Goal: Task Accomplishment & Management: Complete application form

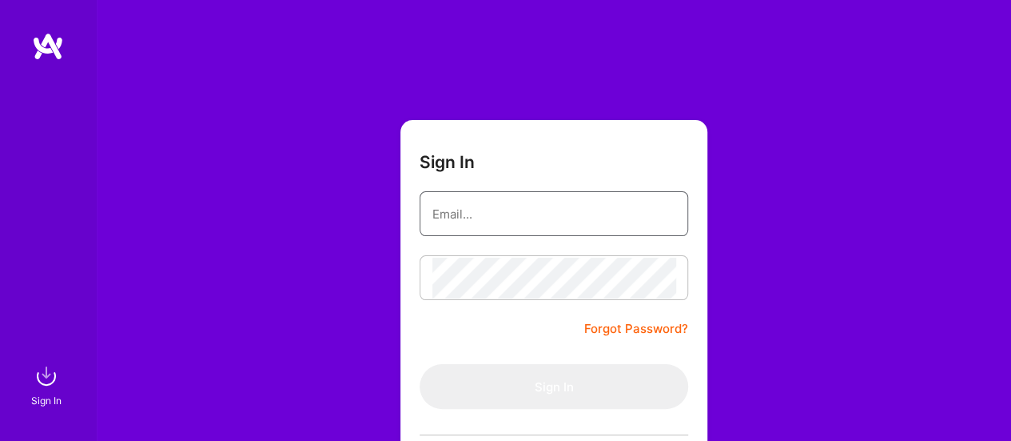
click at [521, 220] on input "email" at bounding box center [554, 213] width 243 height 41
type input "[EMAIL_ADDRESS][DOMAIN_NAME]"
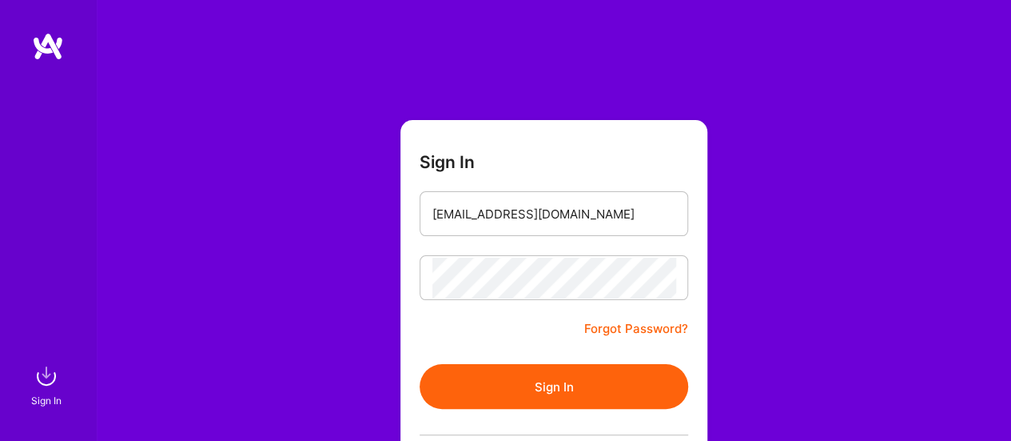
click at [572, 375] on button "Sign In" at bounding box center [554, 386] width 269 height 45
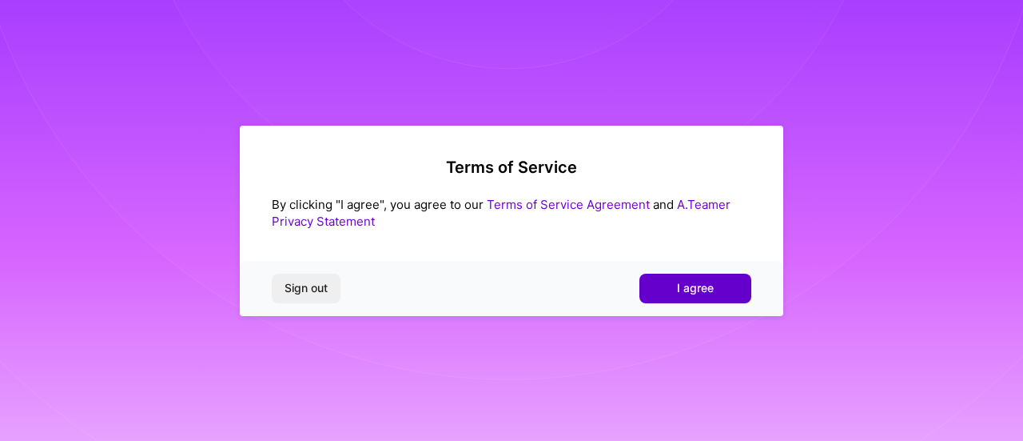
click at [657, 289] on button "I agree" at bounding box center [696, 287] width 112 height 29
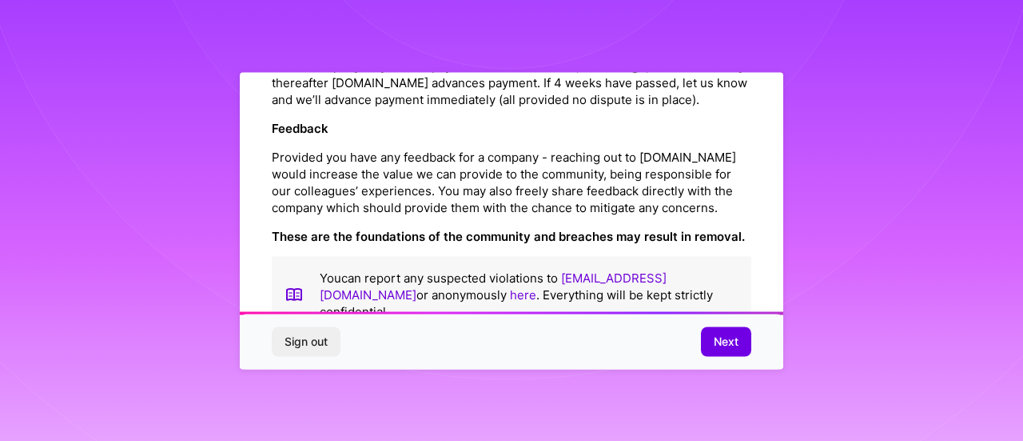
scroll to position [1968, 0]
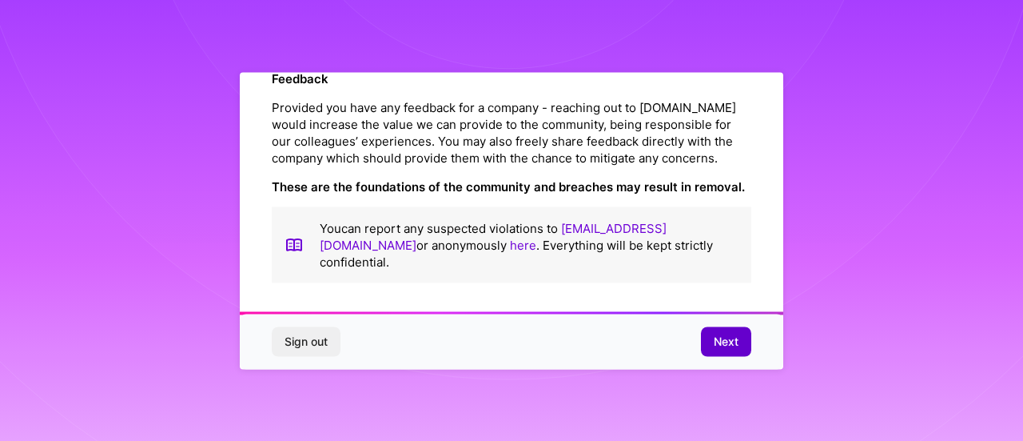
click at [737, 345] on span "Next" at bounding box center [726, 341] width 25 height 16
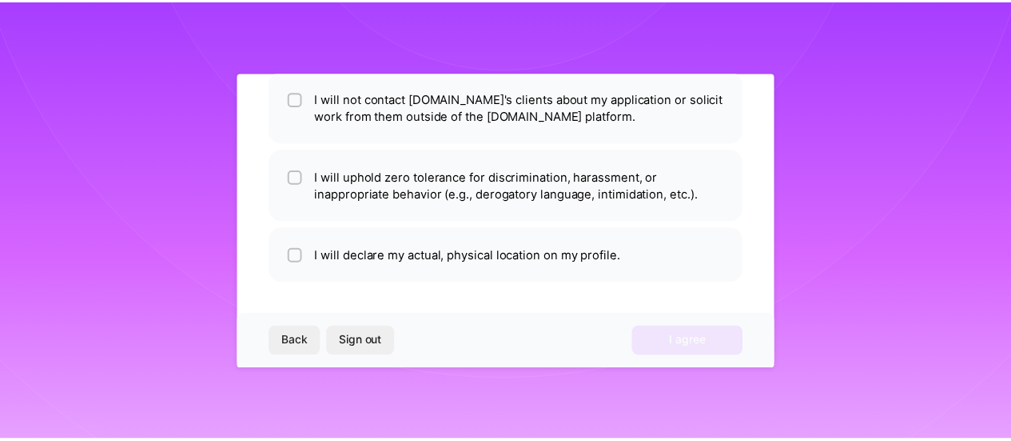
scroll to position [134, 0]
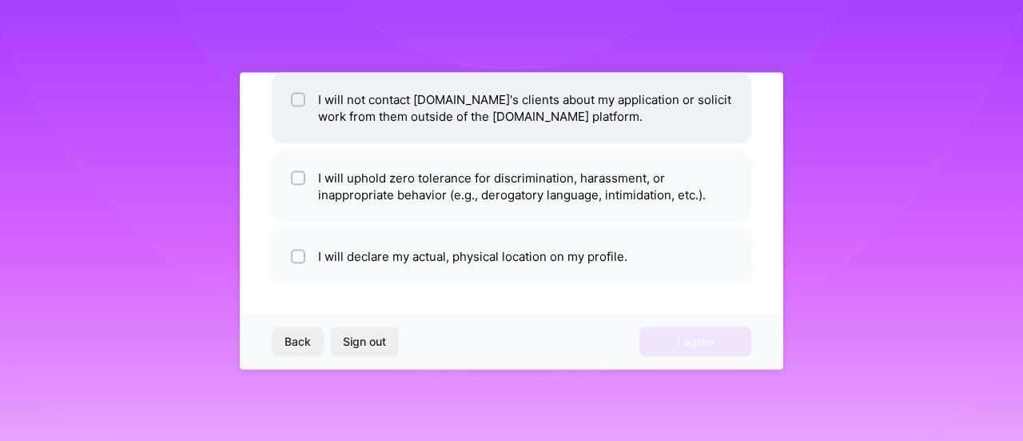
click at [304, 106] on span at bounding box center [298, 107] width 14 height 34
checkbox input "true"
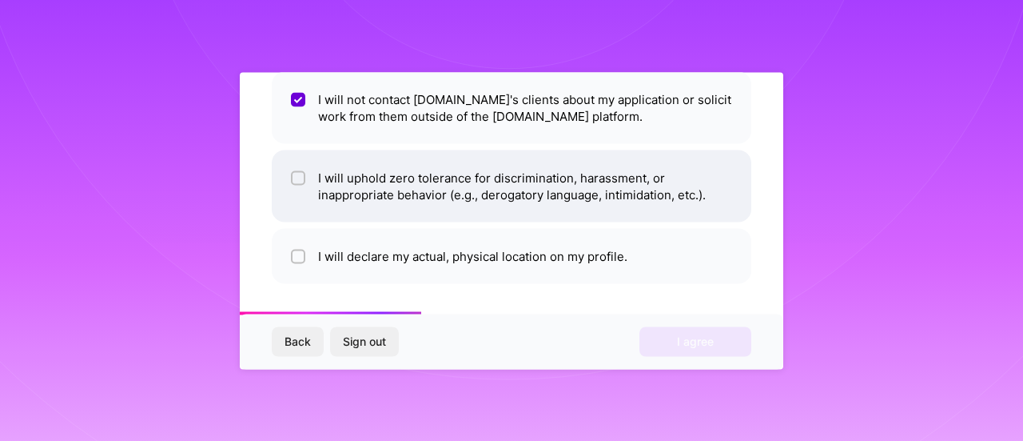
click at [302, 173] on input "checkbox" at bounding box center [299, 178] width 11 height 11
checkbox input "true"
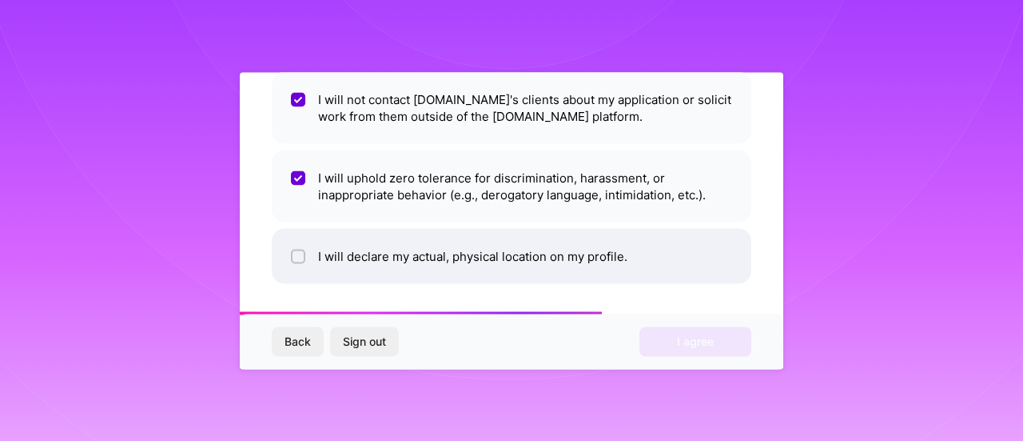
click at [299, 252] on input "checkbox" at bounding box center [299, 256] width 11 height 11
checkbox input "true"
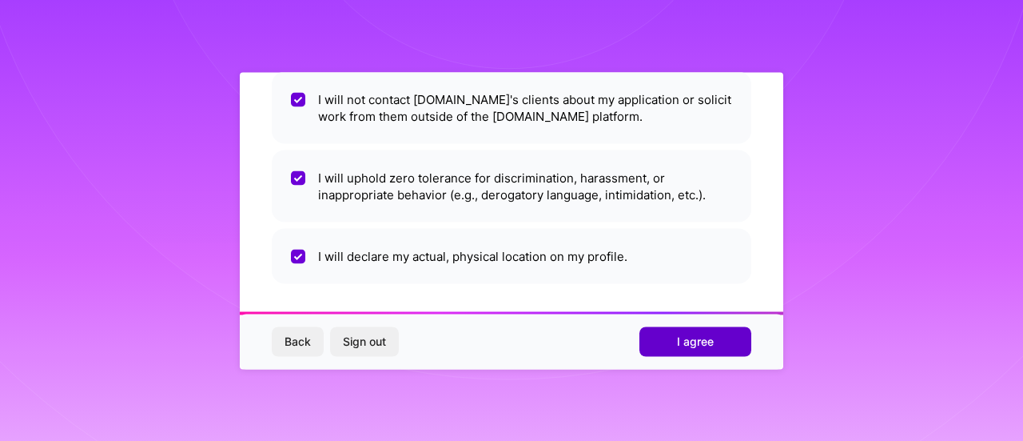
click at [687, 334] on span "I agree" at bounding box center [695, 341] width 37 height 16
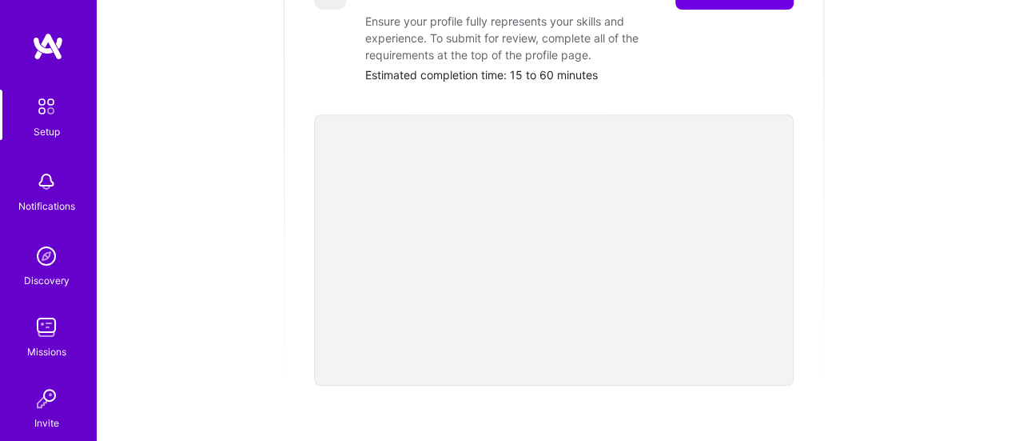
scroll to position [213, 0]
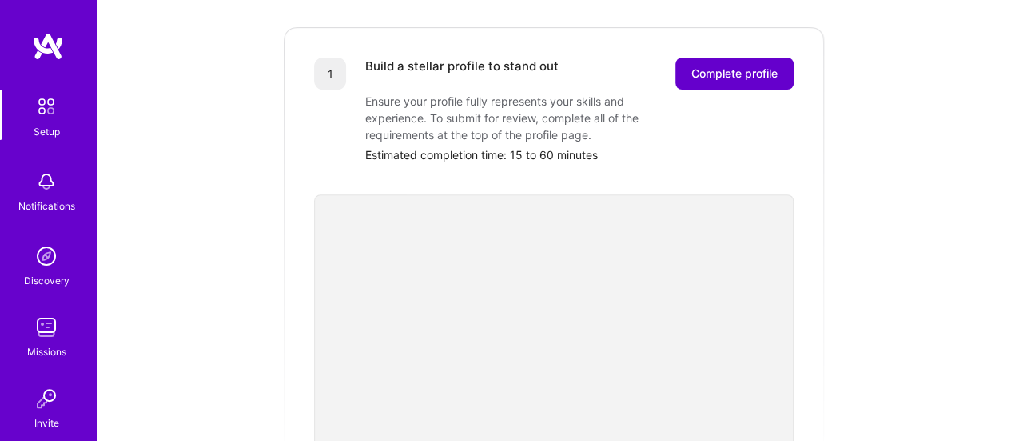
click at [716, 68] on button "Complete profile" at bounding box center [735, 74] width 118 height 32
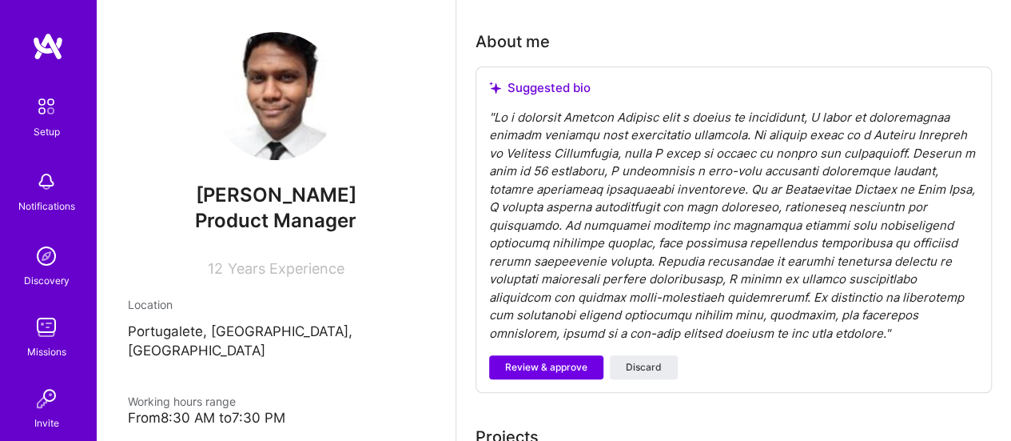
scroll to position [480, 0]
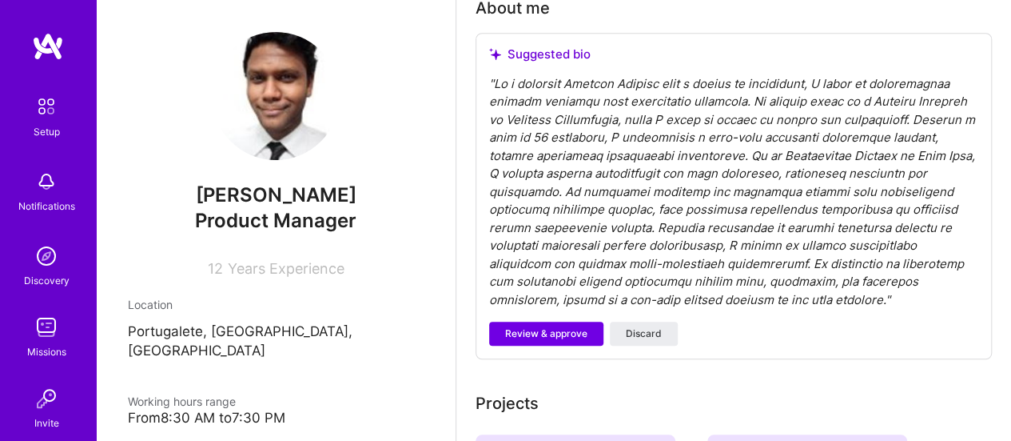
click at [620, 81] on div "" "" at bounding box center [733, 192] width 489 height 234
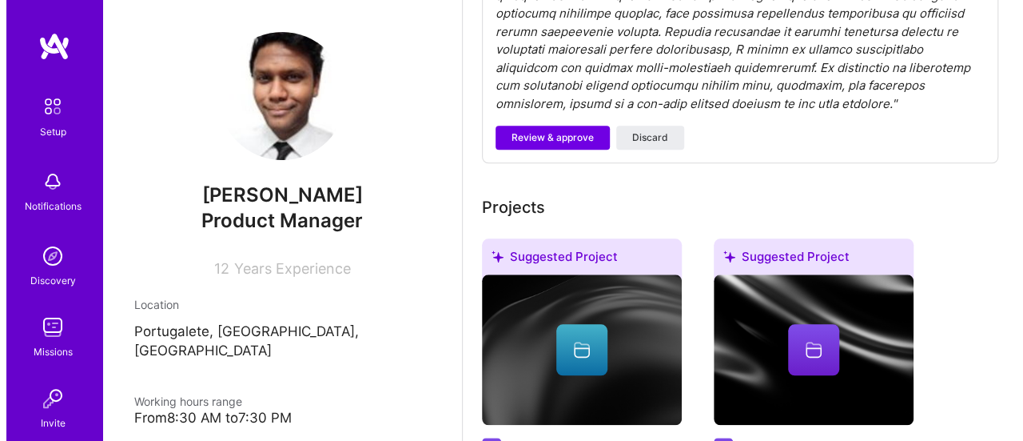
scroll to position [915, 0]
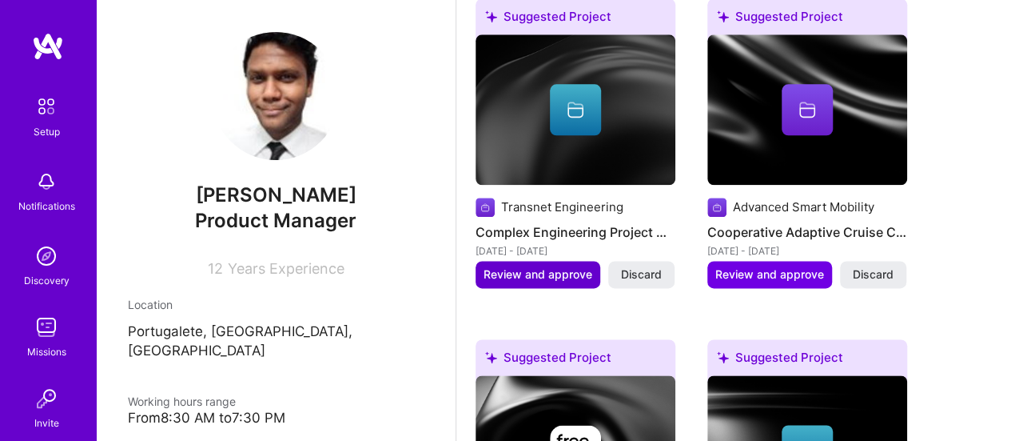
click at [579, 269] on span "Review and approve" at bounding box center [538, 274] width 109 height 16
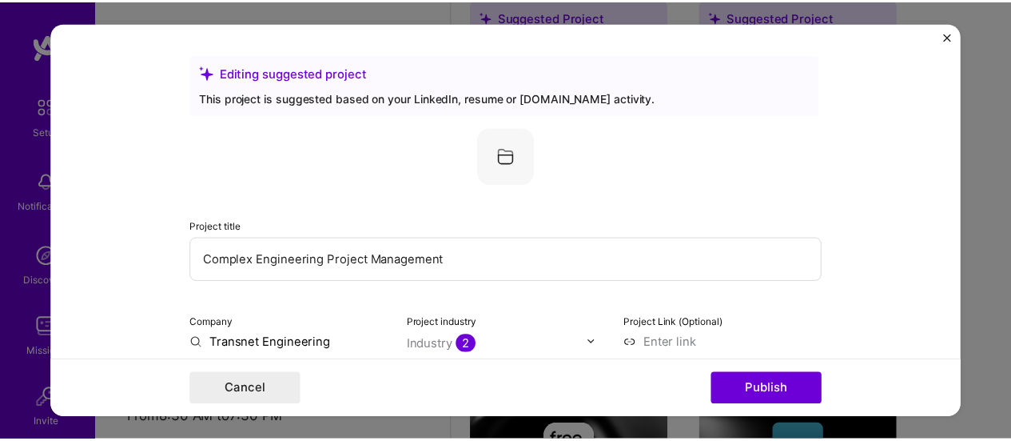
scroll to position [160, 0]
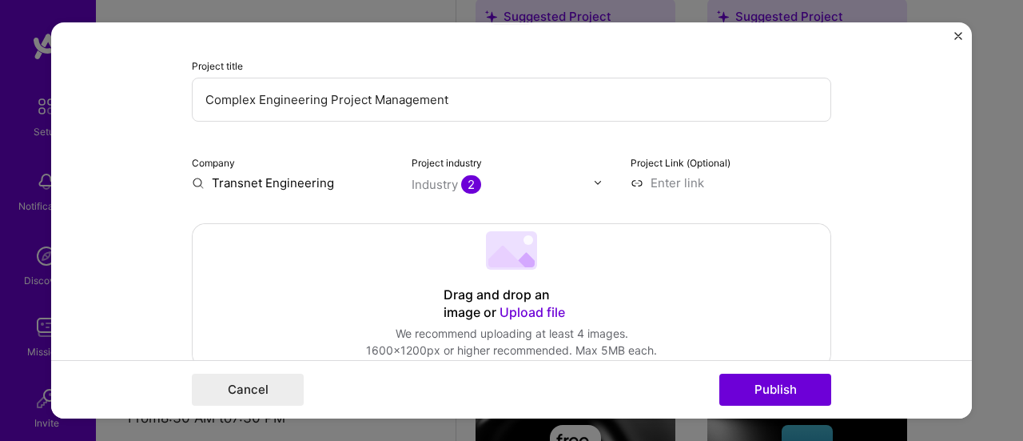
click at [959, 34] on img "Close" at bounding box center [959, 36] width 8 height 8
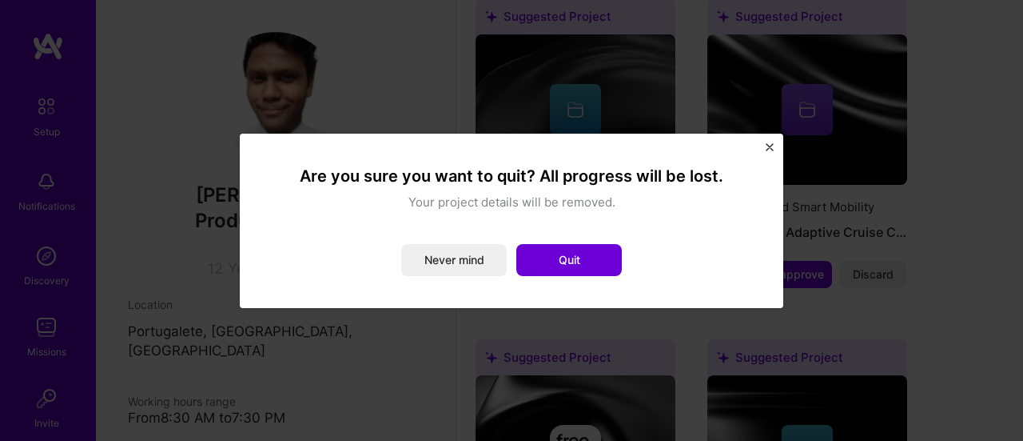
click at [769, 146] on img "Close" at bounding box center [770, 147] width 8 height 8
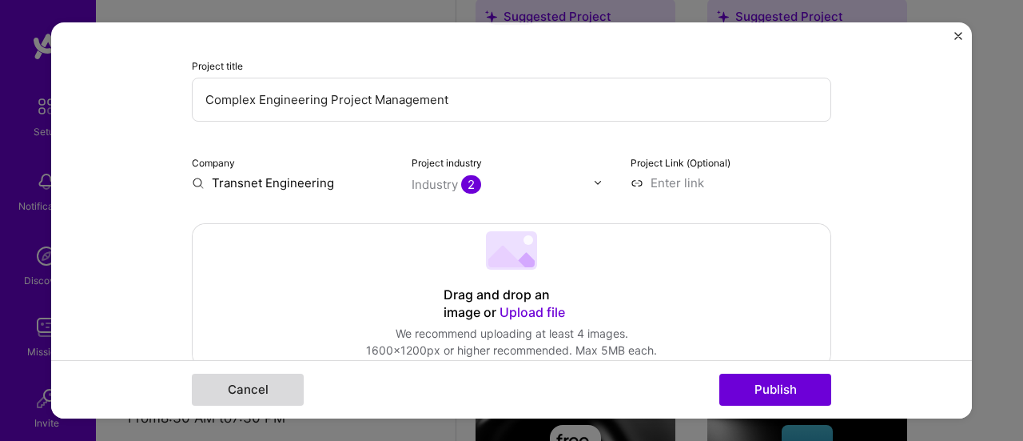
click at [260, 378] on button "Cancel" at bounding box center [248, 389] width 112 height 32
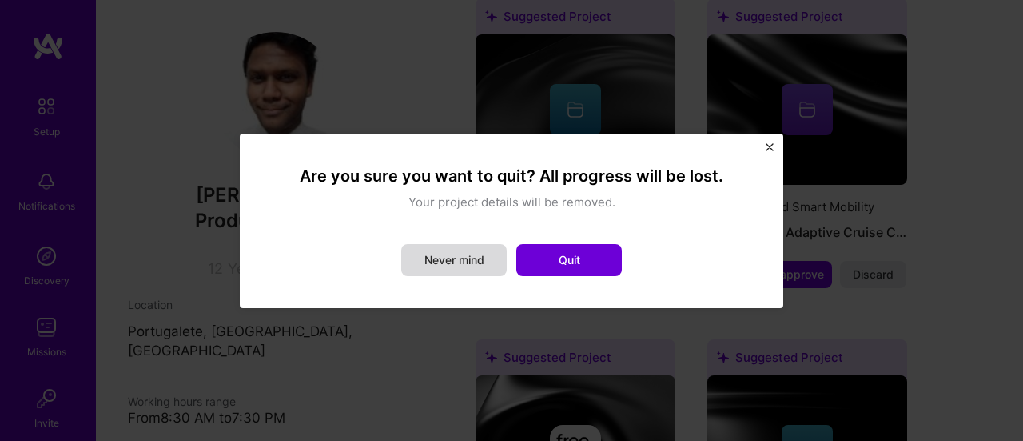
click at [438, 269] on button "Never mind" at bounding box center [454, 260] width 106 height 32
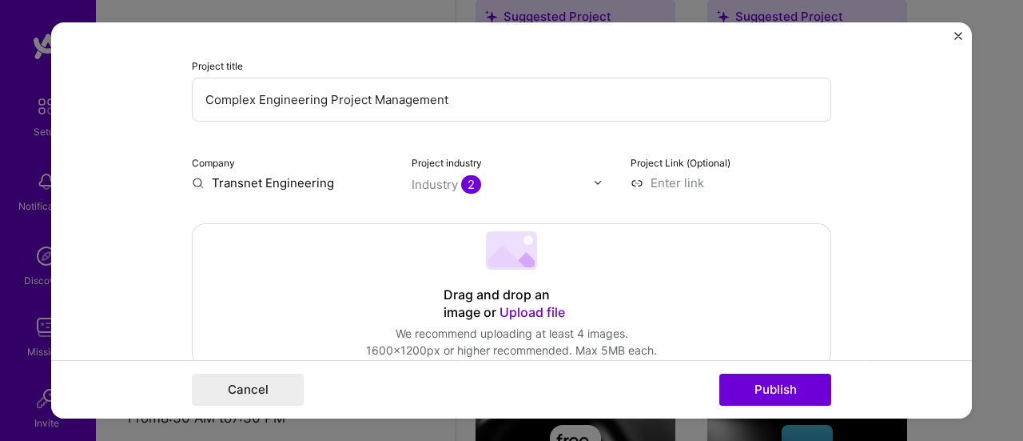
click at [958, 34] on img "Close" at bounding box center [959, 36] width 8 height 8
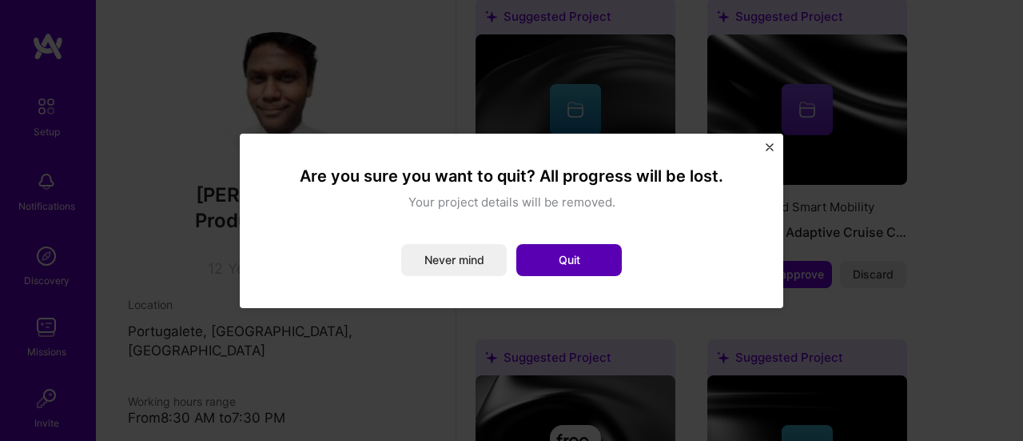
click at [576, 253] on button "Quit" at bounding box center [569, 260] width 106 height 32
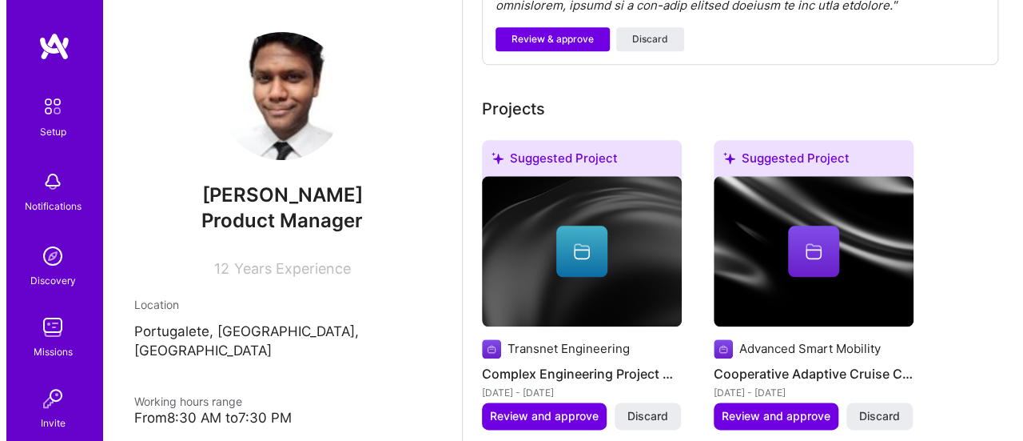
scroll to position [800, 0]
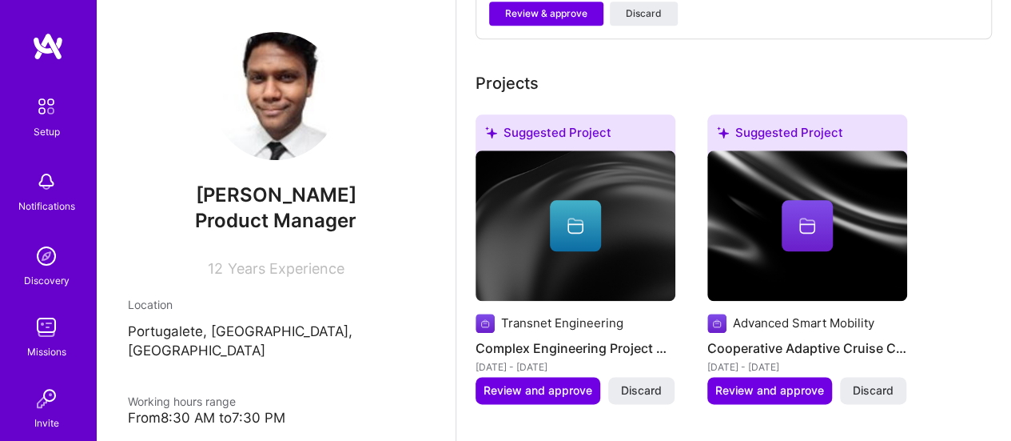
click at [576, 253] on img at bounding box center [576, 225] width 200 height 150
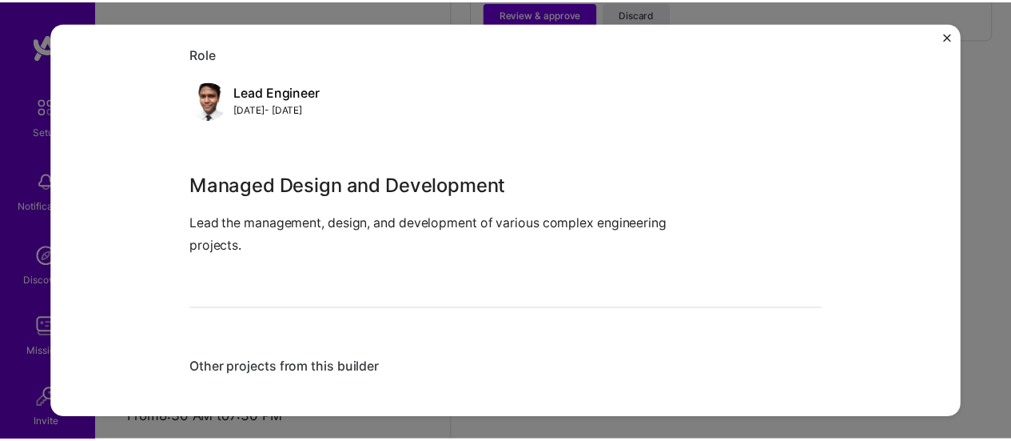
scroll to position [184, 0]
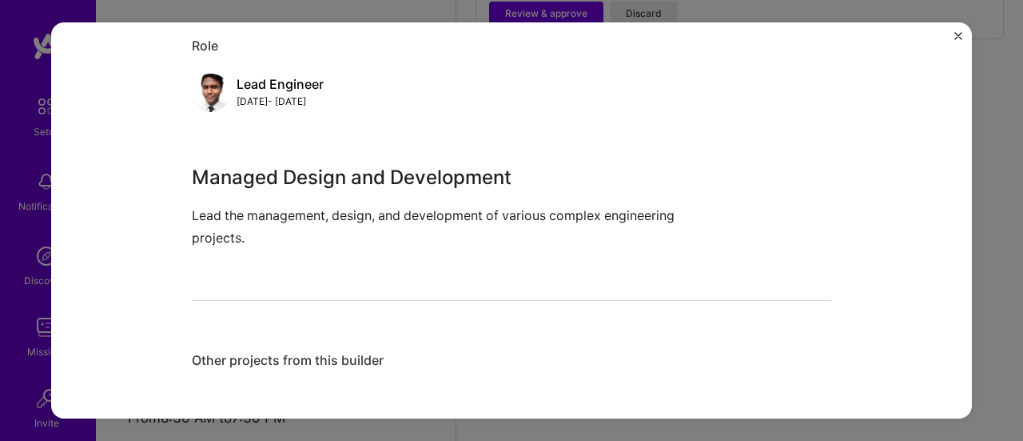
click at [507, 282] on div "Complex Engineering Project Management Transnet Engineering Industrial, Manufac…" at bounding box center [512, 128] width 640 height 517
click at [434, 241] on p "Lead the management, design, and development of various complex engineering pro…" at bounding box center [452, 226] width 520 height 43
click at [950, 44] on div "Complex Engineering Project Management Transnet Engineering Industrial, Manufac…" at bounding box center [511, 220] width 921 height 397
click at [961, 38] on img "Close" at bounding box center [959, 36] width 8 height 8
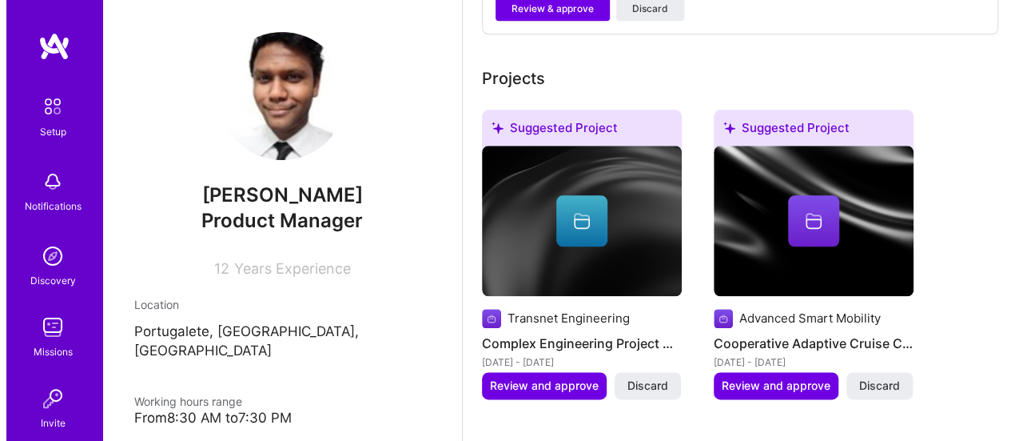
scroll to position [879, 0]
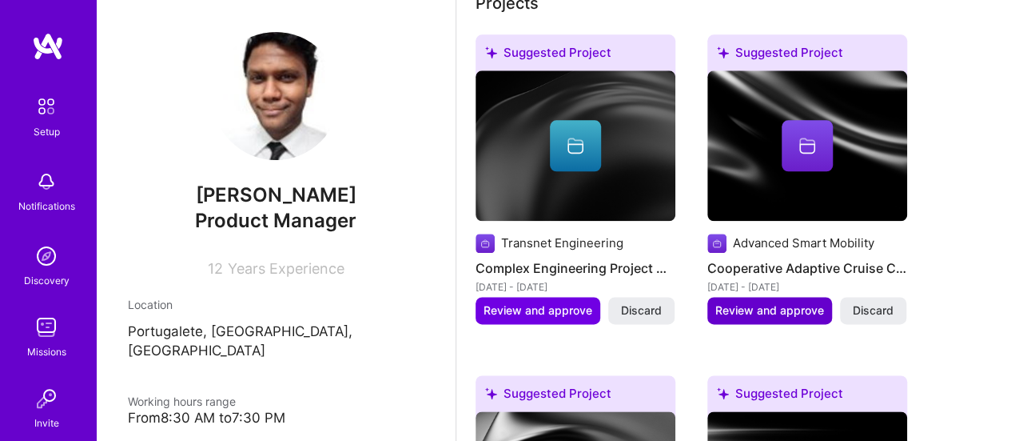
click at [772, 306] on span "Review and approve" at bounding box center [770, 310] width 109 height 16
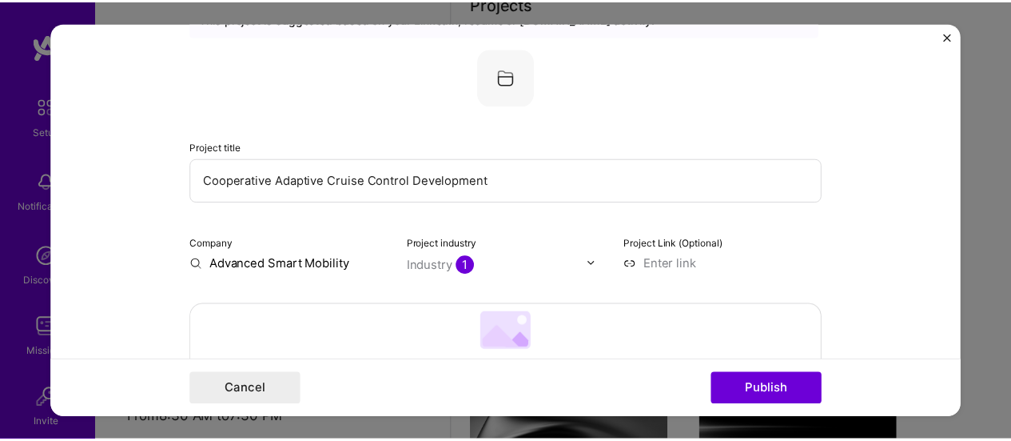
scroll to position [0, 0]
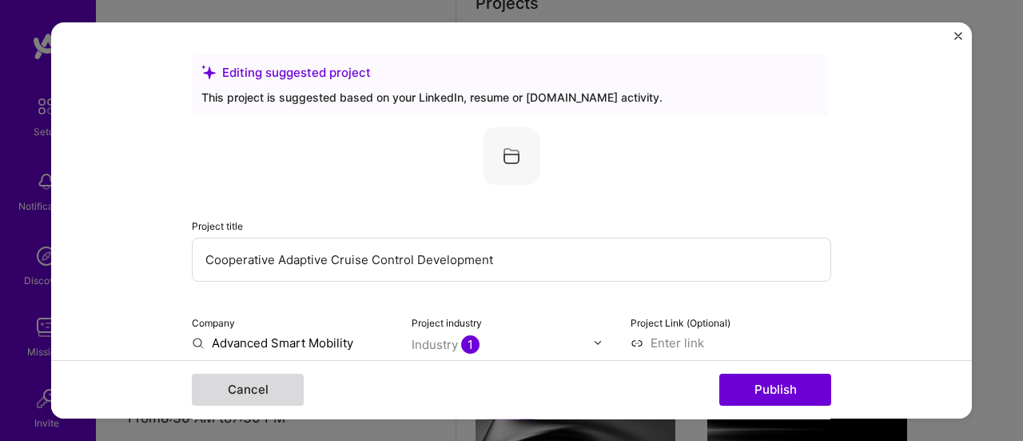
click at [268, 398] on button "Cancel" at bounding box center [248, 389] width 112 height 32
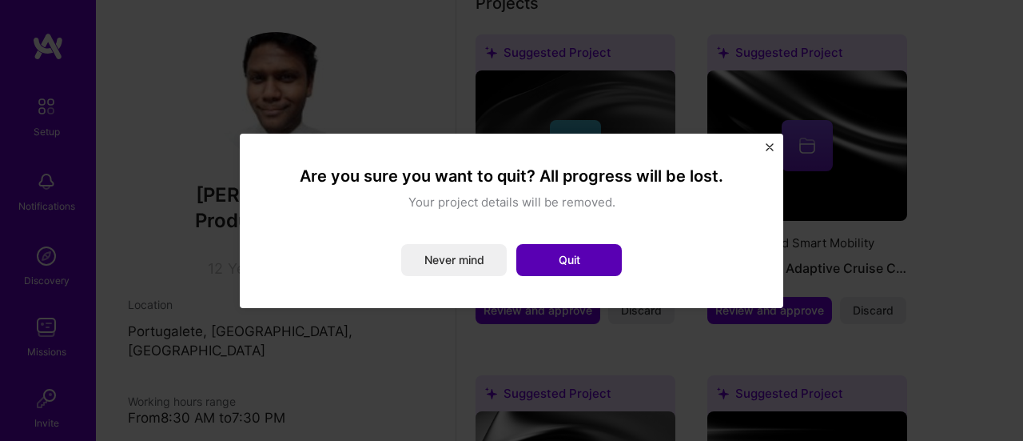
click at [569, 258] on button "Quit" at bounding box center [569, 260] width 106 height 32
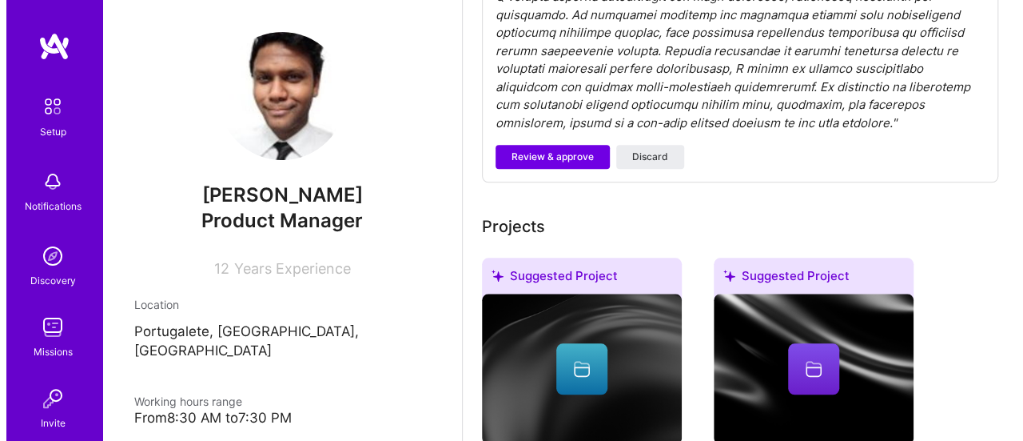
scroll to position [836, 0]
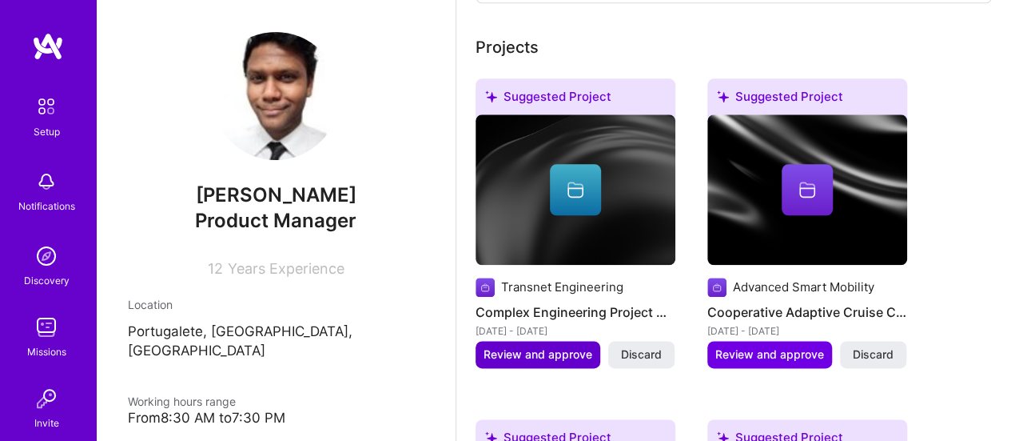
click at [555, 361] on span "Review and approve" at bounding box center [538, 354] width 109 height 16
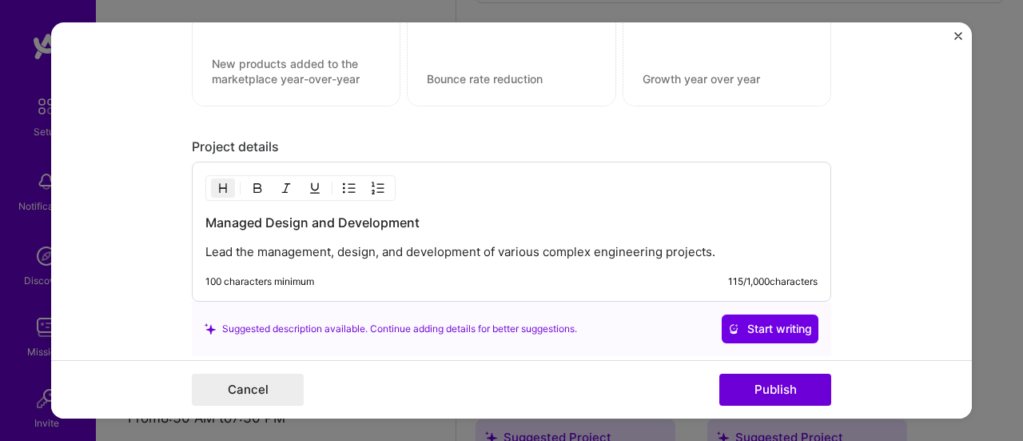
scroll to position [1422, 0]
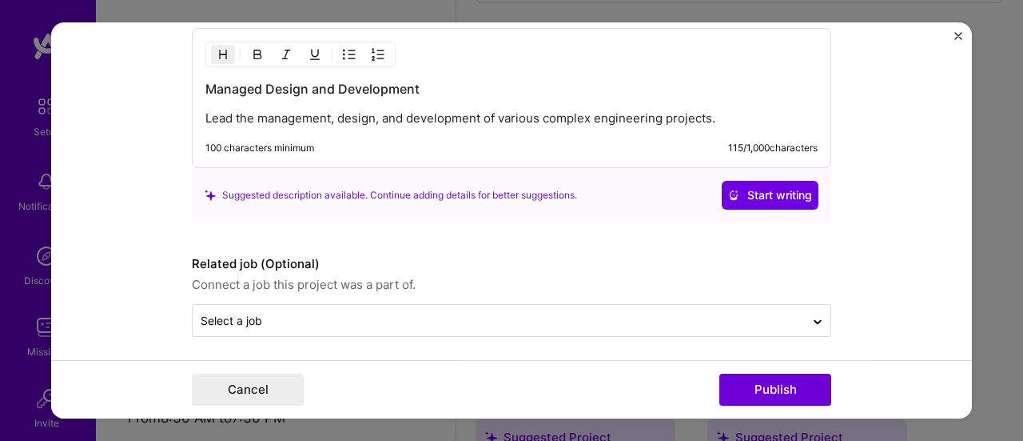
click at [724, 118] on p "Lead the management, design, and development of various complex engineering pro…" at bounding box center [511, 118] width 612 height 16
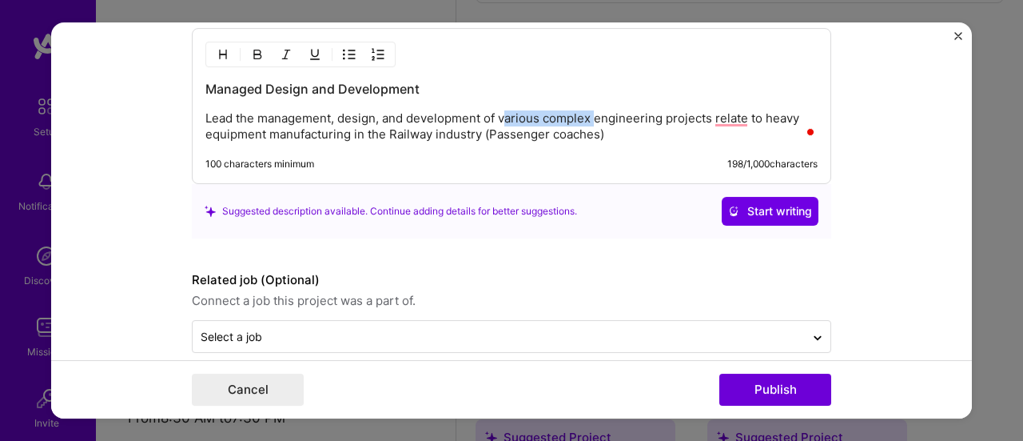
drag, startPoint x: 588, startPoint y: 110, endPoint x: 501, endPoint y: 98, distance: 87.9
click at [501, 98] on div "Managed Design and Development Lead the management, design, and development of …" at bounding box center [511, 111] width 612 height 62
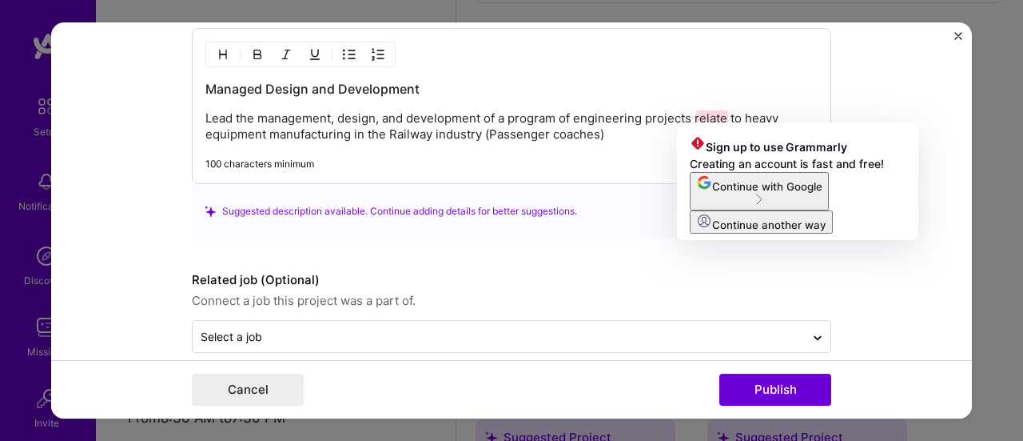
click at [722, 116] on p "Lead the management, design, and development of a program of engineering projec…" at bounding box center [511, 126] width 612 height 32
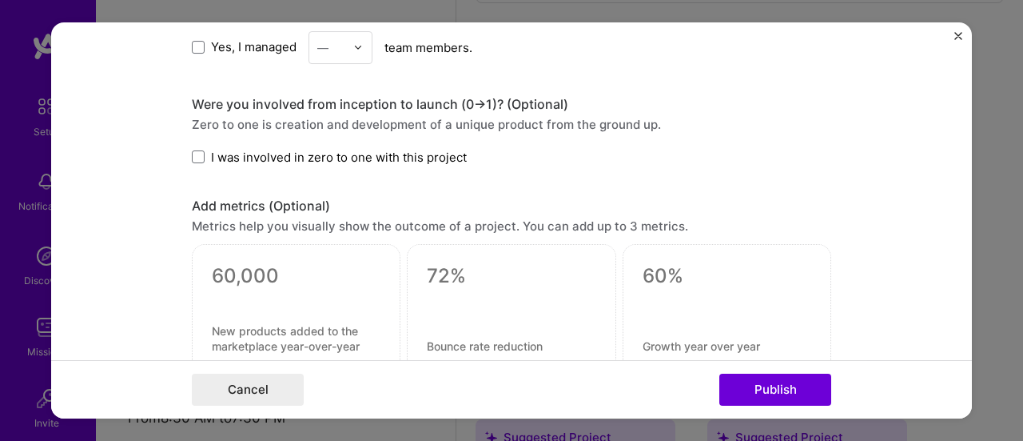
scroll to position [943, 0]
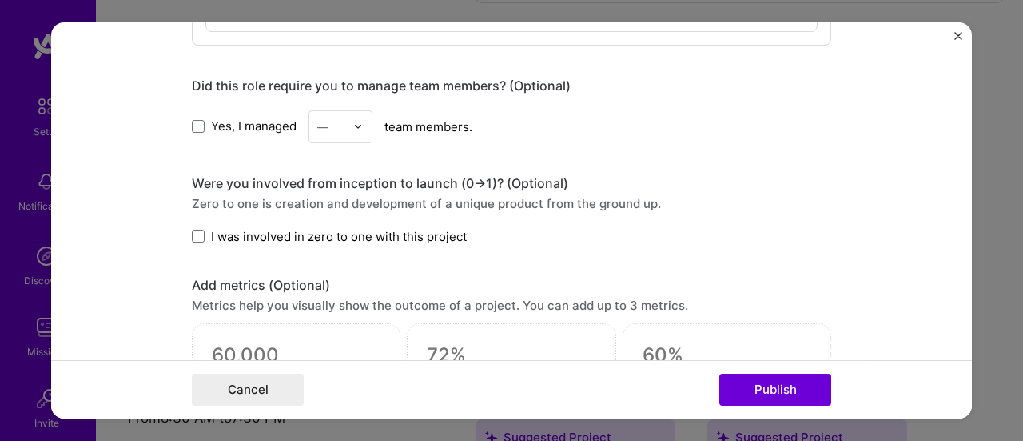
click at [253, 232] on span "I was involved in zero to one with this project" at bounding box center [339, 236] width 256 height 17
click at [0, 0] on input "I was involved in zero to one with this project" at bounding box center [0, 0] width 0 height 0
click at [253, 232] on span "I was involved in zero to one with this project" at bounding box center [339, 236] width 256 height 17
click at [0, 0] on input "I was involved in zero to one with this project" at bounding box center [0, 0] width 0 height 0
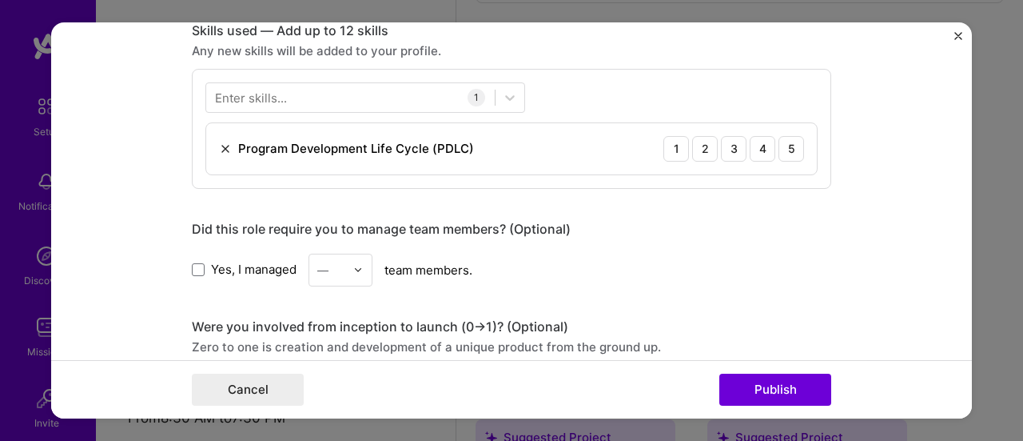
scroll to position [703, 0]
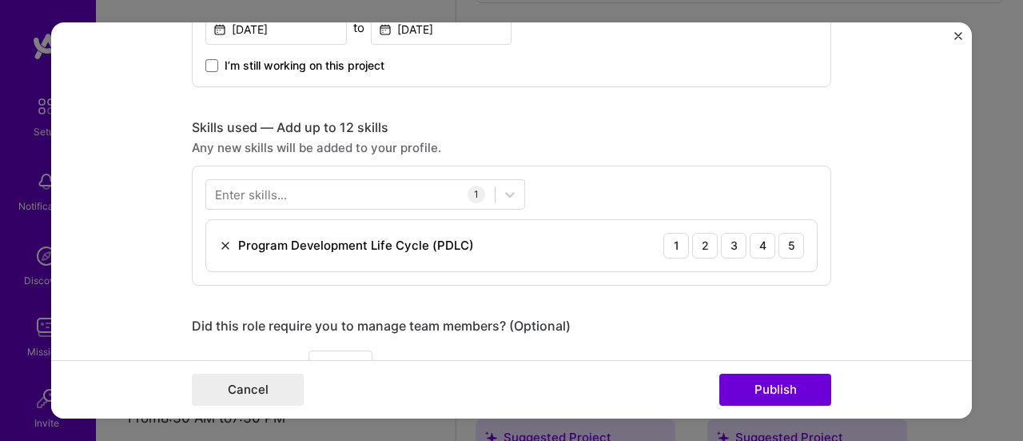
click at [261, 188] on div "Enter skills..." at bounding box center [251, 193] width 72 height 17
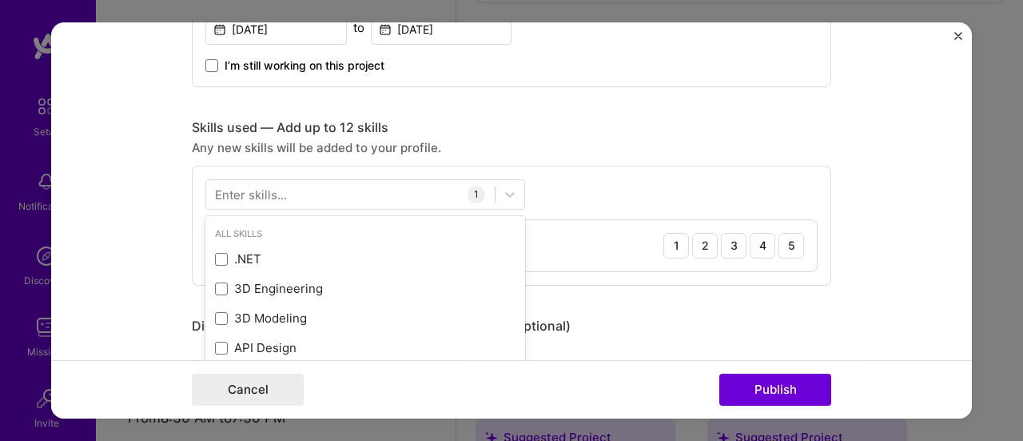
scroll to position [854, 0]
click at [260, 189] on div "Enter skills..." at bounding box center [251, 193] width 72 height 17
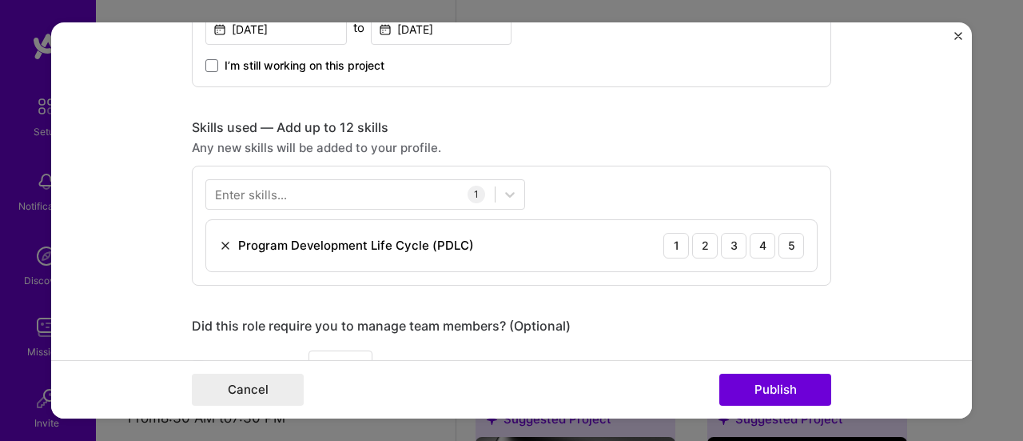
click at [262, 191] on div "Enter skills..." at bounding box center [251, 193] width 72 height 17
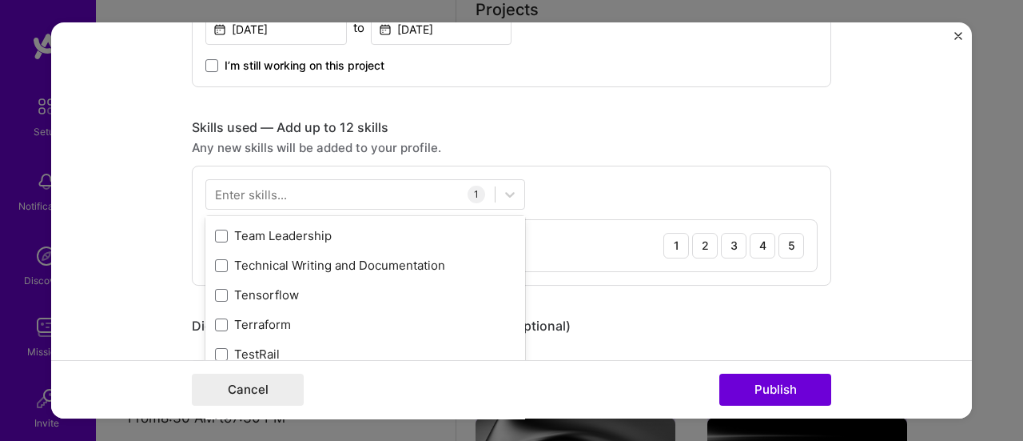
scroll to position [9754, 0]
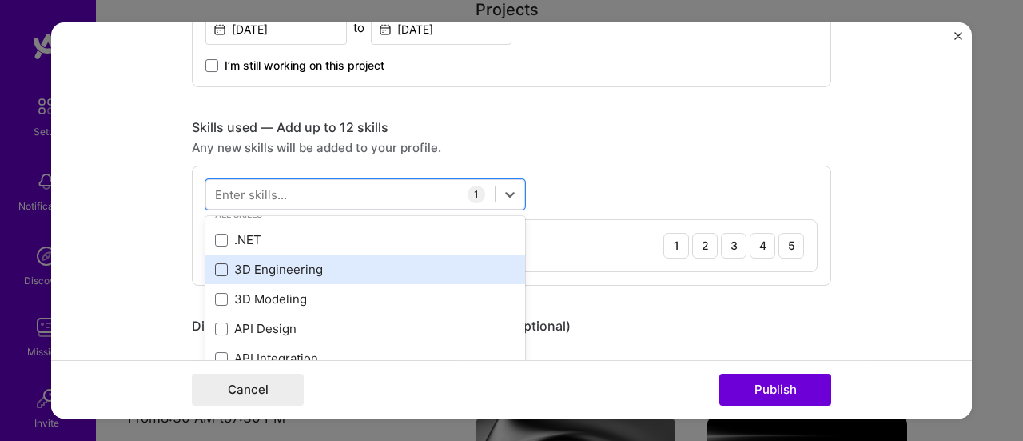
click at [220, 272] on span at bounding box center [221, 269] width 13 height 13
click at [0, 0] on input "checkbox" at bounding box center [0, 0] width 0 height 0
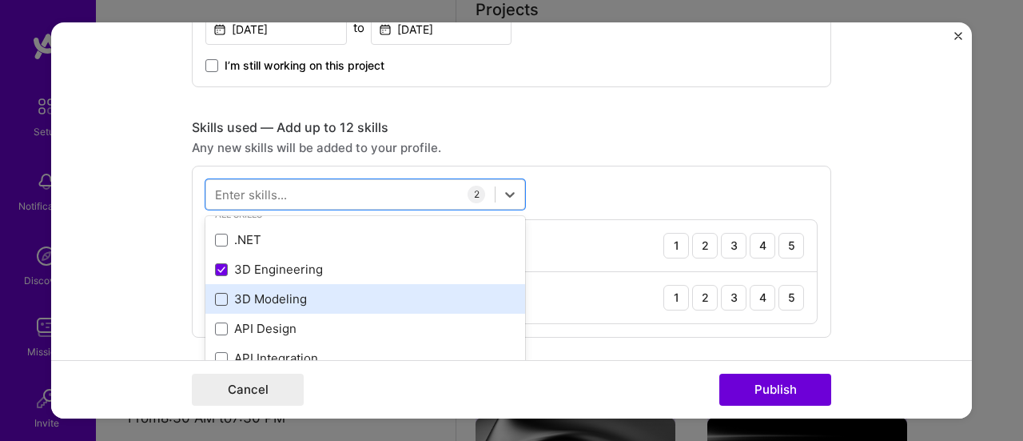
click at [217, 293] on span at bounding box center [221, 299] width 13 height 13
click at [0, 0] on input "checkbox" at bounding box center [0, 0] width 0 height 0
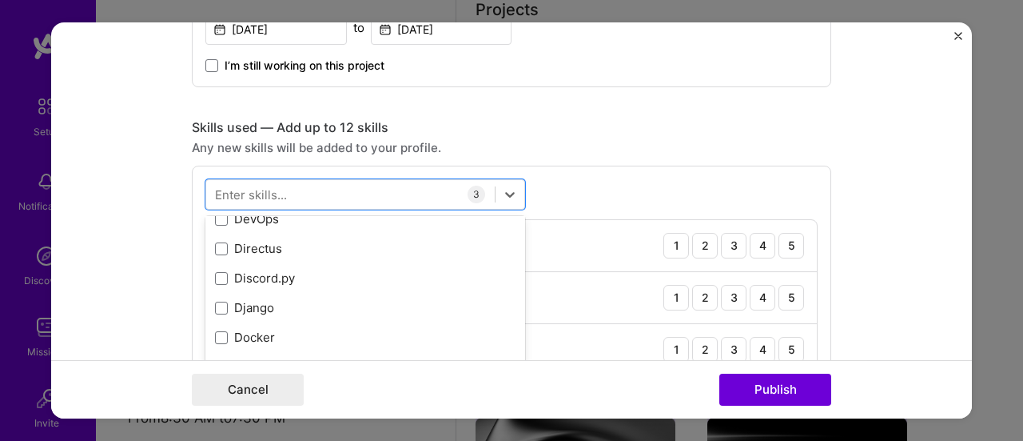
scroll to position [2977, 0]
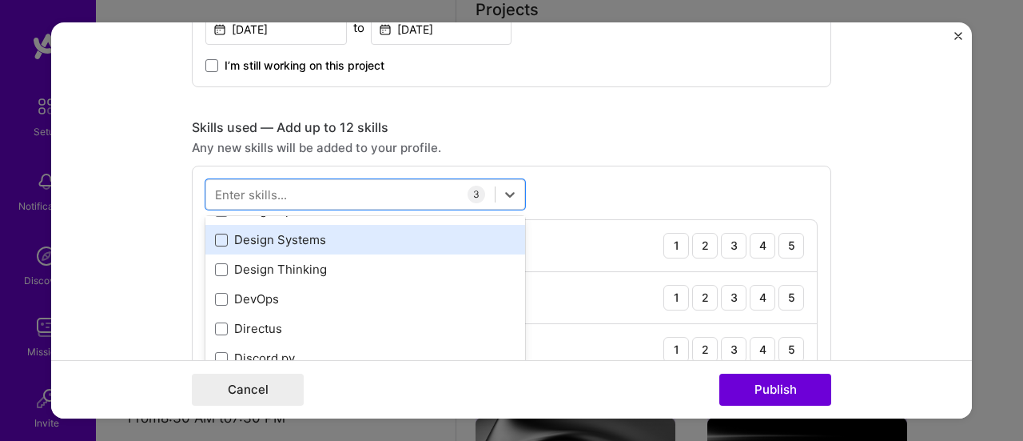
click at [220, 240] on span at bounding box center [221, 239] width 13 height 13
click at [0, 0] on input "checkbox" at bounding box center [0, 0] width 0 height 0
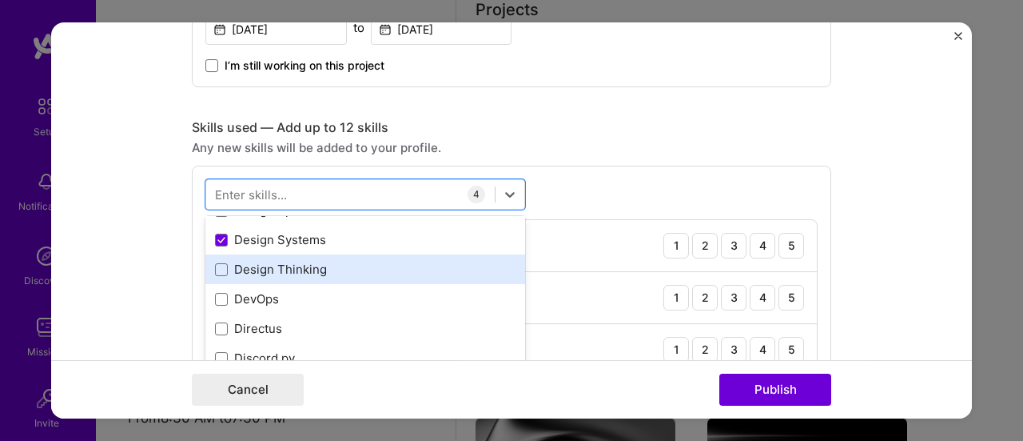
click at [222, 263] on div "Design Thinking" at bounding box center [365, 269] width 301 height 17
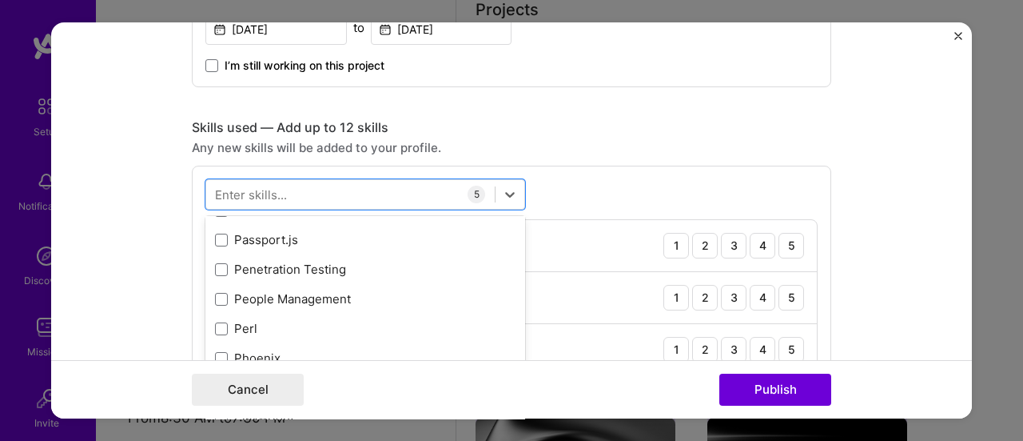
scroll to position [6975, 0]
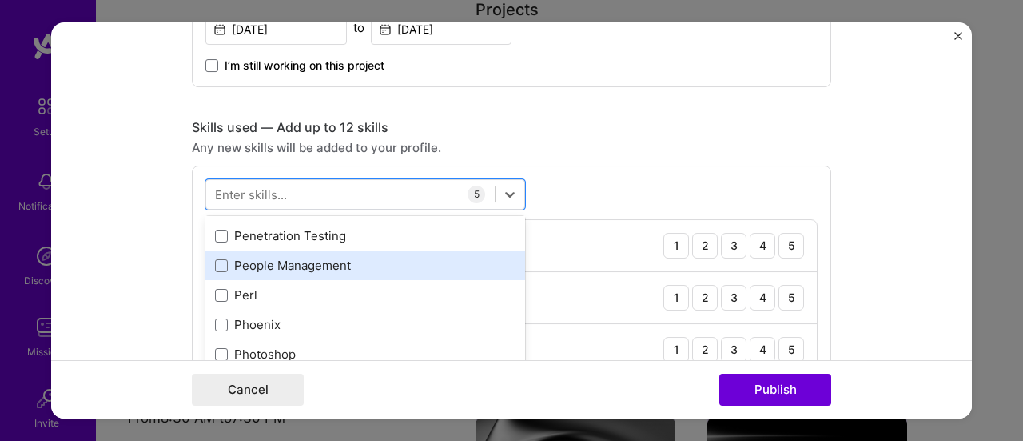
click at [251, 257] on div "People Management" at bounding box center [365, 265] width 301 height 17
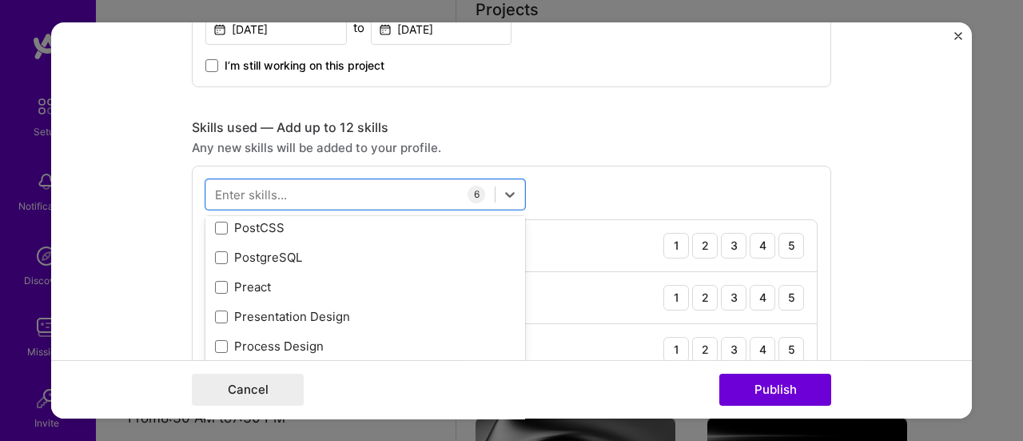
scroll to position [7215, 0]
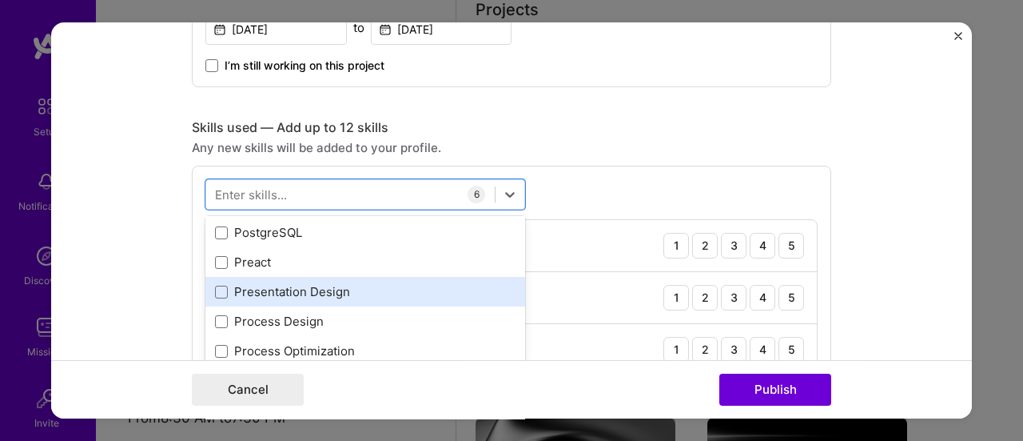
click at [232, 289] on div "Presentation Design" at bounding box center [365, 291] width 301 height 17
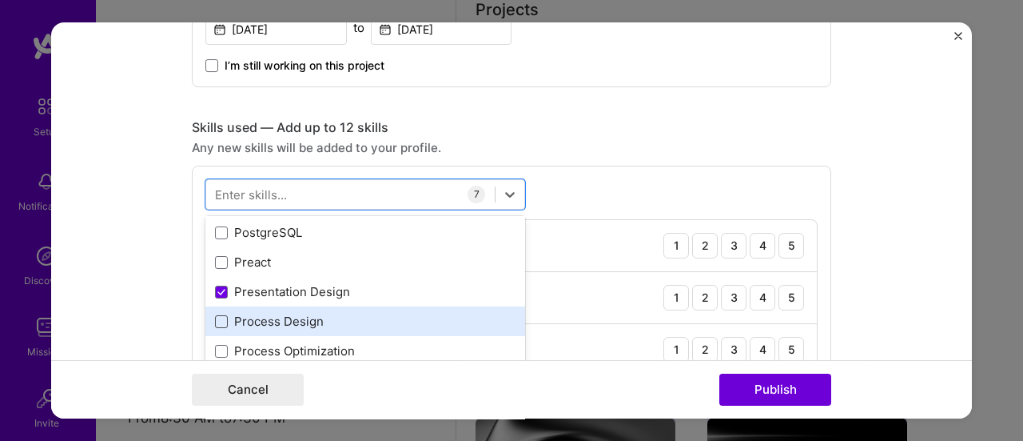
click at [220, 315] on span at bounding box center [221, 321] width 13 height 13
click at [0, 0] on input "checkbox" at bounding box center [0, 0] width 0 height 0
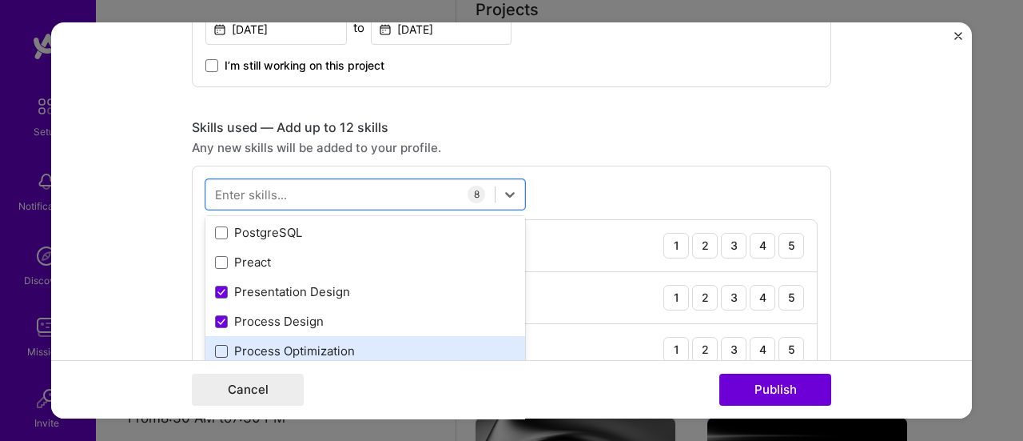
click at [217, 345] on span at bounding box center [221, 351] width 13 height 13
click at [0, 0] on input "checkbox" at bounding box center [0, 0] width 0 height 0
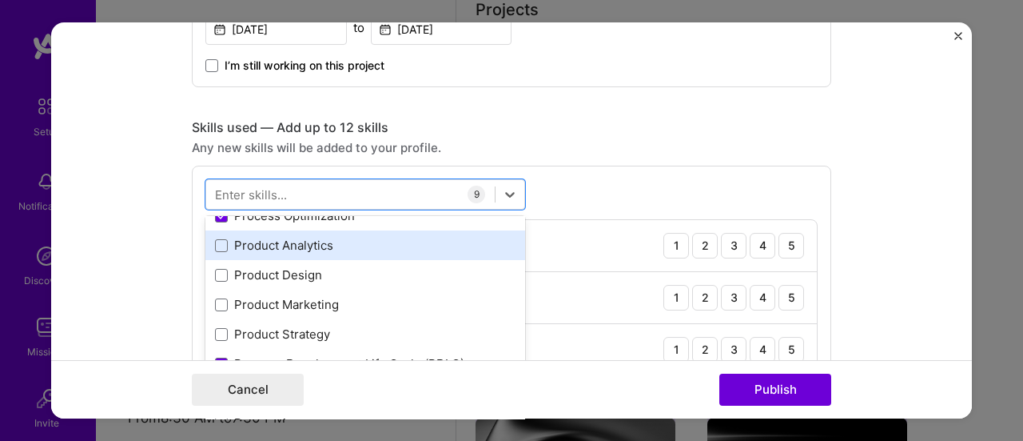
scroll to position [7375, 0]
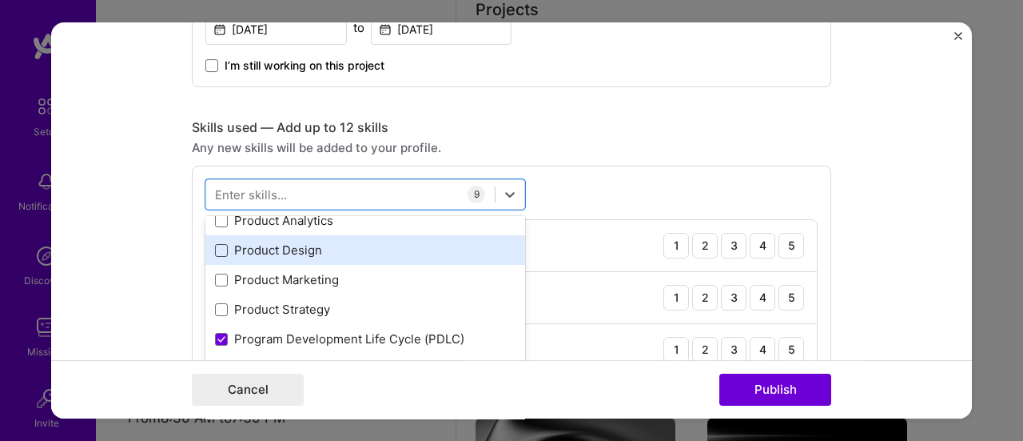
click at [216, 250] on span at bounding box center [221, 250] width 13 height 13
click at [0, 0] on input "checkbox" at bounding box center [0, 0] width 0 height 0
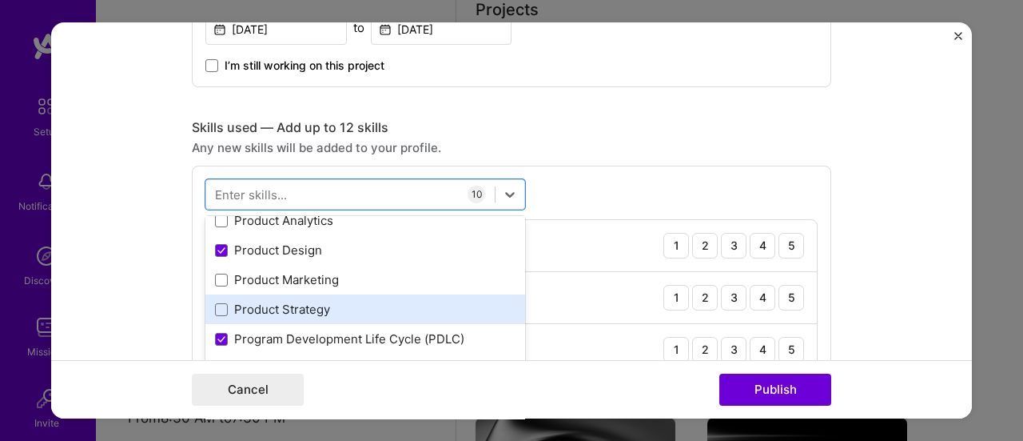
click at [225, 308] on div "Product Strategy" at bounding box center [365, 309] width 301 height 17
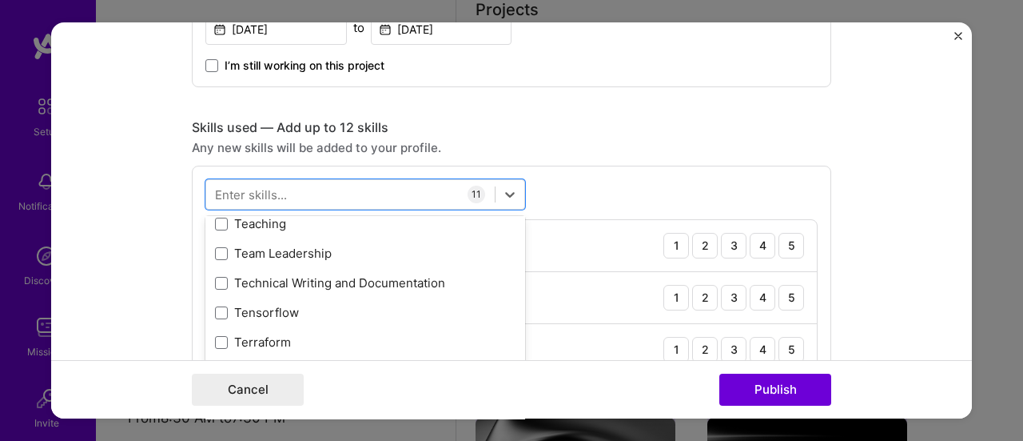
scroll to position [9773, 0]
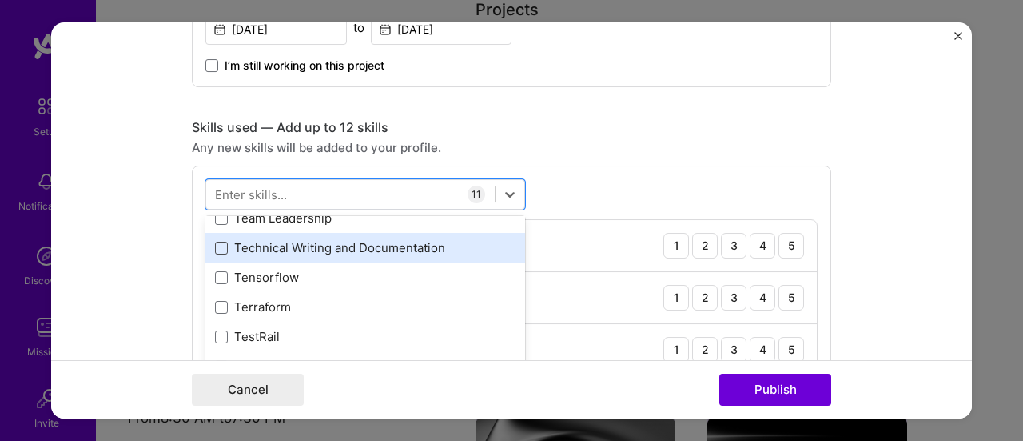
click at [215, 249] on span at bounding box center [221, 247] width 13 height 13
click at [0, 0] on input "checkbox" at bounding box center [0, 0] width 0 height 0
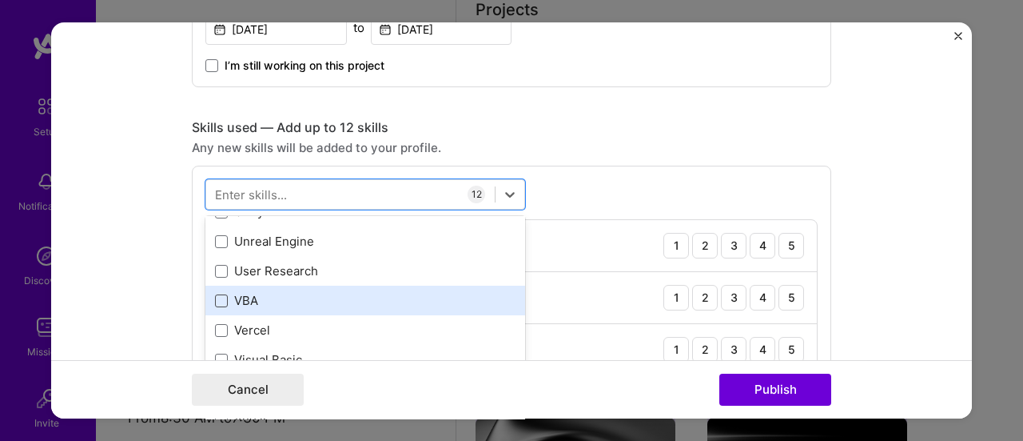
click at [218, 300] on span at bounding box center [221, 300] width 13 height 13
click at [0, 0] on input "checkbox" at bounding box center [0, 0] width 0 height 0
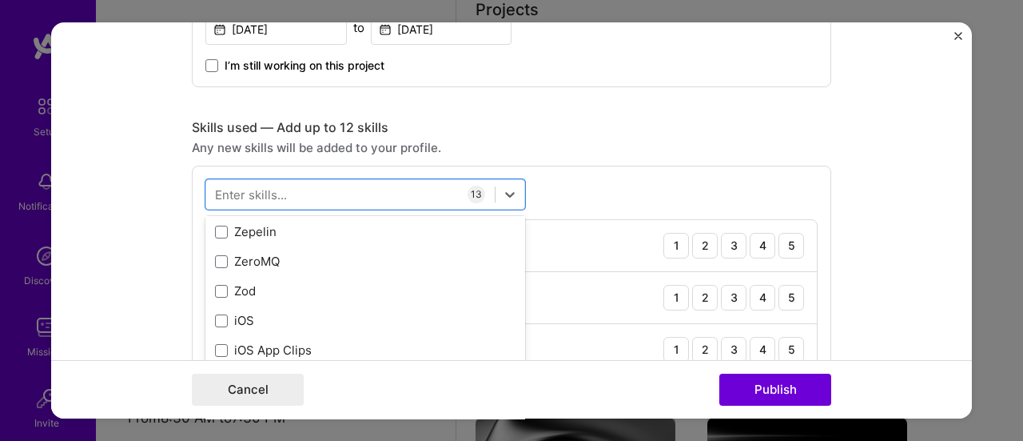
scroll to position [10981, 0]
click at [873, 268] on form "Editing suggested project This project is suggested based on your LinkedIn, res…" at bounding box center [511, 220] width 921 height 397
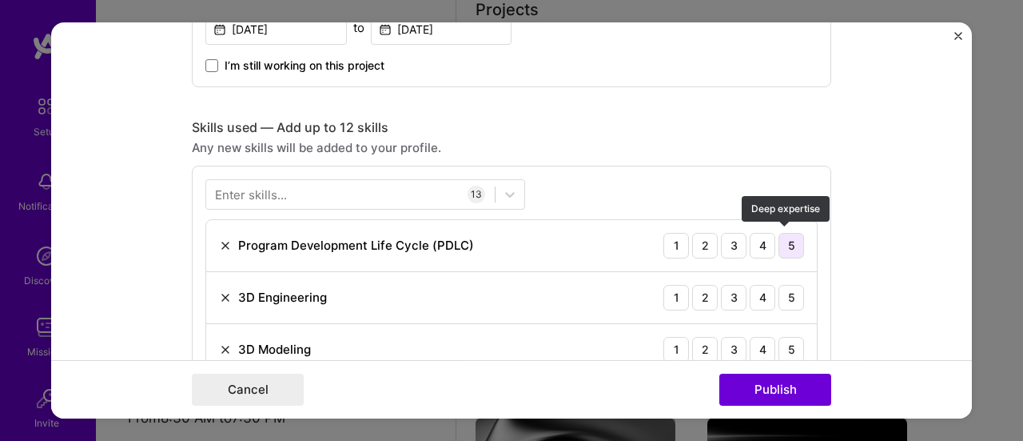
click at [779, 247] on div "5" at bounding box center [792, 246] width 26 height 26
click at [784, 292] on div "5" at bounding box center [792, 298] width 26 height 26
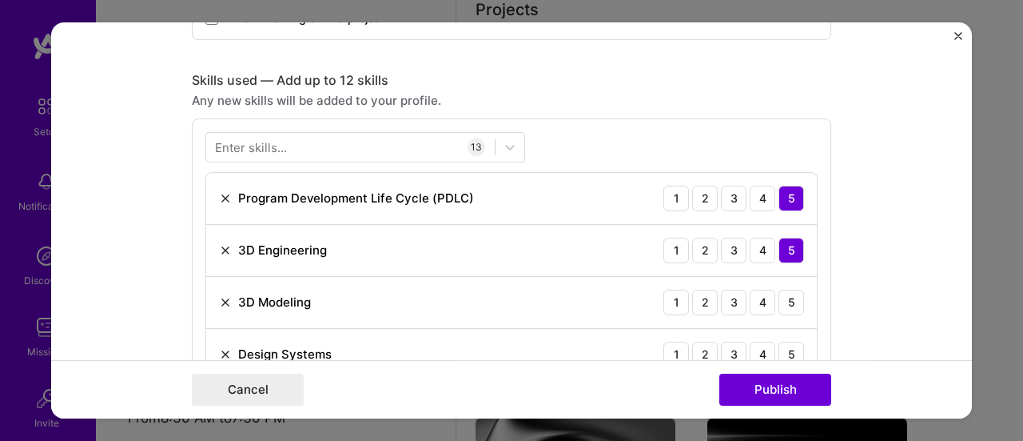
scroll to position [783, 0]
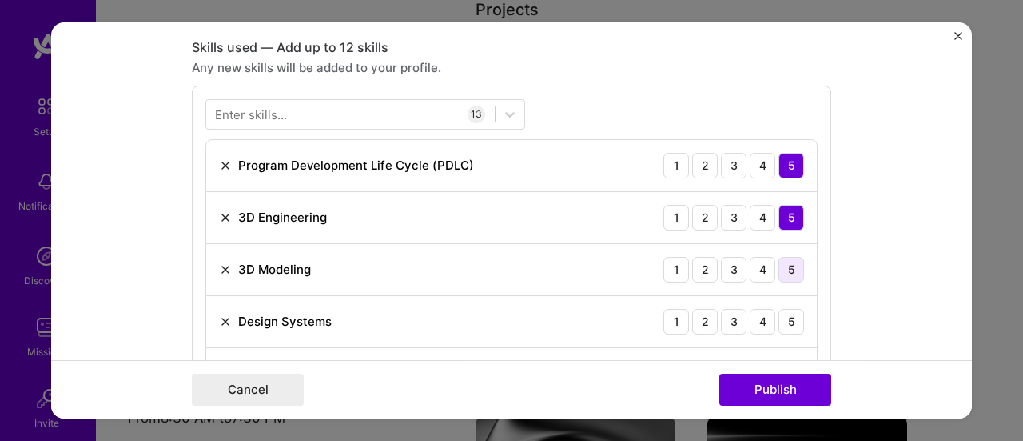
click at [790, 271] on div "5" at bounding box center [792, 270] width 26 height 26
click at [788, 321] on div "5" at bounding box center [792, 322] width 26 height 26
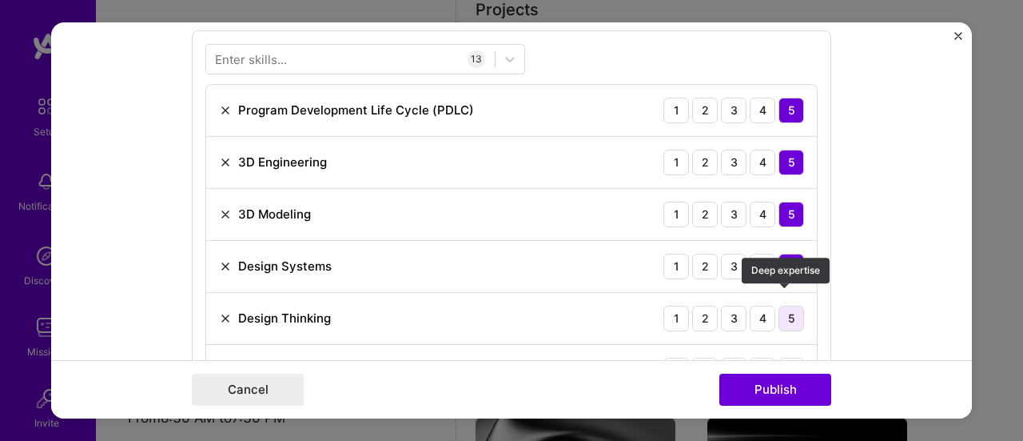
scroll to position [863, 0]
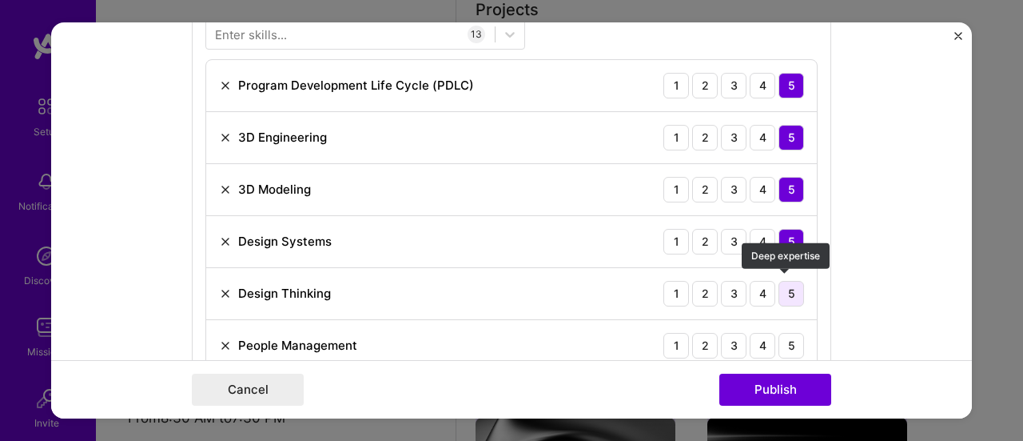
click at [790, 293] on div "5" at bounding box center [792, 294] width 26 height 26
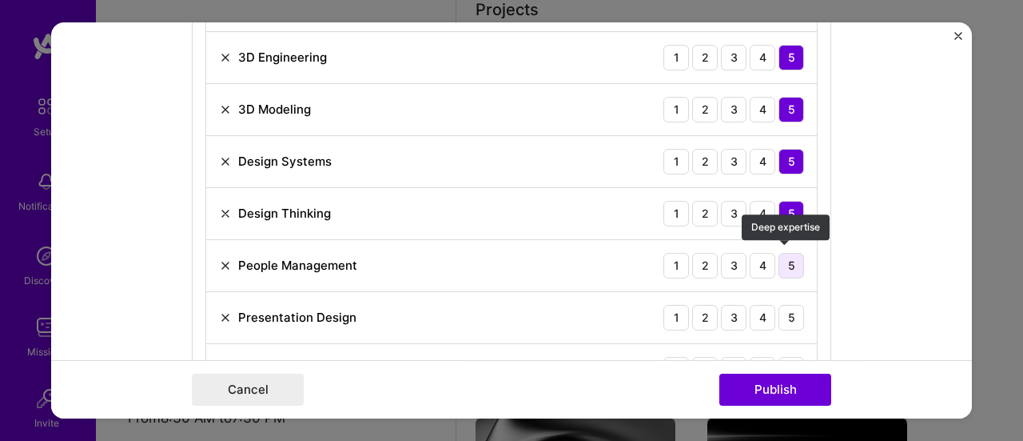
click at [792, 264] on div "5" at bounding box center [792, 266] width 26 height 26
click at [790, 305] on div "5" at bounding box center [792, 318] width 26 height 26
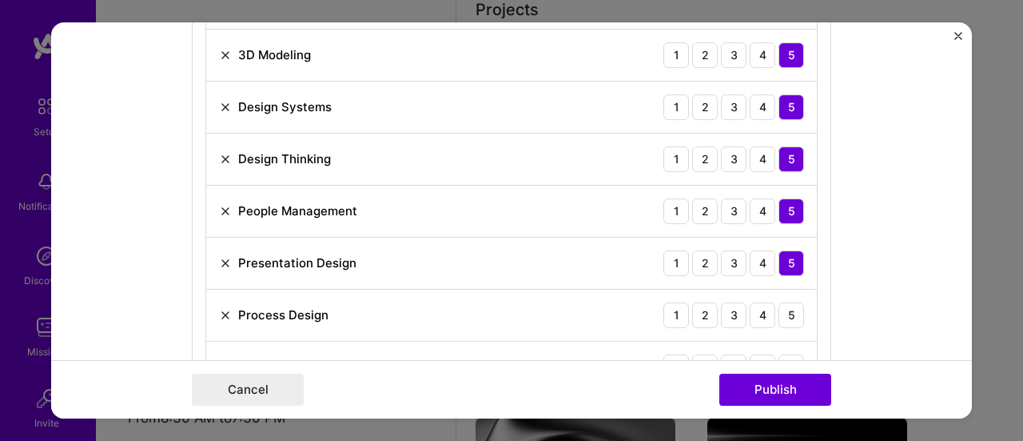
scroll to position [1023, 0]
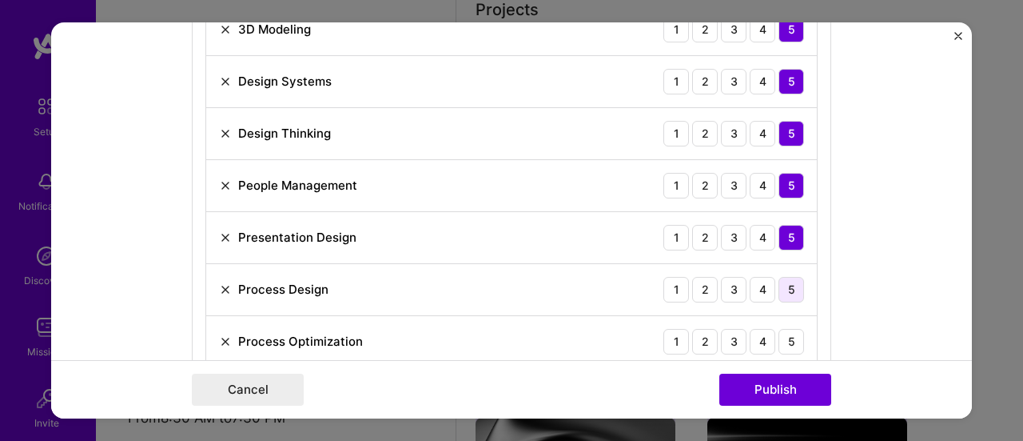
click at [787, 285] on div "5" at bounding box center [792, 290] width 26 height 26
click at [789, 329] on div "5" at bounding box center [792, 342] width 26 height 26
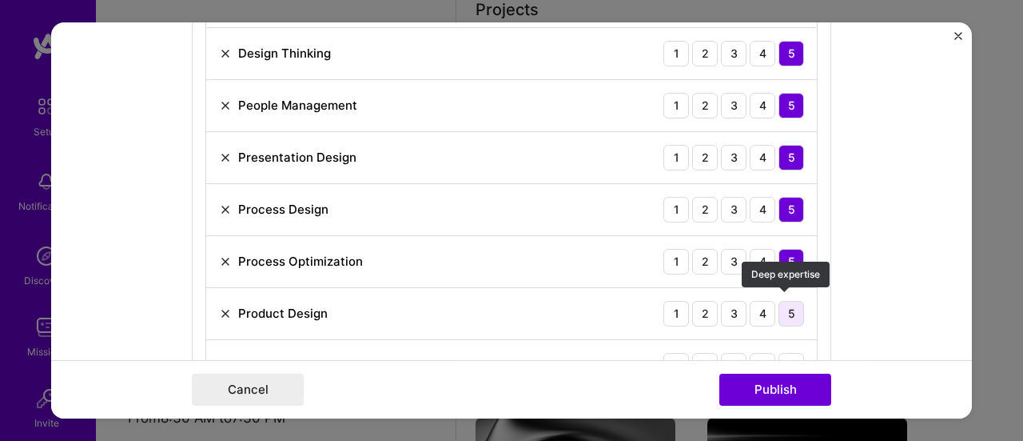
click at [792, 301] on div "5" at bounding box center [792, 314] width 26 height 26
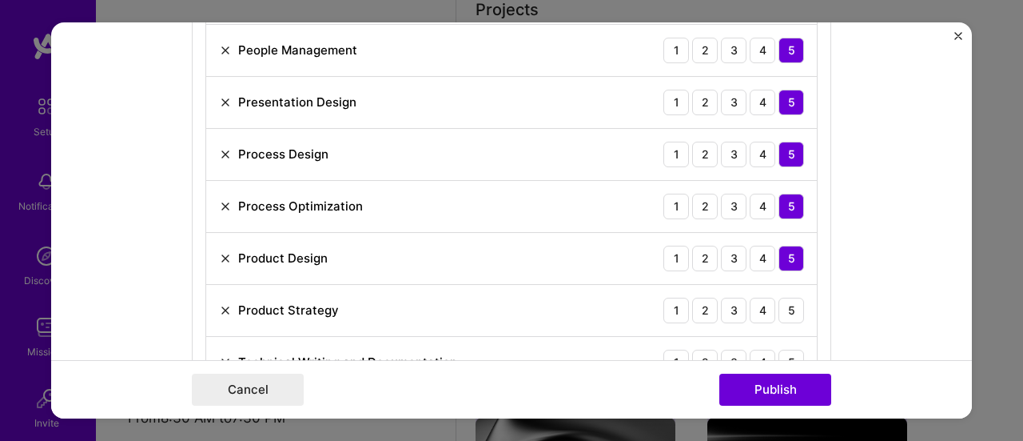
scroll to position [1182, 0]
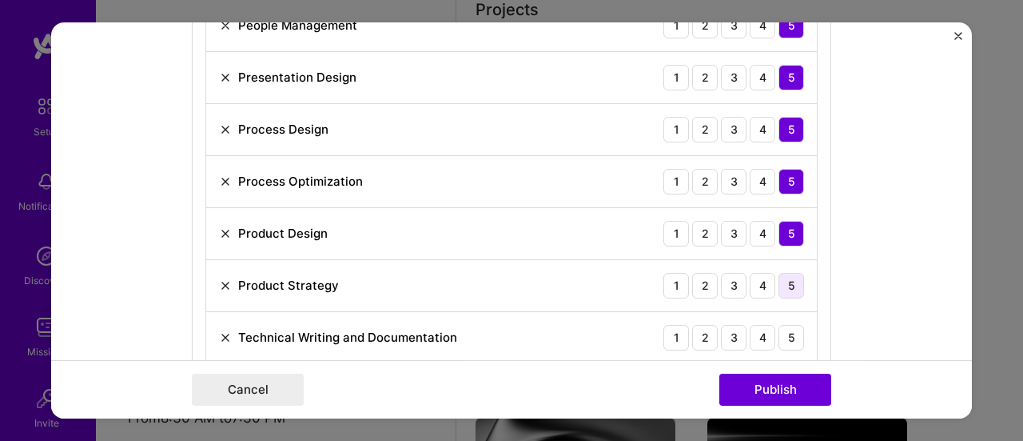
click at [792, 289] on div "5" at bounding box center [792, 286] width 26 height 26
click at [792, 325] on div "5" at bounding box center [792, 338] width 26 height 26
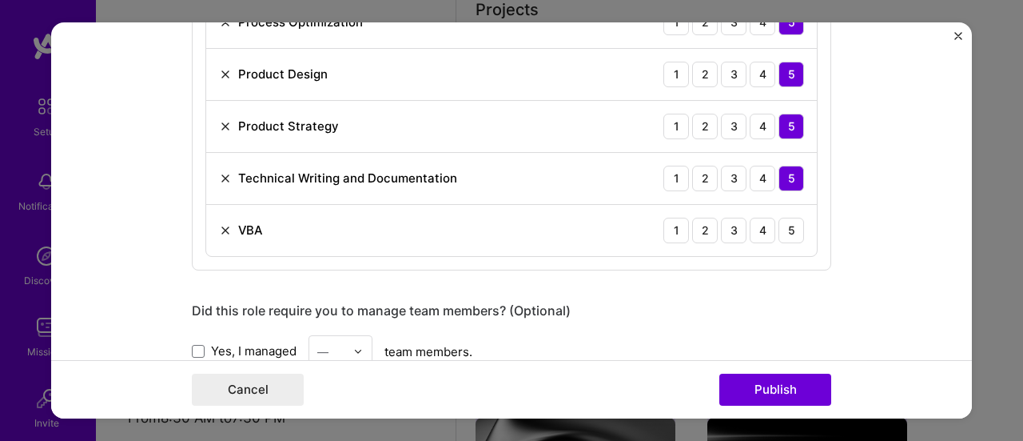
scroll to position [1342, 0]
click at [785, 217] on div "5" at bounding box center [792, 230] width 26 height 26
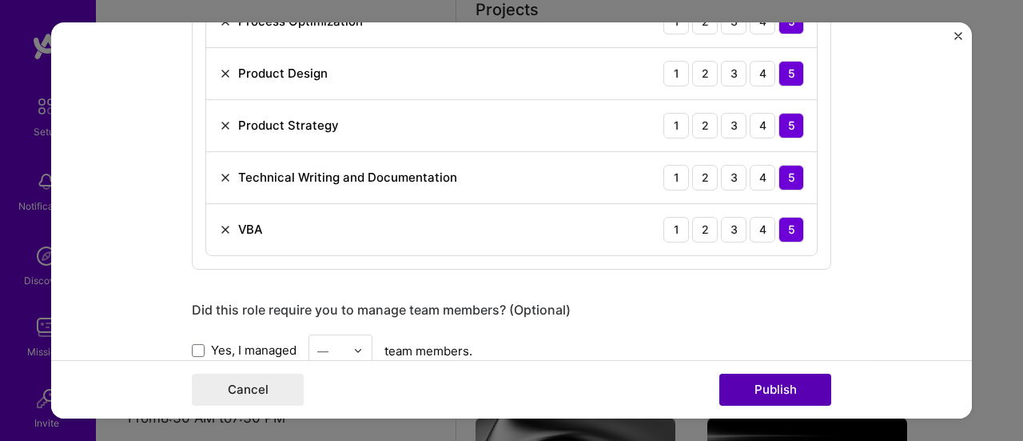
click at [773, 388] on button "Publish" at bounding box center [776, 389] width 112 height 32
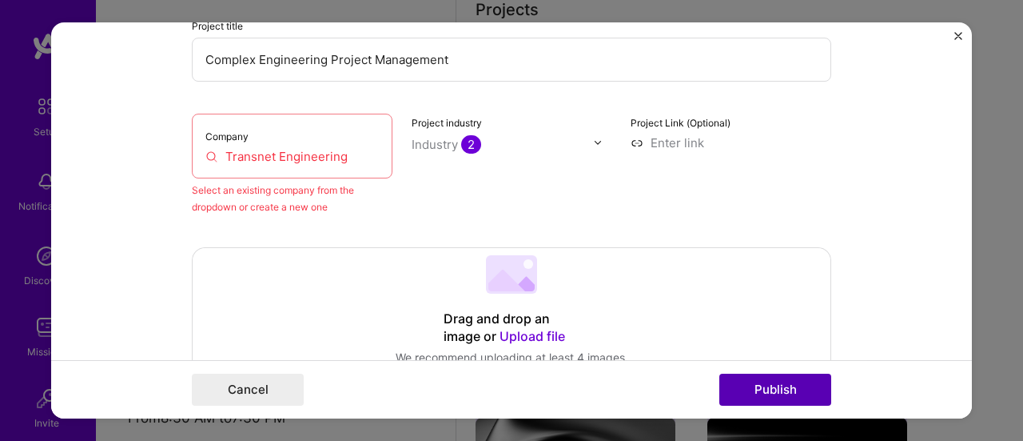
scroll to position [104, 0]
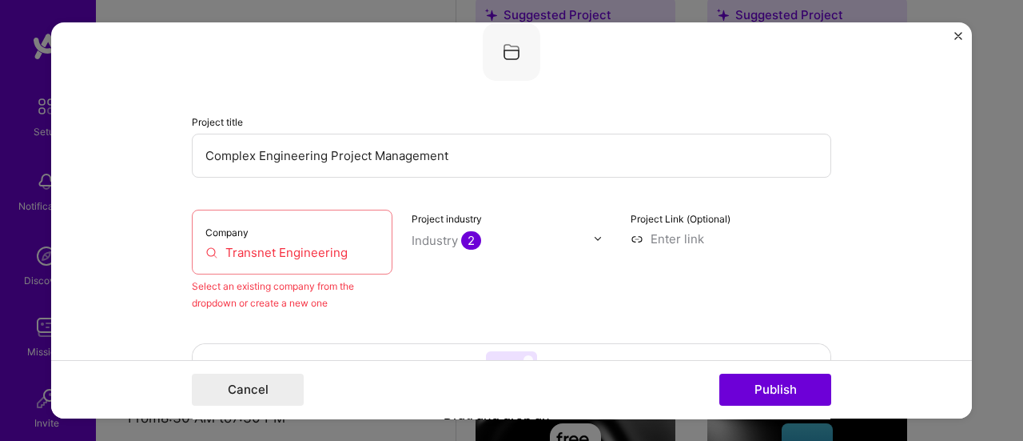
click at [597, 237] on div at bounding box center [602, 238] width 18 height 17
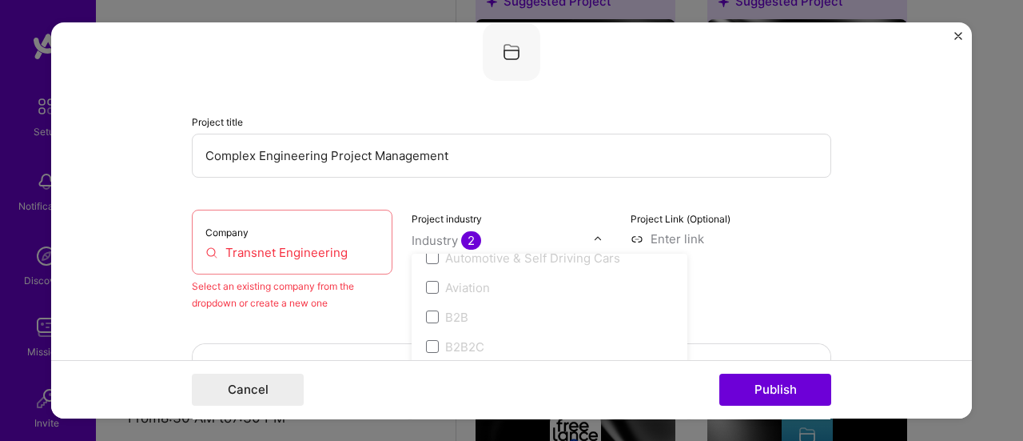
scroll to position [800, 0]
click at [256, 252] on input "Transnet Engineering" at bounding box center [291, 252] width 173 height 17
click at [361, 255] on input "Transnet Engineering" at bounding box center [291, 252] width 173 height 17
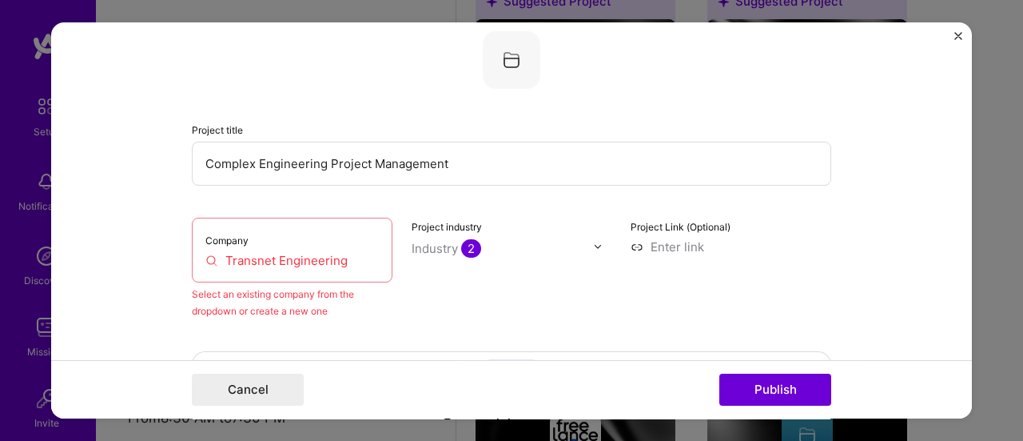
scroll to position [184, 0]
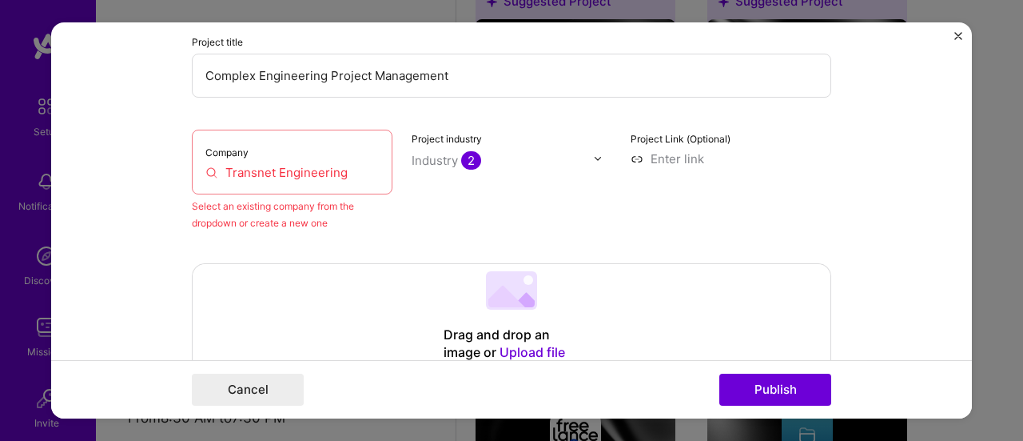
click at [318, 180] on div "Company Transnet Engineering" at bounding box center [292, 162] width 201 height 65
drag, startPoint x: 348, startPoint y: 169, endPoint x: 151, endPoint y: 172, distance: 196.7
click at [151, 172] on form "Editing suggested project This project is suggested based on your LinkedIn, res…" at bounding box center [511, 220] width 921 height 397
click at [301, 167] on input "transnet" at bounding box center [291, 172] width 173 height 17
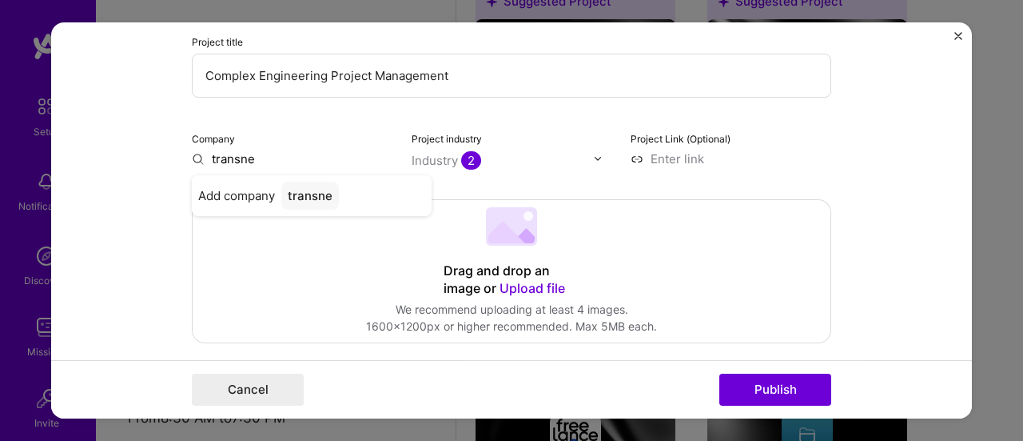
type input "transnet"
click at [298, 196] on div "transnet" at bounding box center [312, 195] width 62 height 28
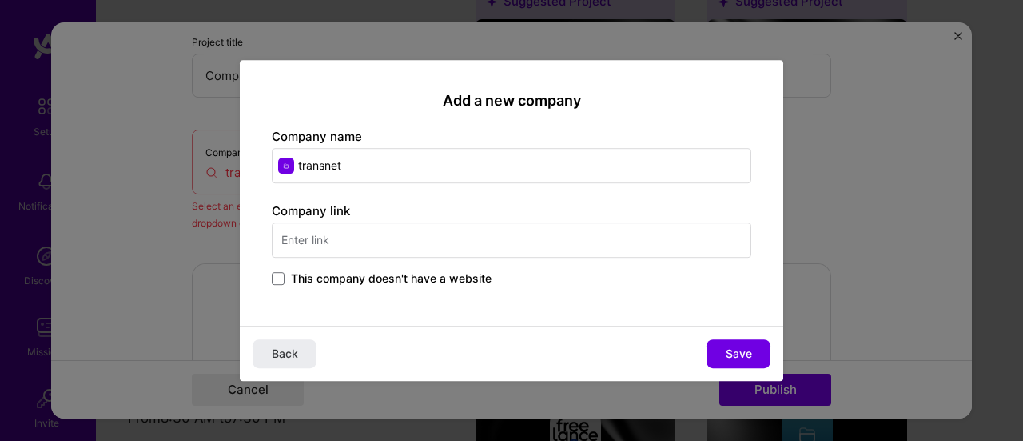
click at [392, 169] on input "transnet" at bounding box center [512, 165] width 480 height 35
type input "t"
type input "Transnet Engineering"
click at [366, 253] on input "text" at bounding box center [512, 239] width 480 height 35
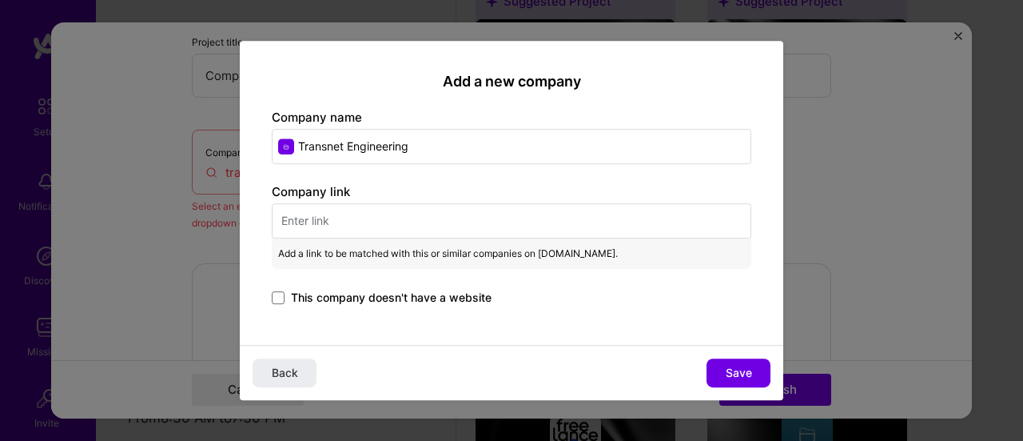
click at [516, 229] on input "text" at bounding box center [512, 220] width 480 height 35
paste input "[URL][DOMAIN_NAME]"
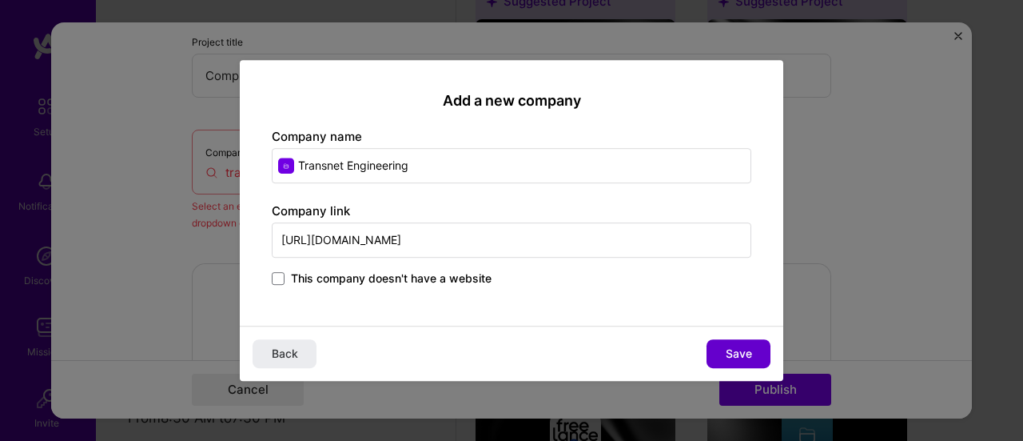
type input "[URL][DOMAIN_NAME]"
click at [748, 357] on span "Save" at bounding box center [739, 353] width 26 height 16
type input "Transnet Engineering"
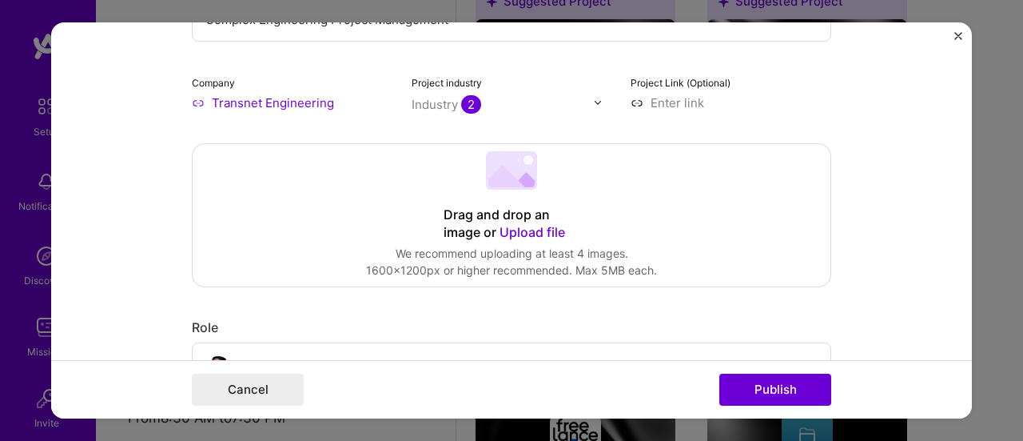
scroll to position [480, 0]
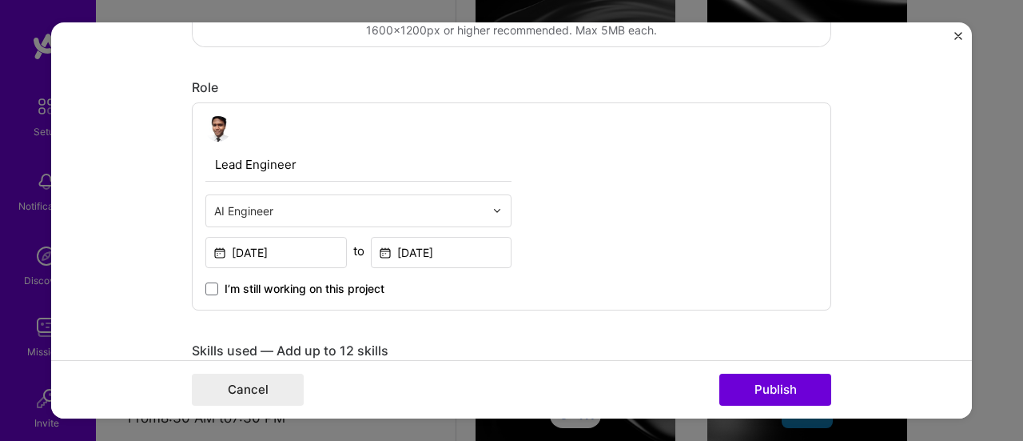
click at [433, 209] on input "text" at bounding box center [349, 210] width 270 height 17
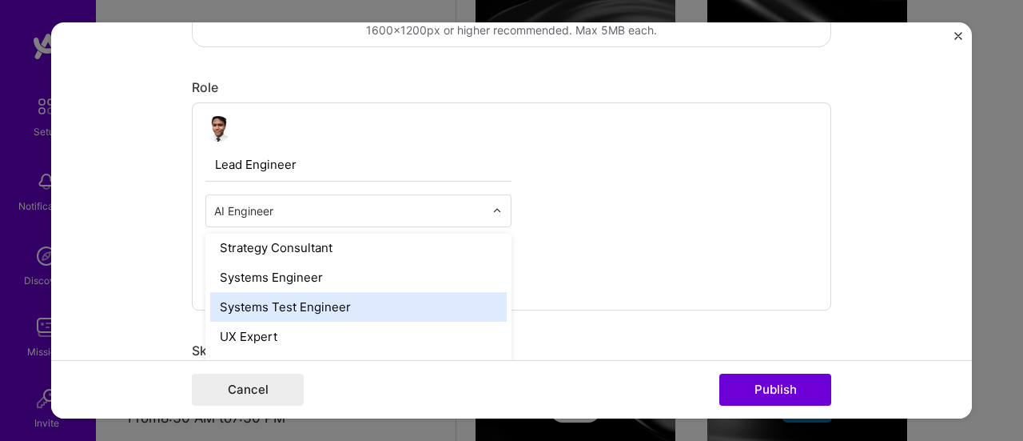
scroll to position [1810, 0]
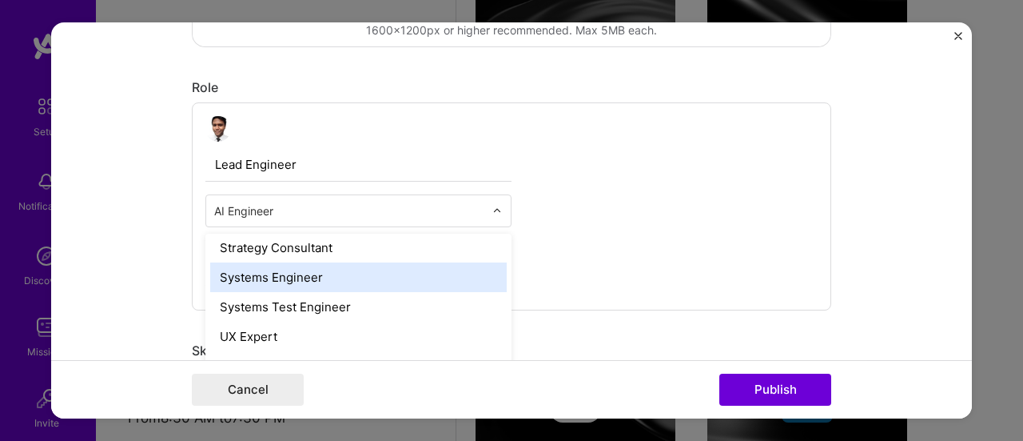
click at [381, 283] on div "Systems Engineer" at bounding box center [358, 277] width 297 height 30
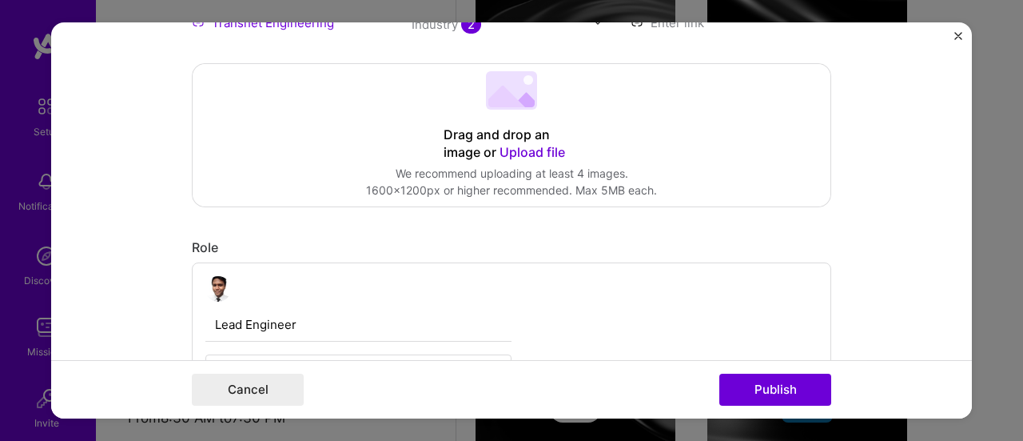
scroll to position [480, 0]
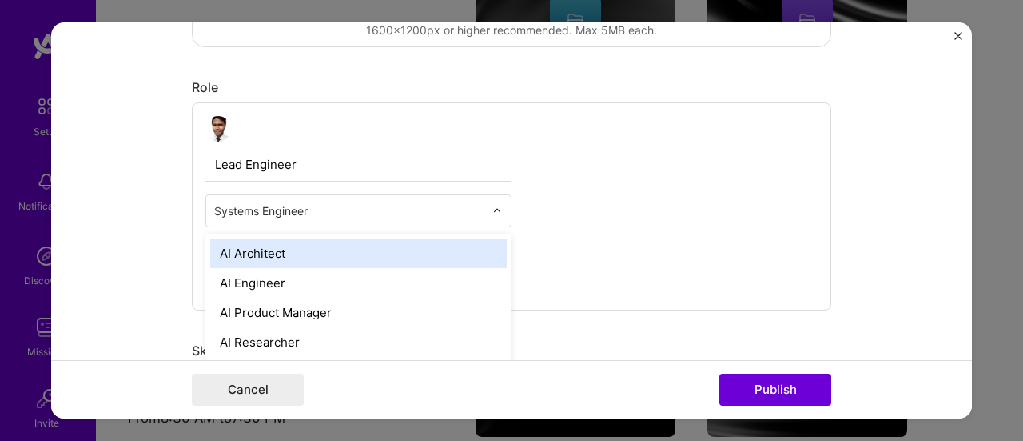
click at [493, 215] on div at bounding box center [502, 210] width 18 height 31
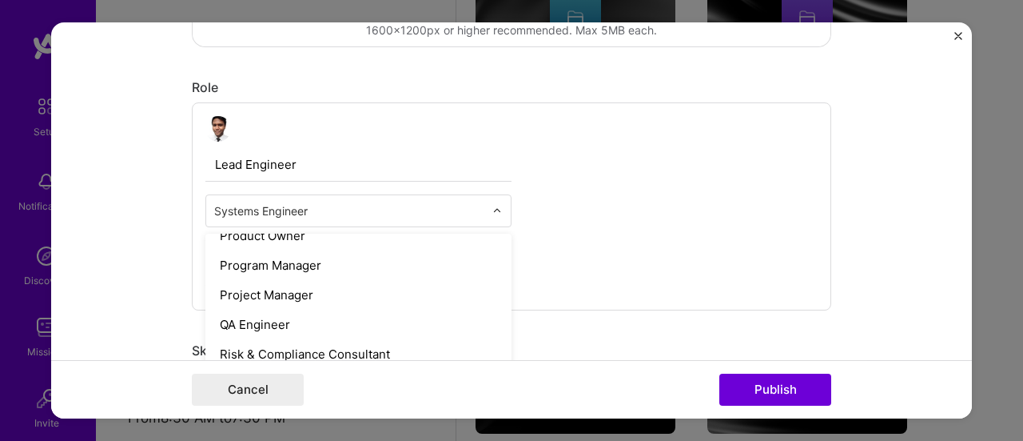
scroll to position [1519, 0]
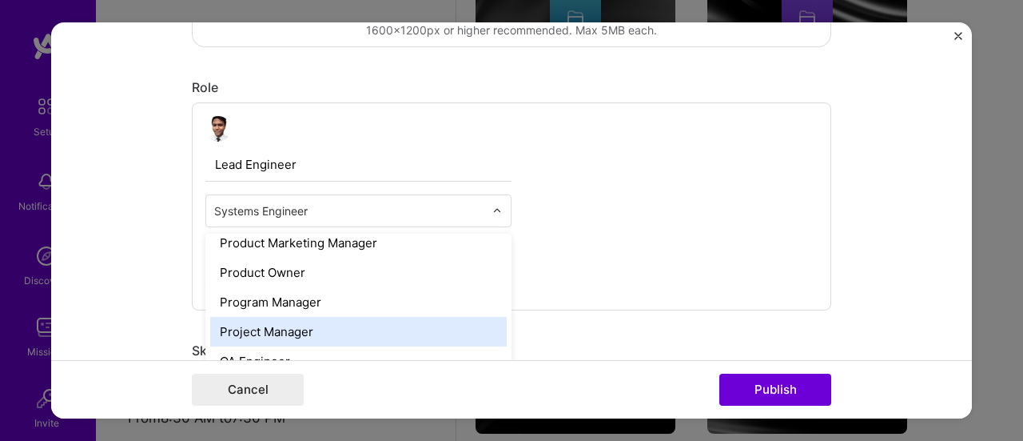
click at [329, 330] on div "Project Manager" at bounding box center [358, 332] width 297 height 30
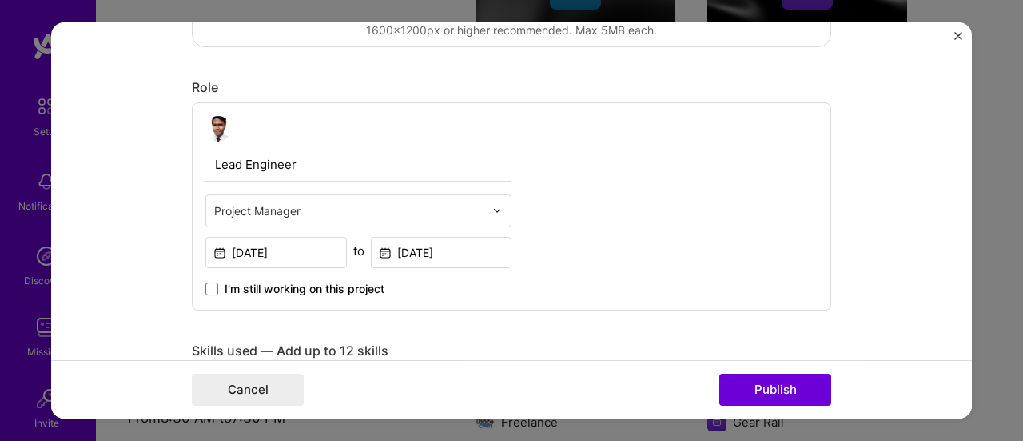
click at [435, 213] on input "text" at bounding box center [349, 210] width 270 height 17
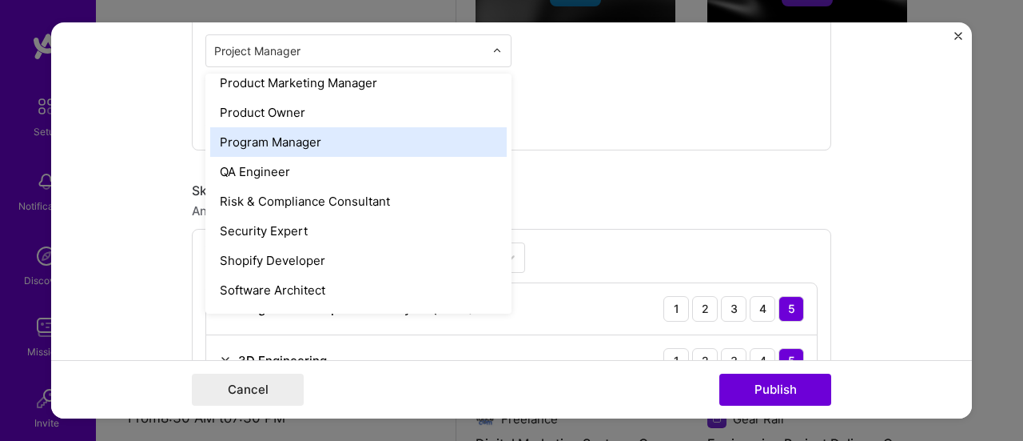
click at [310, 150] on div "Program Manager" at bounding box center [358, 142] width 297 height 30
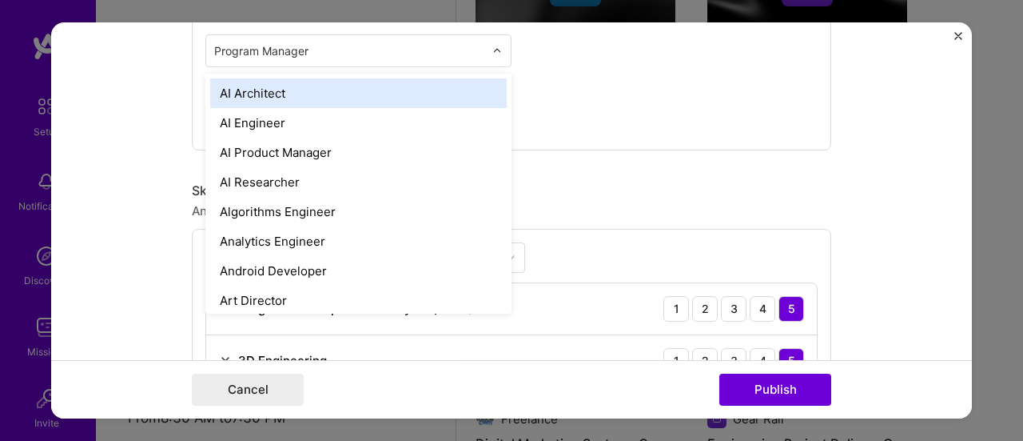
click at [481, 42] on div "Program Manager" at bounding box center [349, 50] width 286 height 31
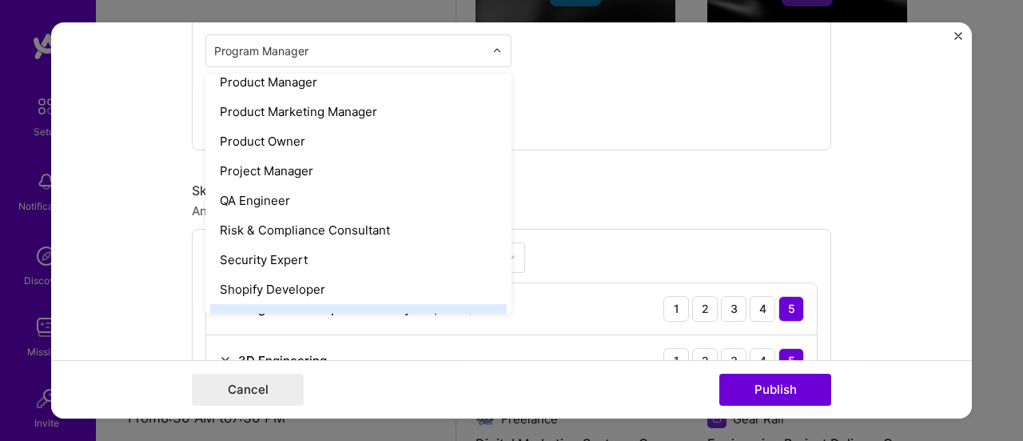
scroll to position [1410, 0]
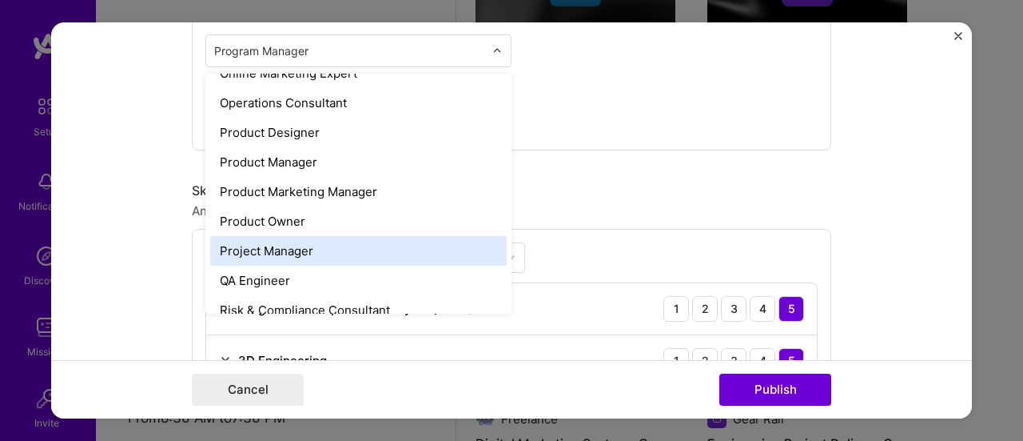
click at [288, 245] on div "Project Manager" at bounding box center [358, 251] width 297 height 30
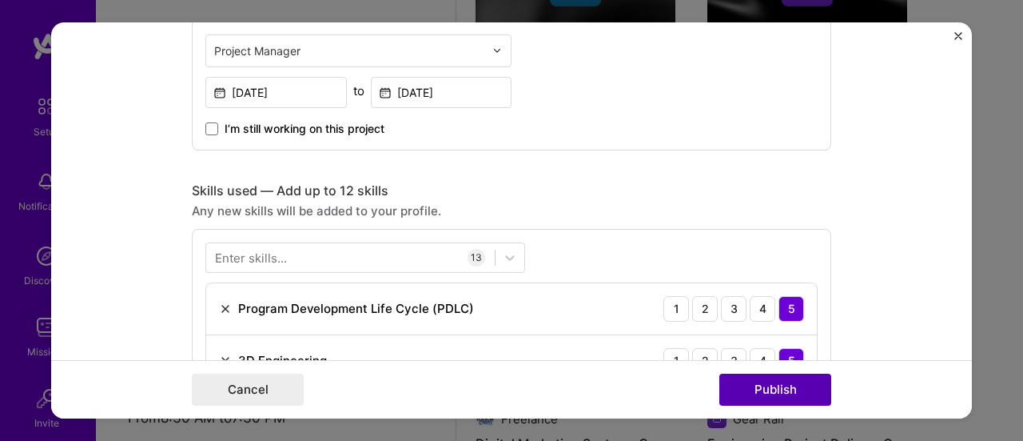
click at [779, 398] on button "Publish" at bounding box center [776, 389] width 112 height 32
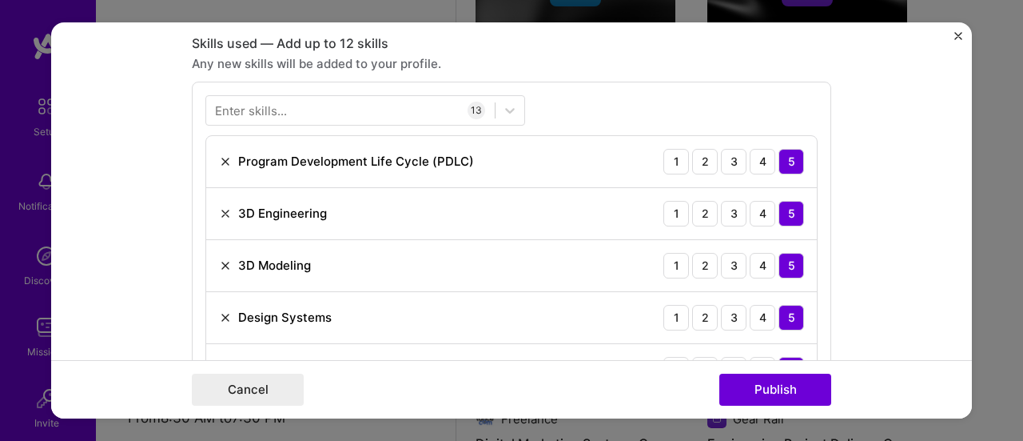
scroll to position [798, 0]
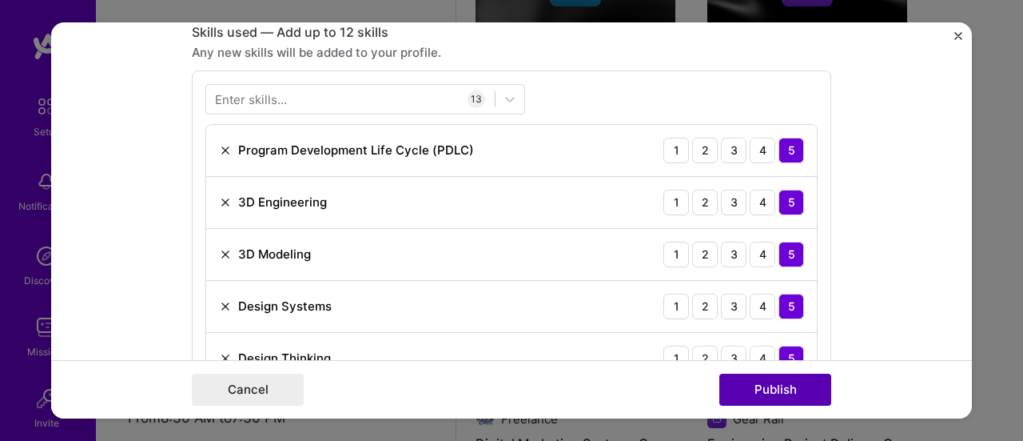
click at [776, 394] on button "Publish" at bounding box center [776, 389] width 112 height 32
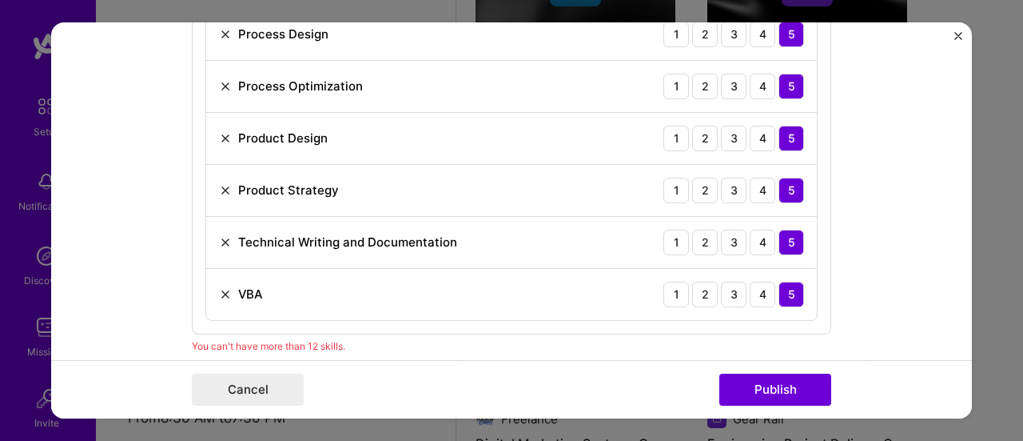
scroll to position [1198, 0]
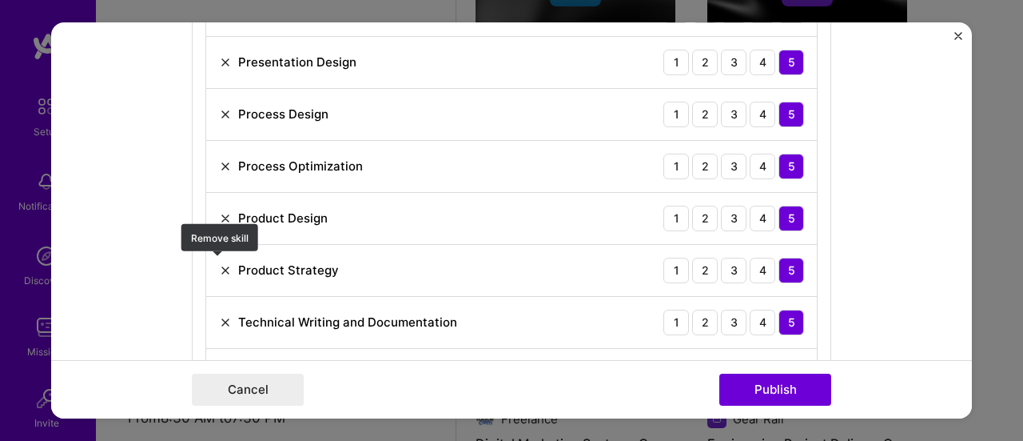
click at [219, 264] on img at bounding box center [225, 270] width 13 height 13
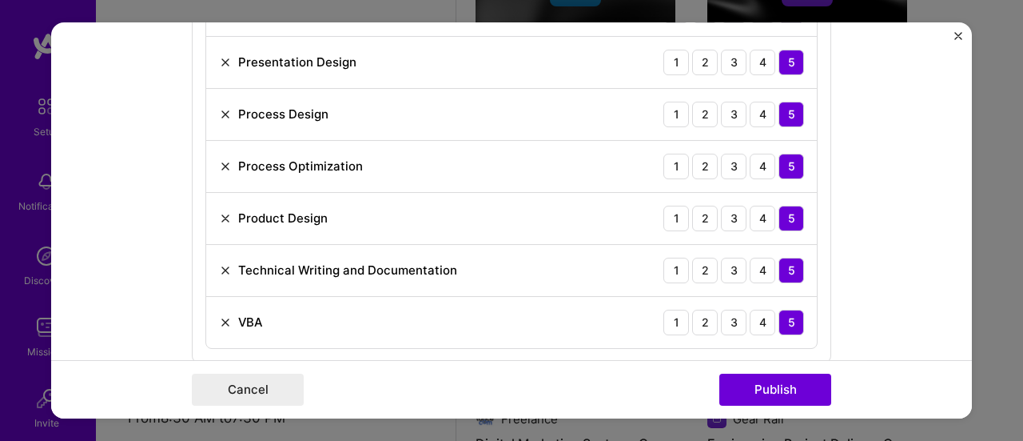
scroll to position [1118, 0]
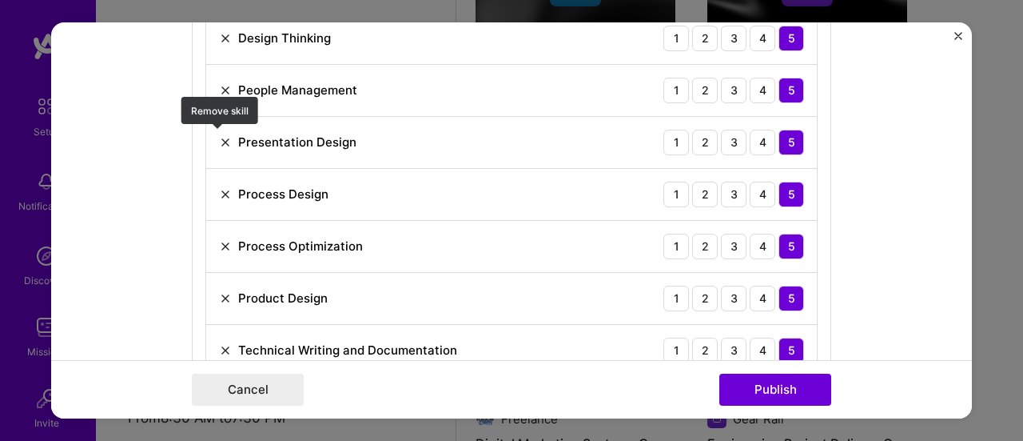
click at [219, 137] on img at bounding box center [225, 142] width 13 height 13
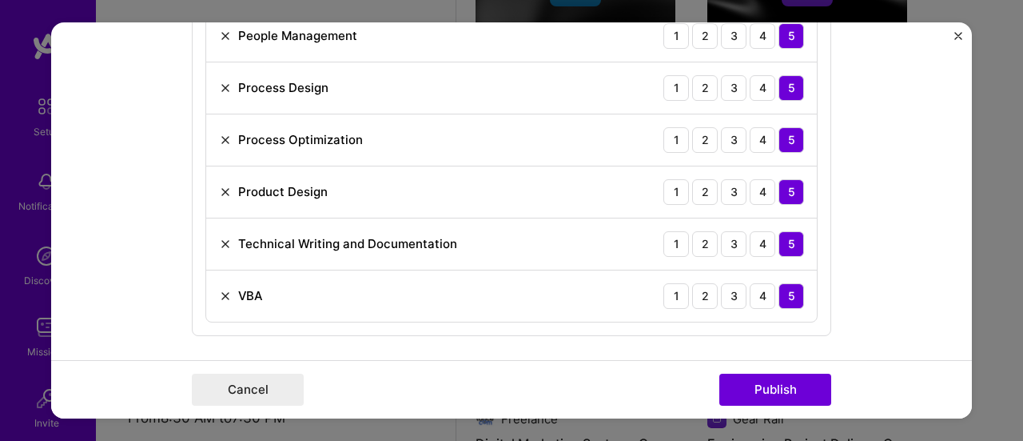
scroll to position [1198, 0]
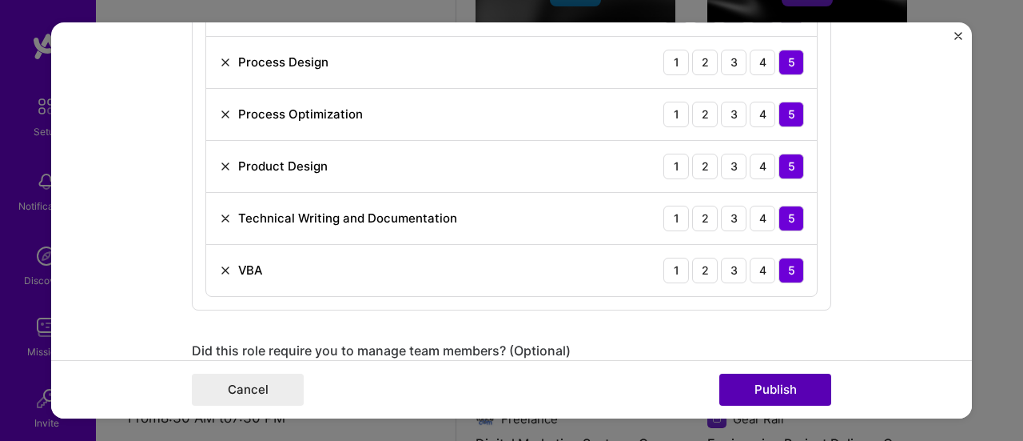
click at [774, 383] on button "Publish" at bounding box center [776, 389] width 112 height 32
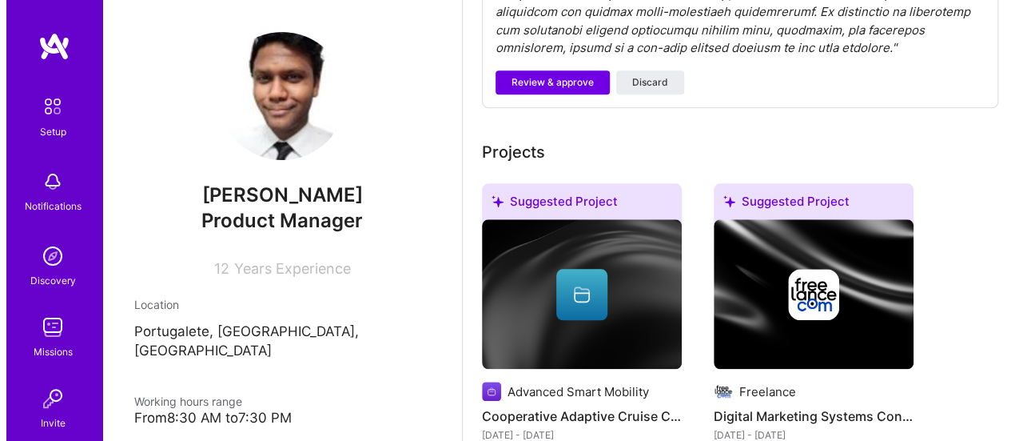
scroll to position [804, 0]
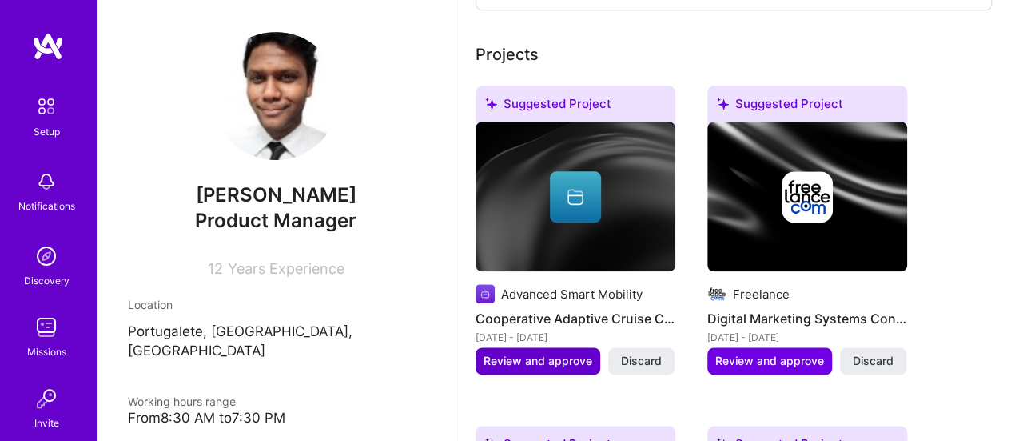
click at [520, 369] on button "Review and approve" at bounding box center [538, 360] width 125 height 27
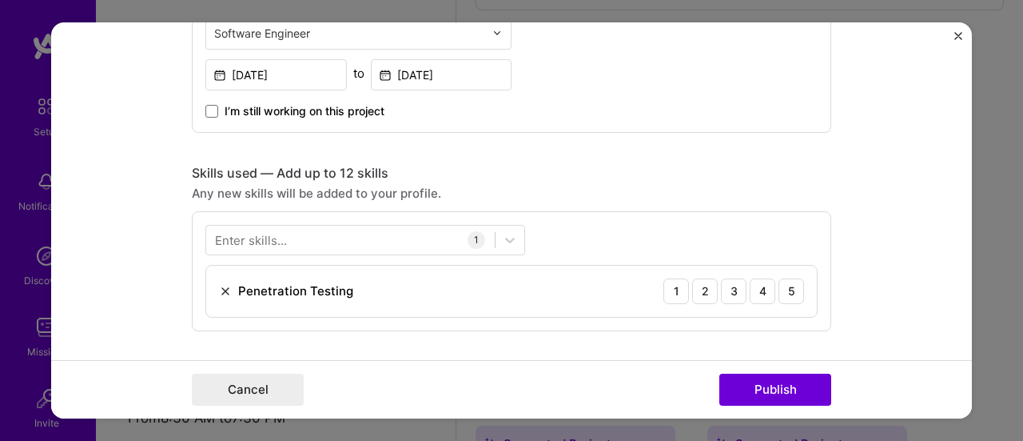
scroll to position [720, 0]
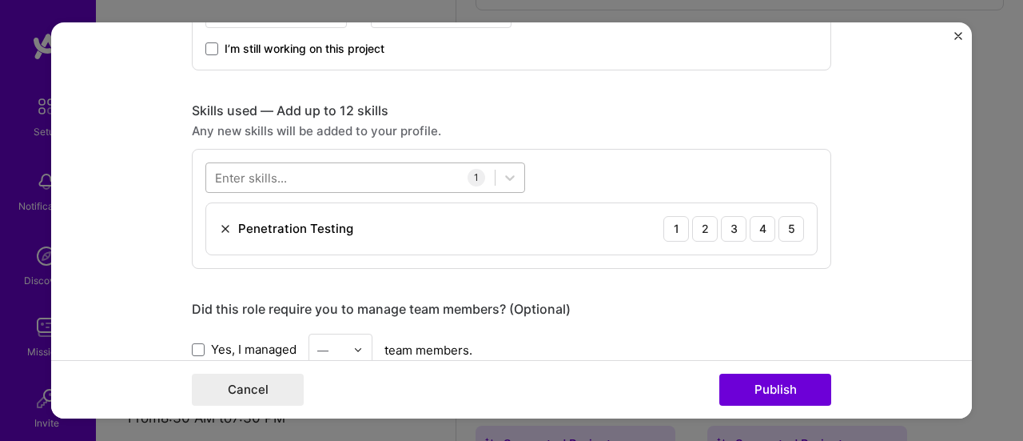
click at [324, 175] on div at bounding box center [350, 177] width 289 height 26
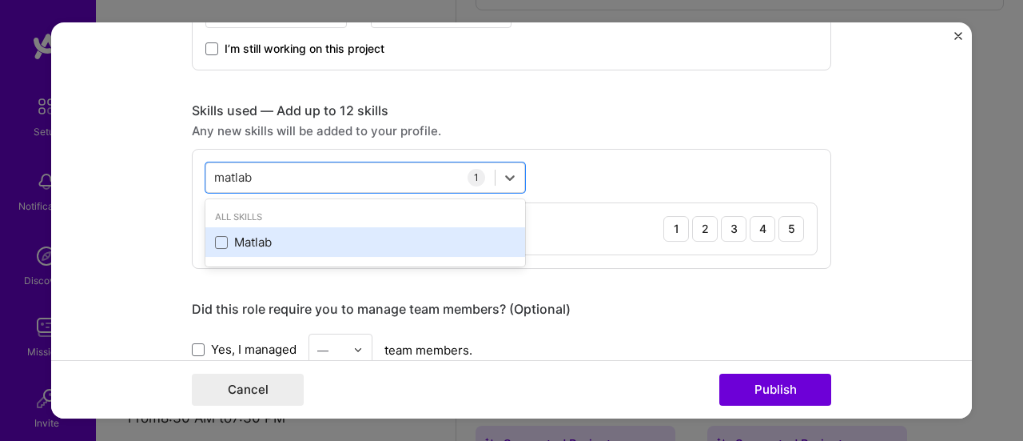
click at [269, 233] on div "Matlab" at bounding box center [365, 241] width 301 height 17
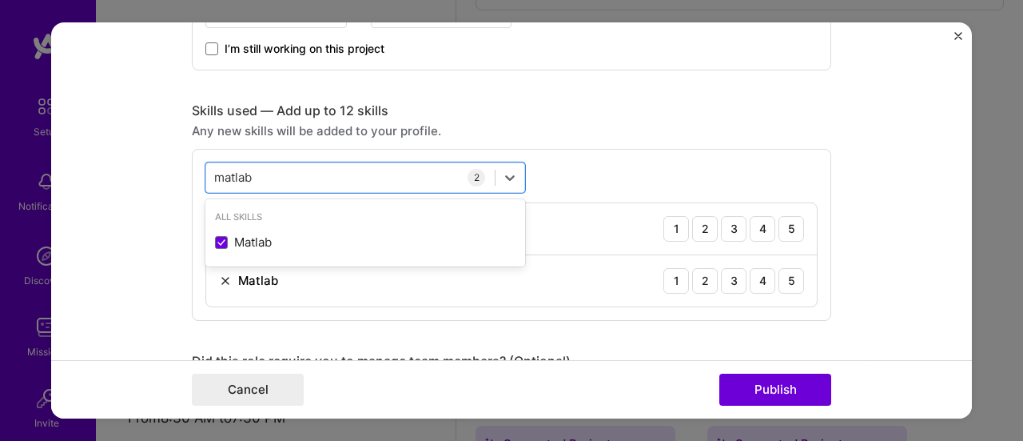
click at [895, 254] on form "Editing suggested project This project is suggested based on your LinkedIn, res…" at bounding box center [511, 220] width 921 height 397
click at [382, 184] on div "matlab matlab" at bounding box center [350, 177] width 289 height 26
type input "m"
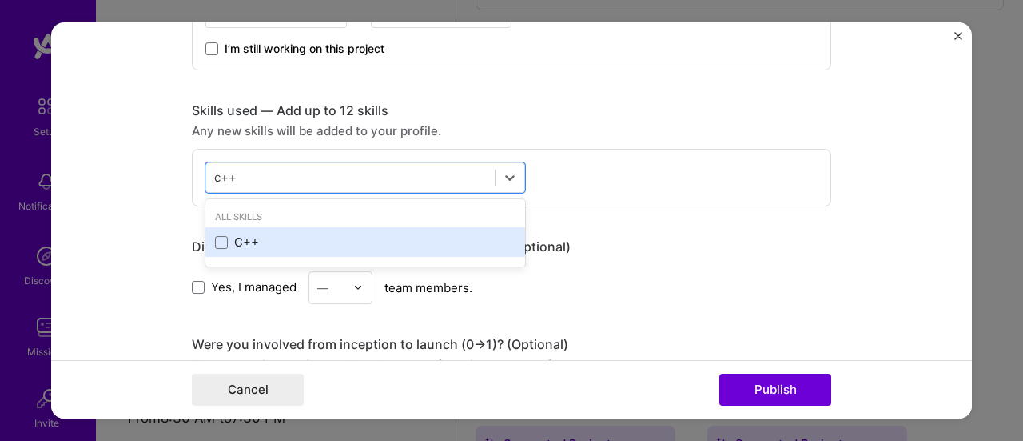
click at [227, 245] on div "C++" at bounding box center [365, 241] width 301 height 17
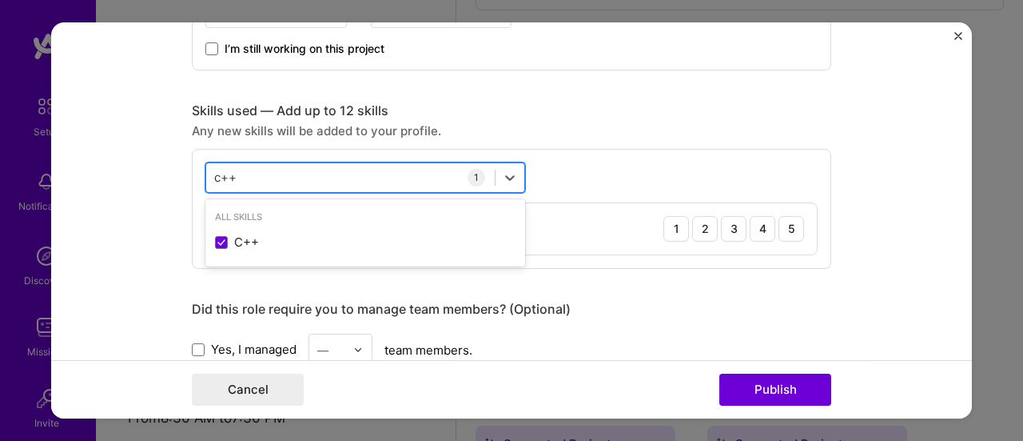
click at [265, 173] on div "c++ c++" at bounding box center [350, 177] width 289 height 26
click at [389, 180] on div "c++ c++" at bounding box center [350, 177] width 289 height 26
type input "c"
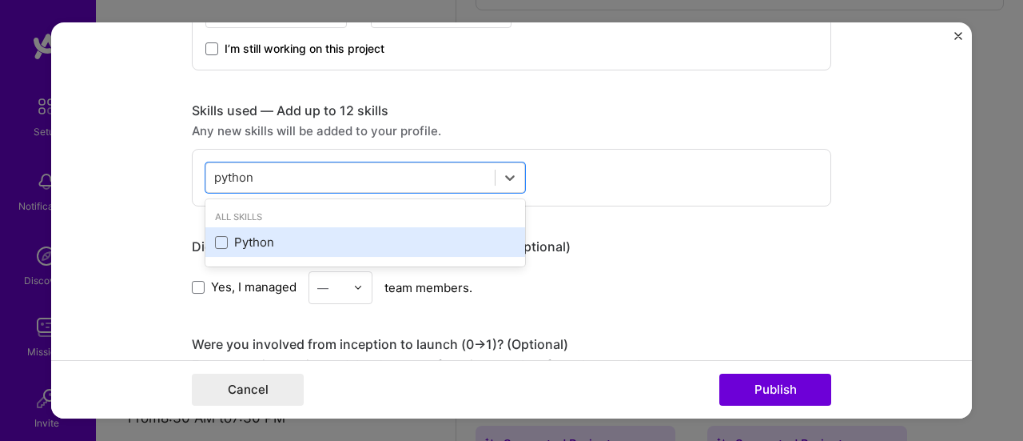
click at [233, 233] on div "Python" at bounding box center [365, 241] width 301 height 17
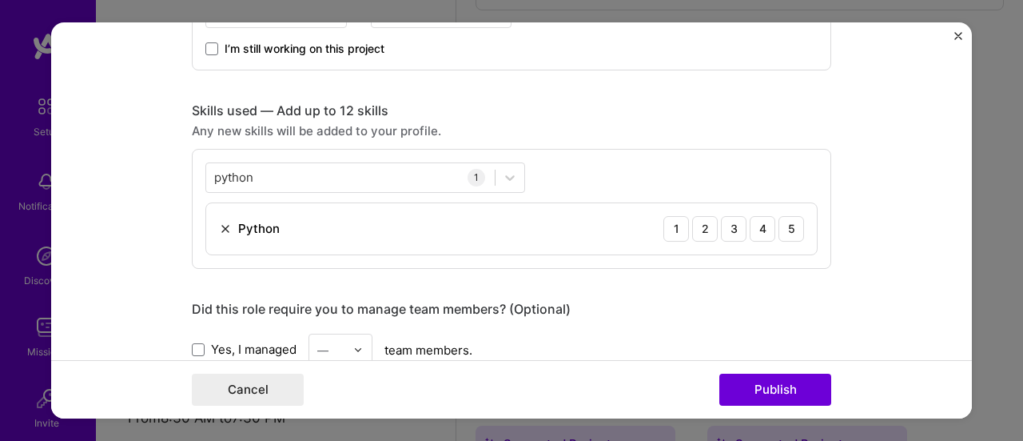
click at [868, 227] on form "Editing suggested project This project is suggested based on your LinkedIn, res…" at bounding box center [511, 220] width 921 height 397
click at [219, 225] on img at bounding box center [225, 228] width 13 height 13
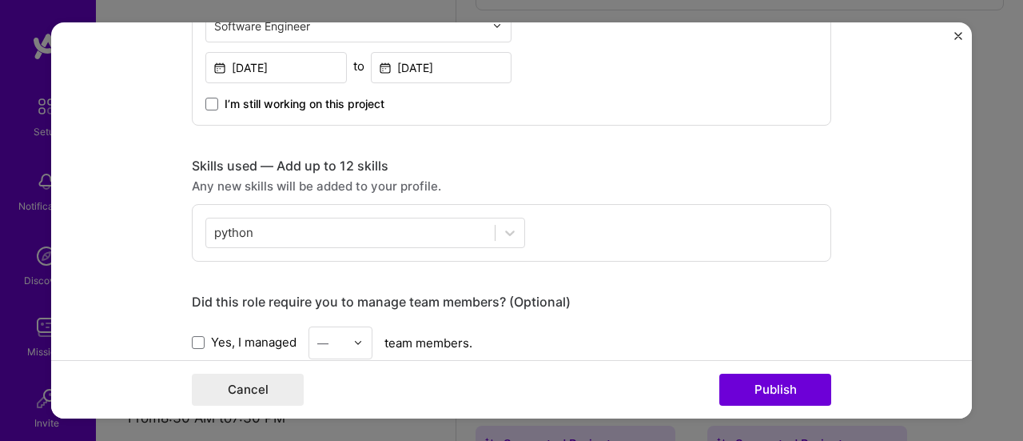
scroll to position [640, 0]
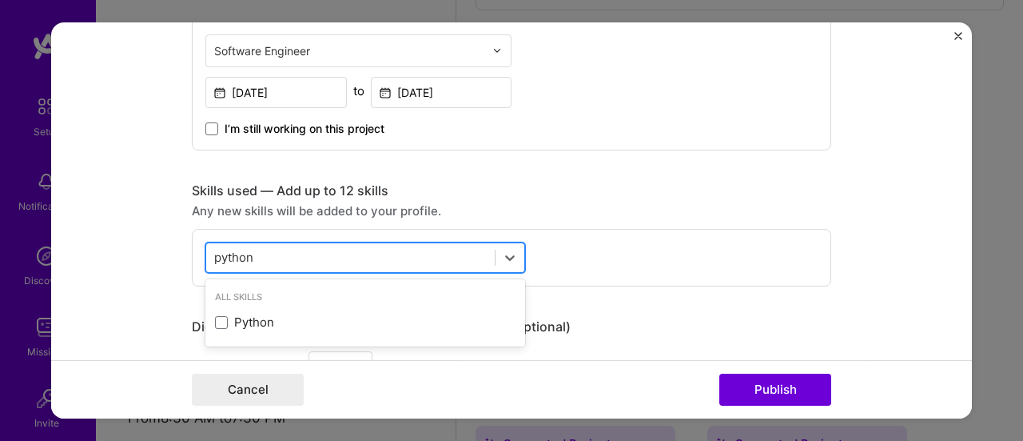
click at [288, 249] on div "python python" at bounding box center [350, 257] width 289 height 26
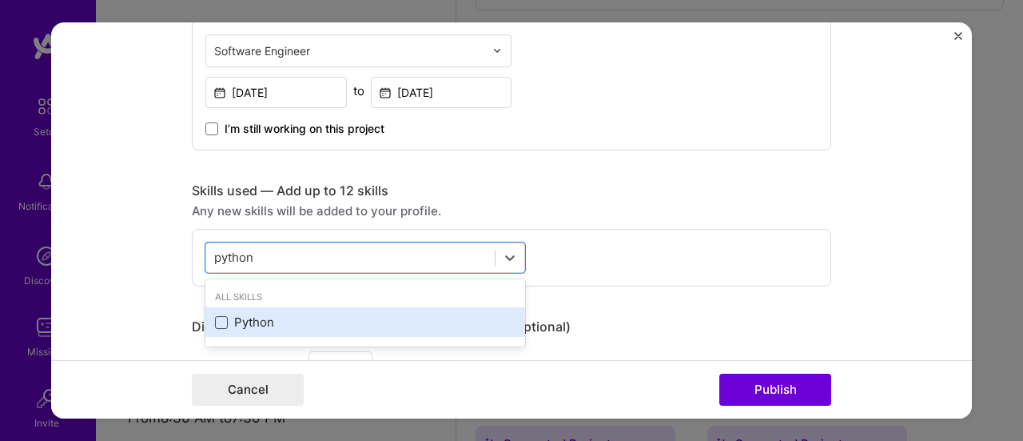
click at [220, 317] on span at bounding box center [221, 322] width 13 height 13
click at [0, 0] on input "checkbox" at bounding box center [0, 0] width 0 height 0
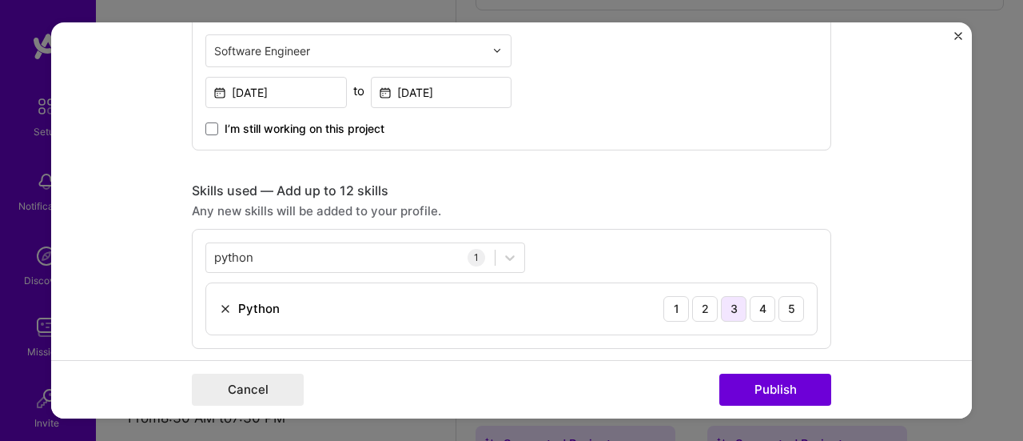
click at [736, 298] on div "3" at bounding box center [734, 309] width 26 height 26
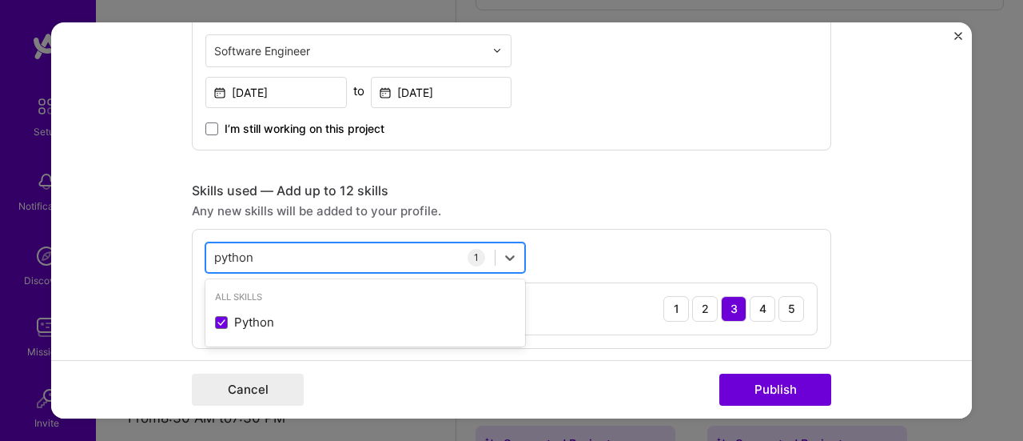
click at [256, 252] on div "python python" at bounding box center [350, 257] width 289 height 26
type input "p"
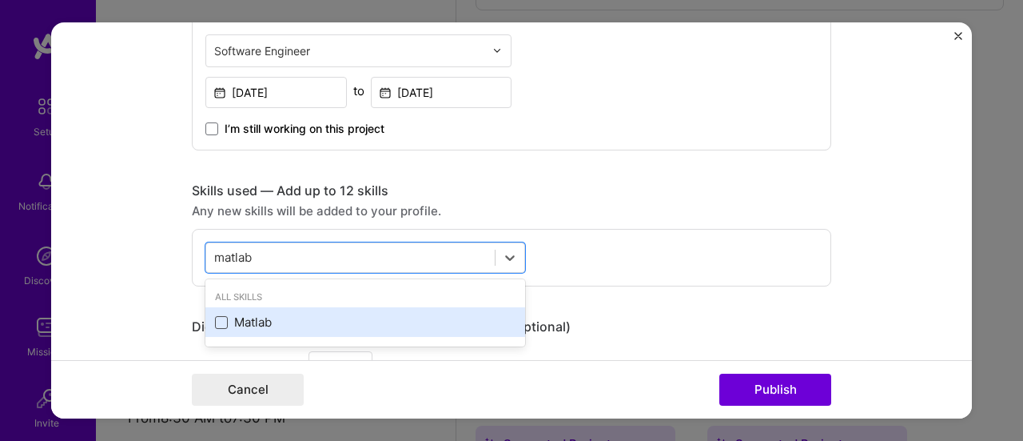
click at [217, 322] on span at bounding box center [221, 322] width 13 height 13
click at [0, 0] on input "checkbox" at bounding box center [0, 0] width 0 height 0
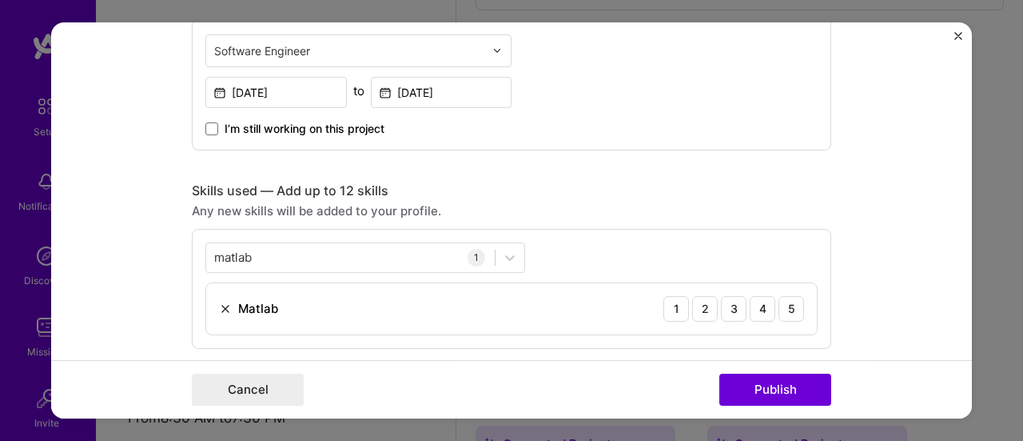
click at [528, 169] on div "Editing suggested project This project is suggested based on your LinkedIn, res…" at bounding box center [512, 275] width 640 height 1721
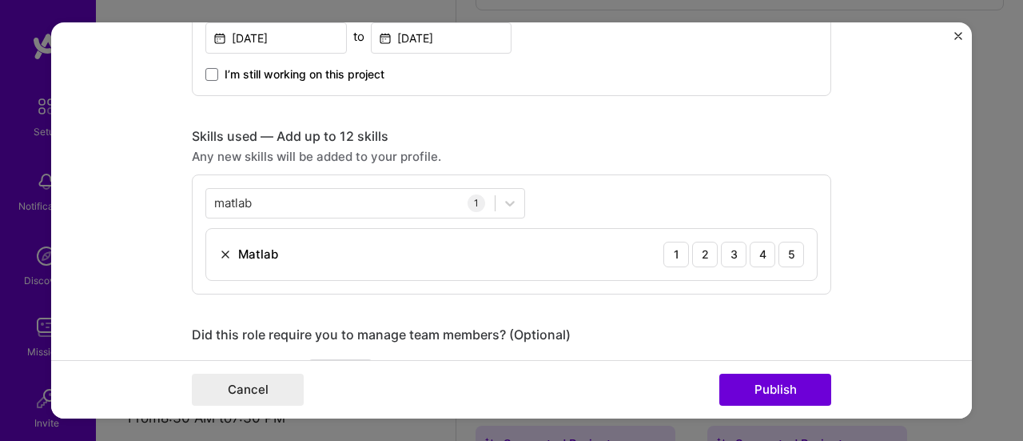
scroll to position [720, 0]
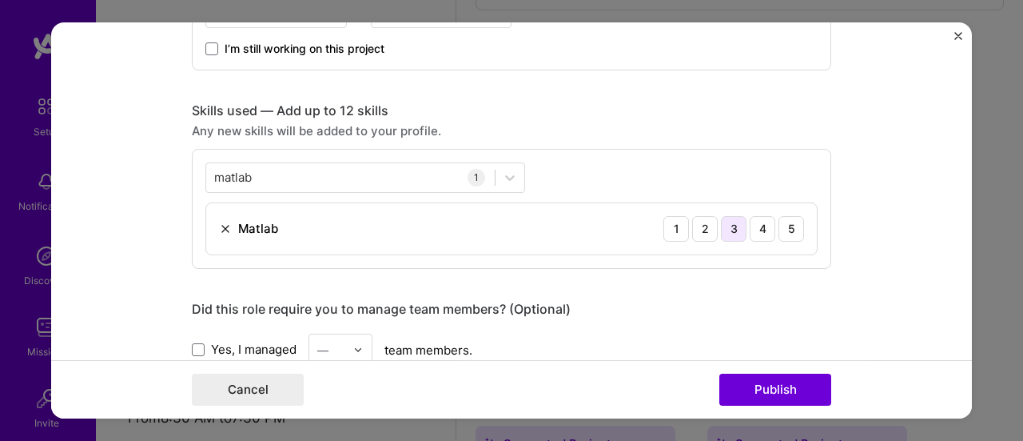
click at [721, 221] on div "3" at bounding box center [734, 229] width 26 height 26
click at [859, 309] on form "Editing suggested project This project is suggested based on your LinkedIn, res…" at bounding box center [511, 220] width 921 height 397
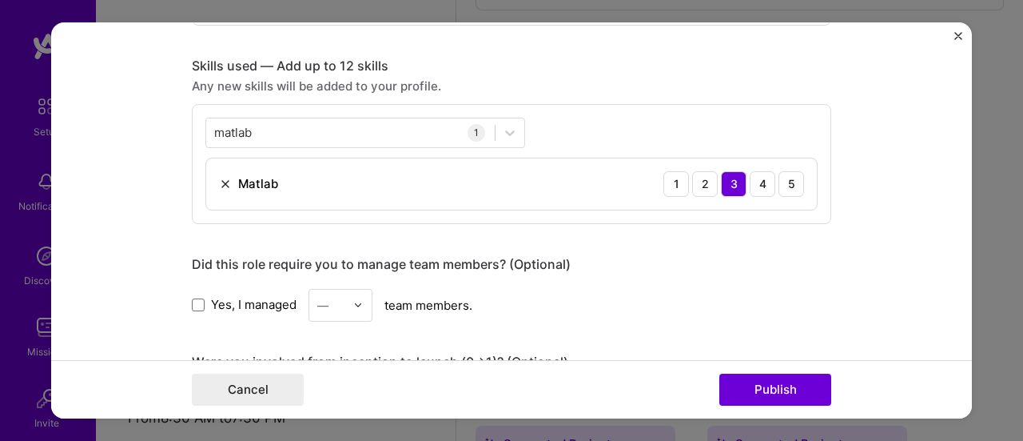
scroll to position [800, 0]
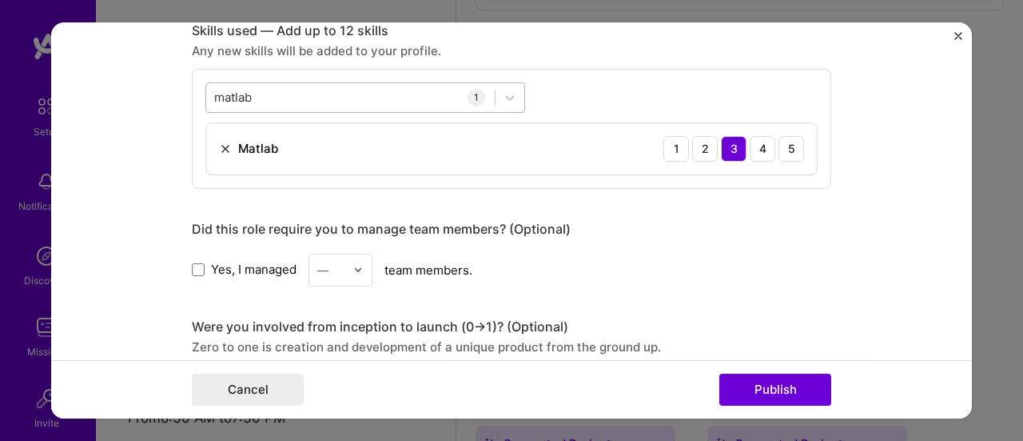
click at [295, 89] on div "matlab matlab" at bounding box center [350, 97] width 289 height 26
click at [869, 92] on form "Editing suggested project This project is suggested based on your LinkedIn, res…" at bounding box center [511, 220] width 921 height 397
click at [508, 98] on icon at bounding box center [510, 98] width 16 height 16
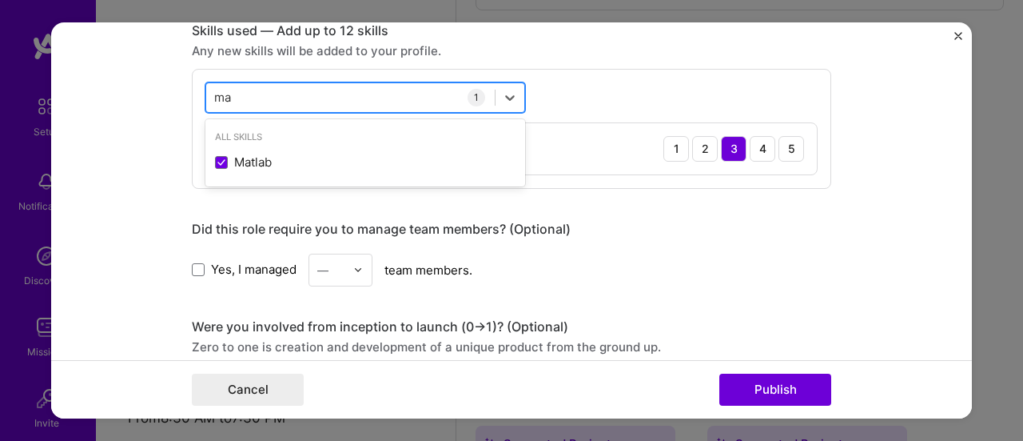
type input "m"
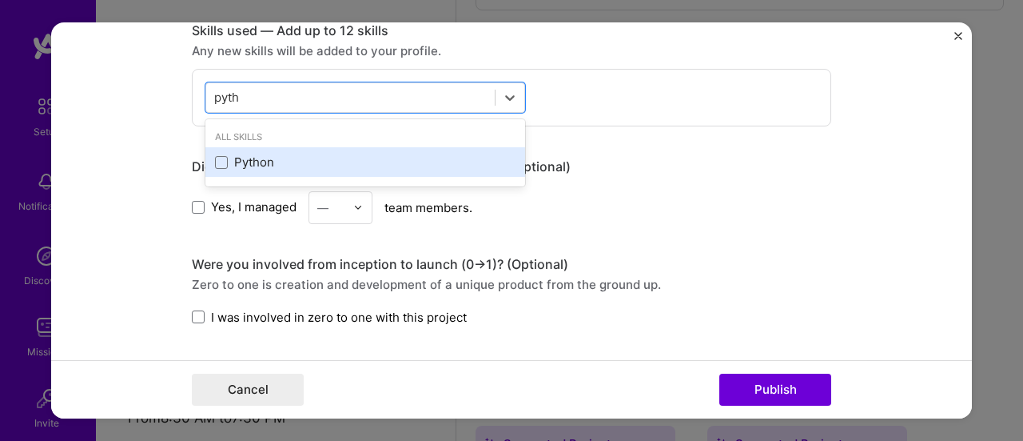
click at [226, 172] on div "Python" at bounding box center [365, 162] width 320 height 30
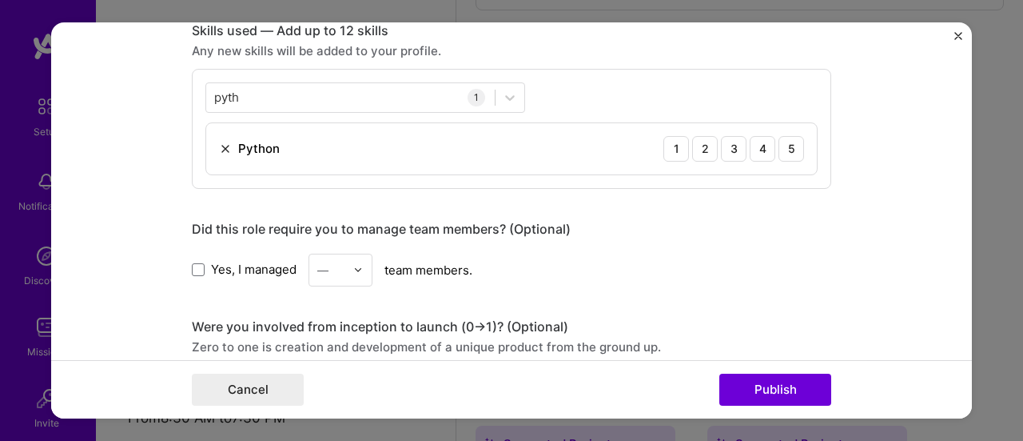
click at [712, 253] on div "Yes, I managed — team members." at bounding box center [512, 269] width 640 height 33
click at [446, 107] on div "pyth pyth" at bounding box center [350, 97] width 289 height 26
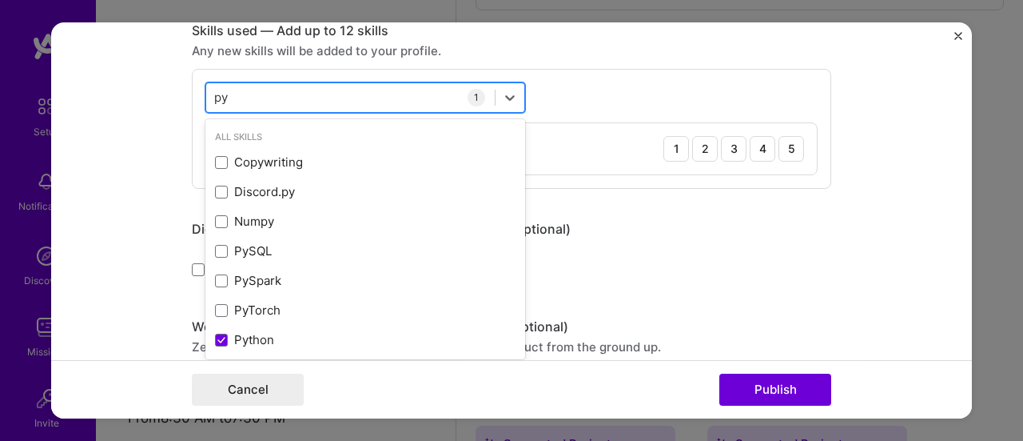
type input "p"
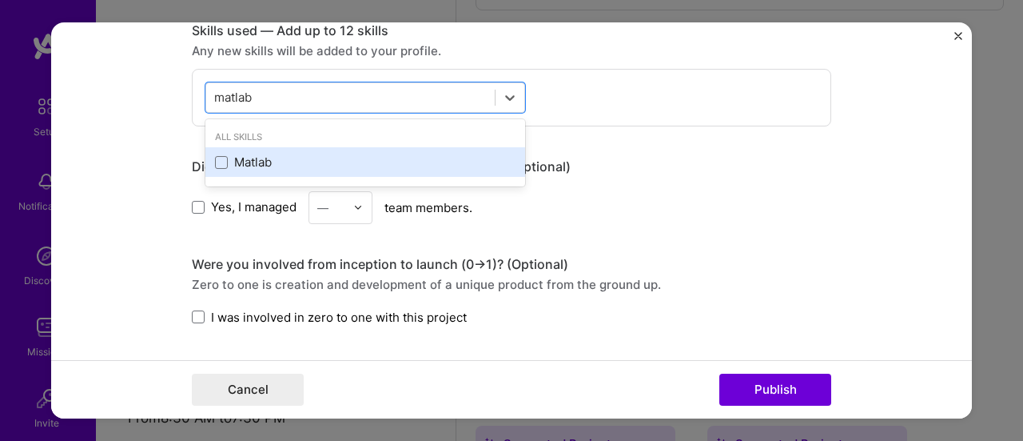
click at [261, 166] on div "Matlab" at bounding box center [365, 162] width 301 height 17
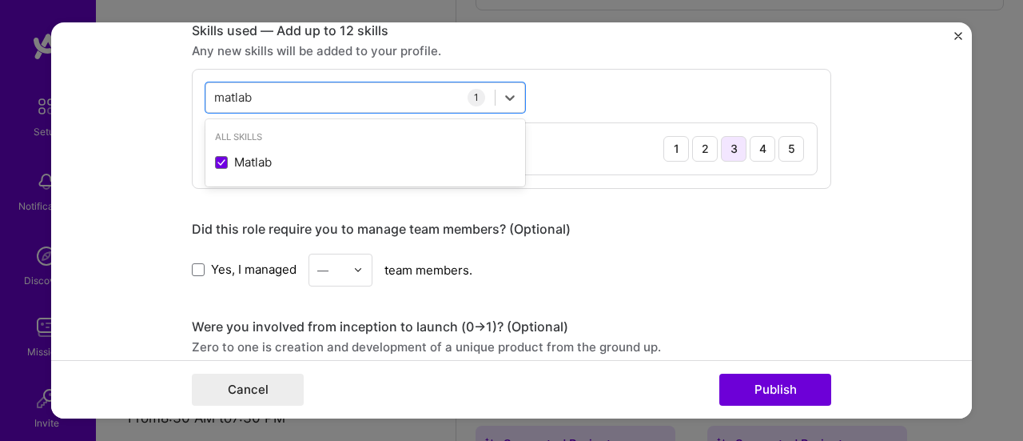
type input "matlab"
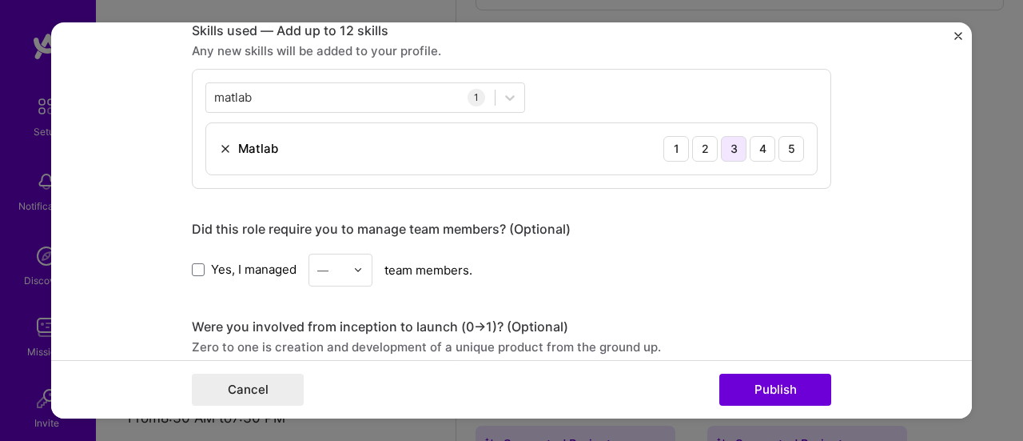
click at [736, 140] on div "3" at bounding box center [734, 149] width 26 height 26
click at [739, 212] on div "Editing suggested project This project is suggested based on your LinkedIn, res…" at bounding box center [512, 115] width 640 height 1721
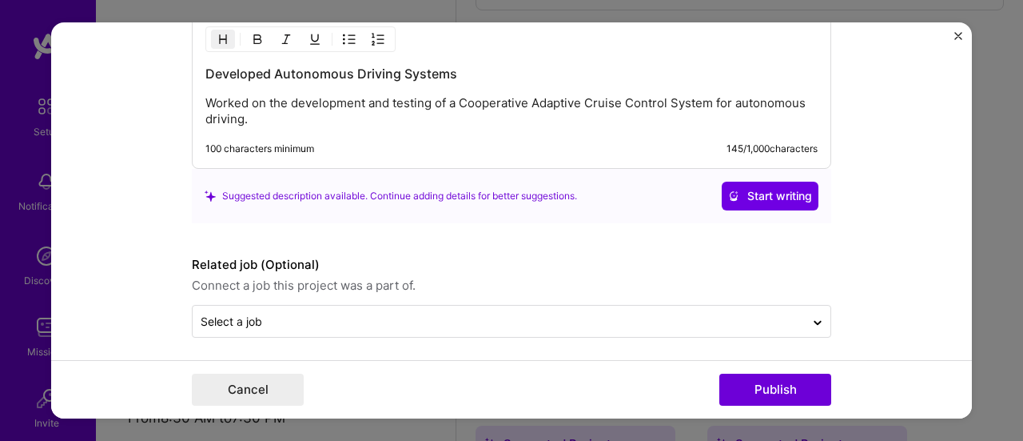
scroll to position [1438, 0]
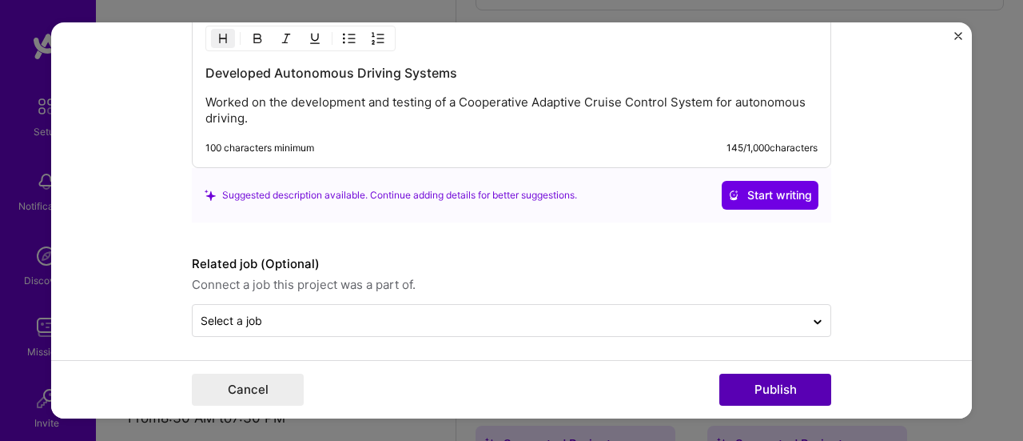
click at [744, 373] on button "Publish" at bounding box center [776, 389] width 112 height 32
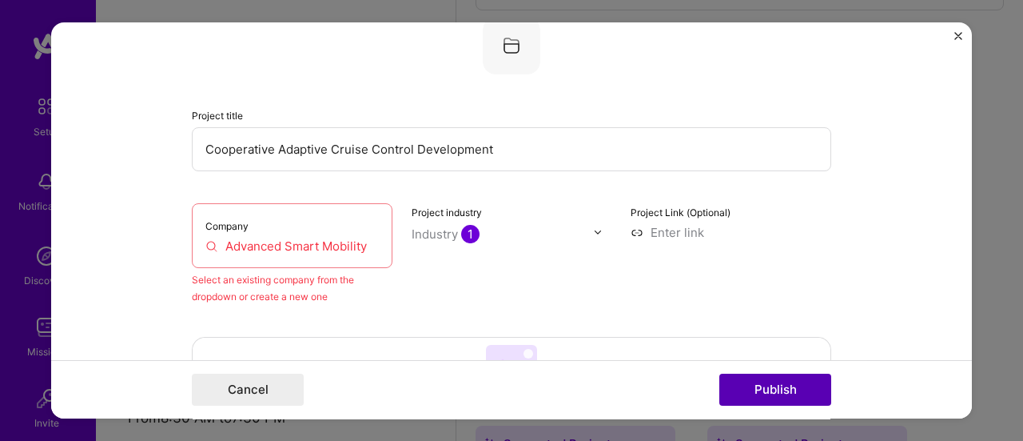
scroll to position [104, 0]
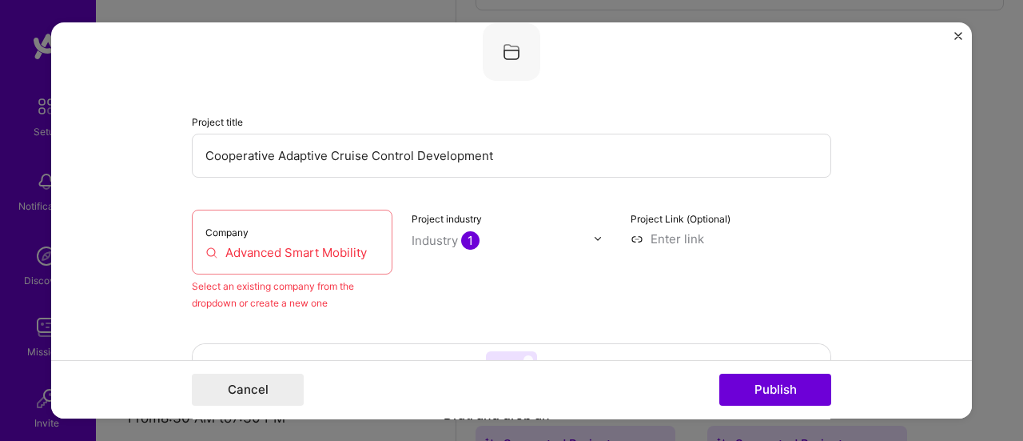
click at [230, 247] on input "Advanced Smart Mobility" at bounding box center [291, 252] width 173 height 17
click at [321, 237] on div "Company Advanced Smart Mobility" at bounding box center [292, 241] width 201 height 65
click at [363, 257] on input "Advanced Smart Mobility" at bounding box center [291, 252] width 173 height 17
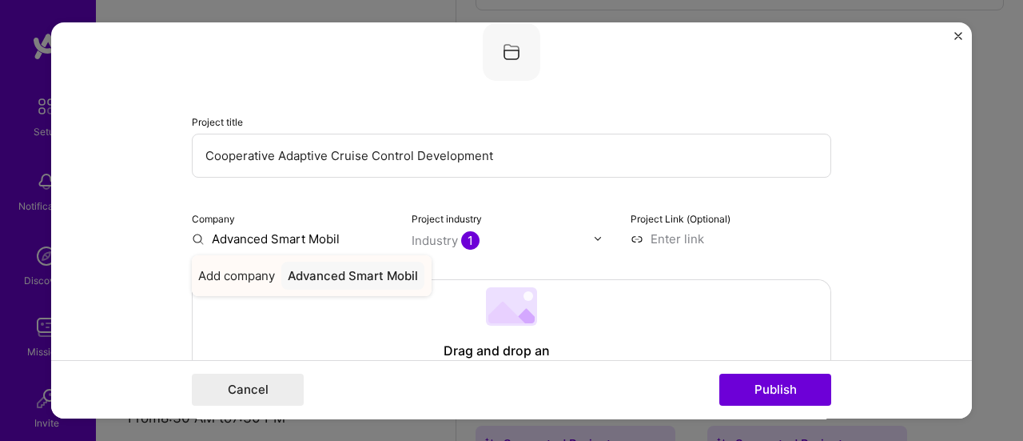
type input "Advanced Smart Mobil"
click at [345, 289] on div "Advanced Smart Mobil" at bounding box center [352, 275] width 143 height 28
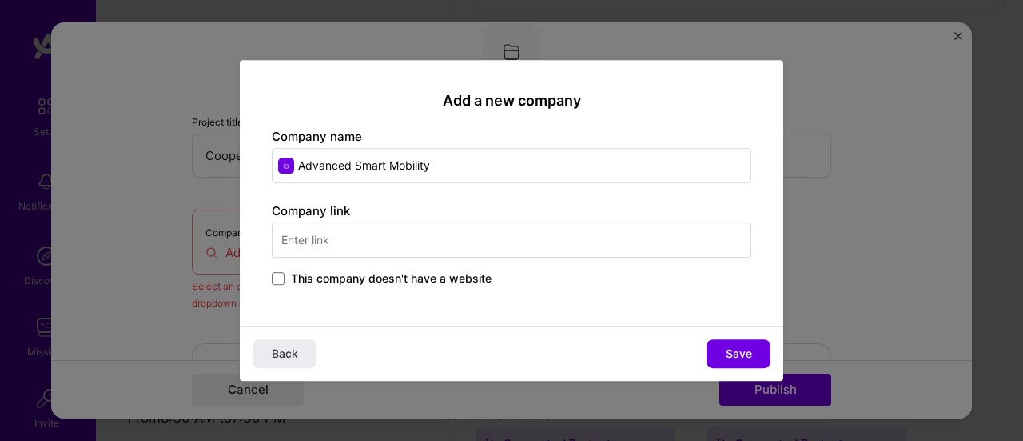
type input "Advanced Smart Mobility"
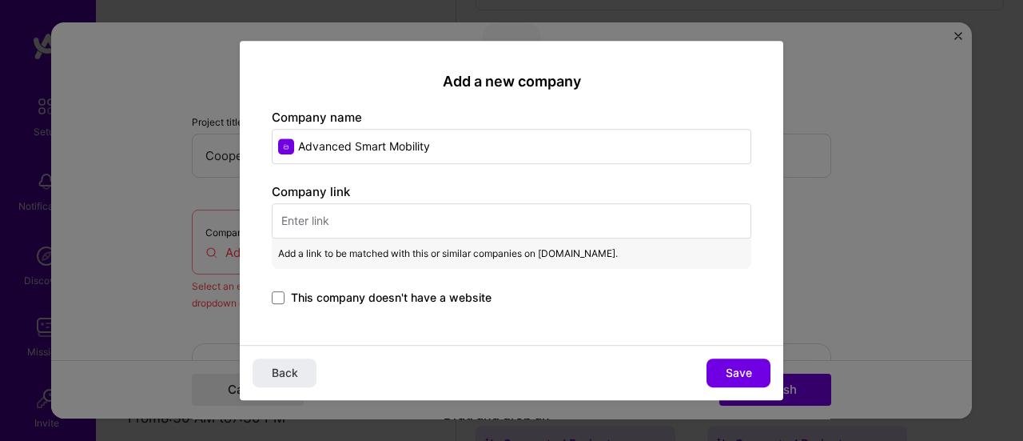
click at [390, 224] on input "text" at bounding box center [512, 220] width 480 height 35
paste input "[URL][DOMAIN_NAME]"
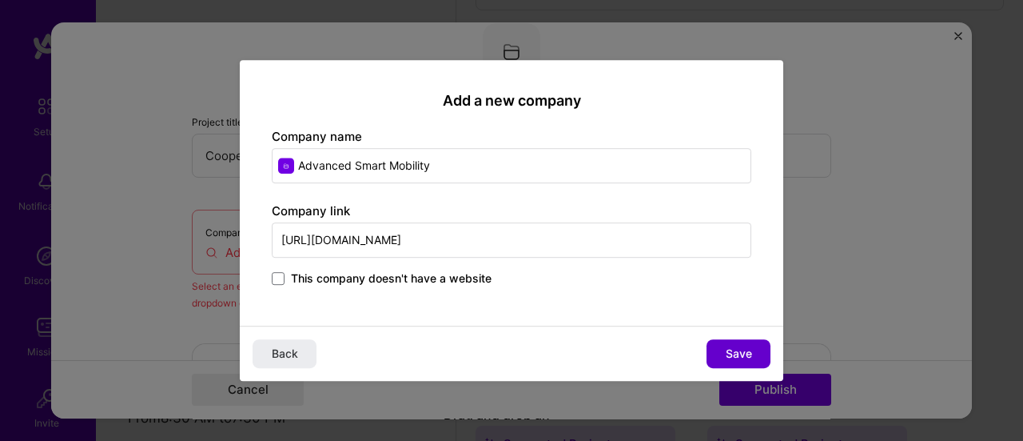
type input "[URL][DOMAIN_NAME]"
click at [726, 348] on span "Save" at bounding box center [739, 353] width 26 height 16
type input "Advanced Smart Mobility"
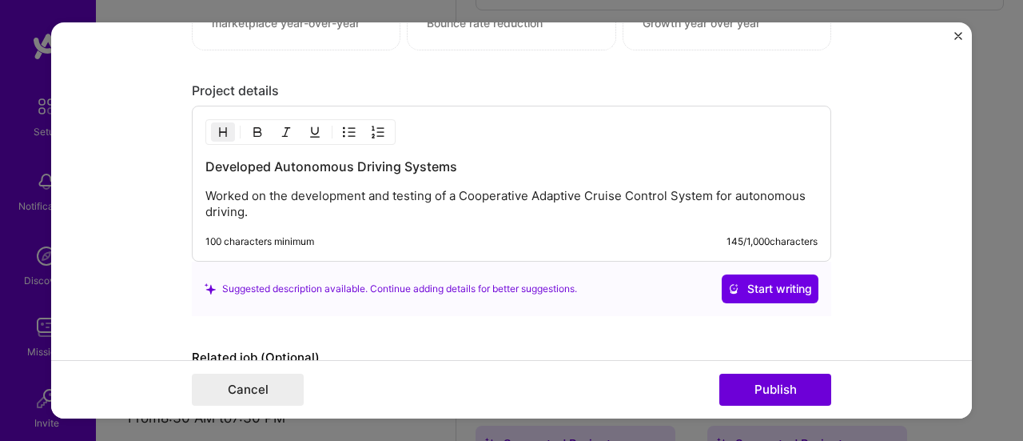
scroll to position [1438, 0]
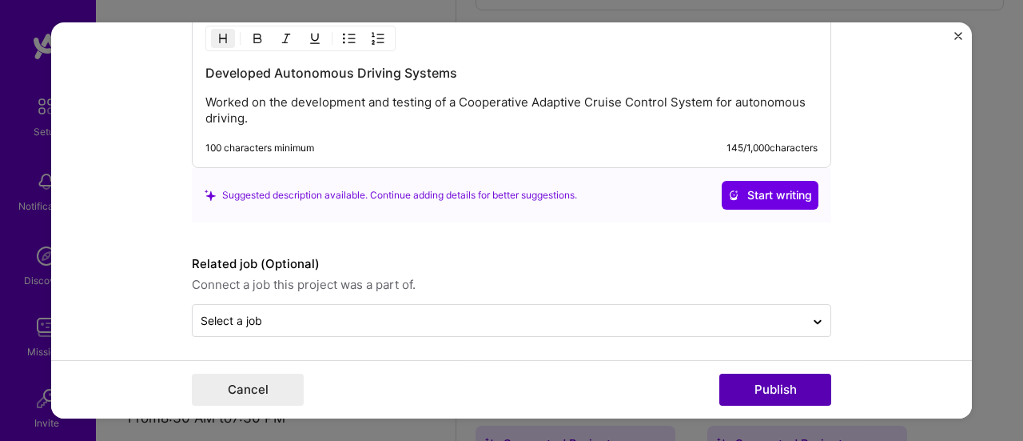
click at [816, 394] on button "Publish" at bounding box center [776, 389] width 112 height 32
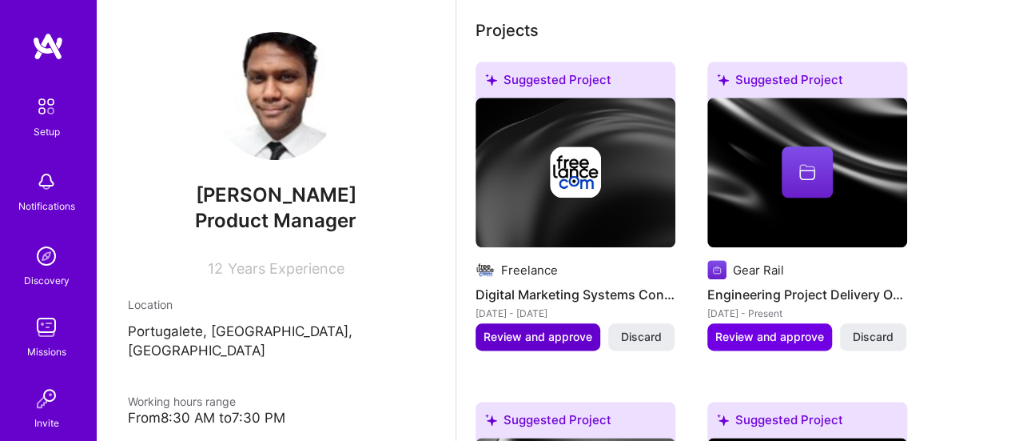
click at [527, 344] on button "Review and approve" at bounding box center [538, 336] width 125 height 27
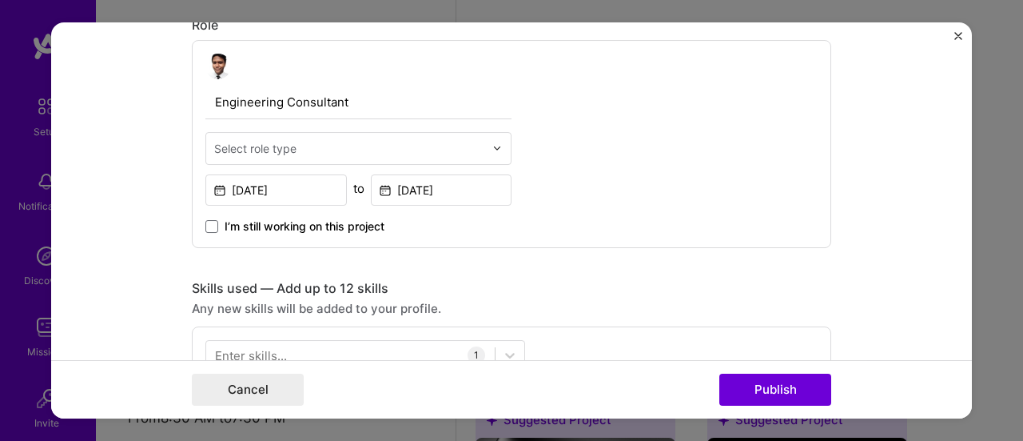
scroll to position [640, 0]
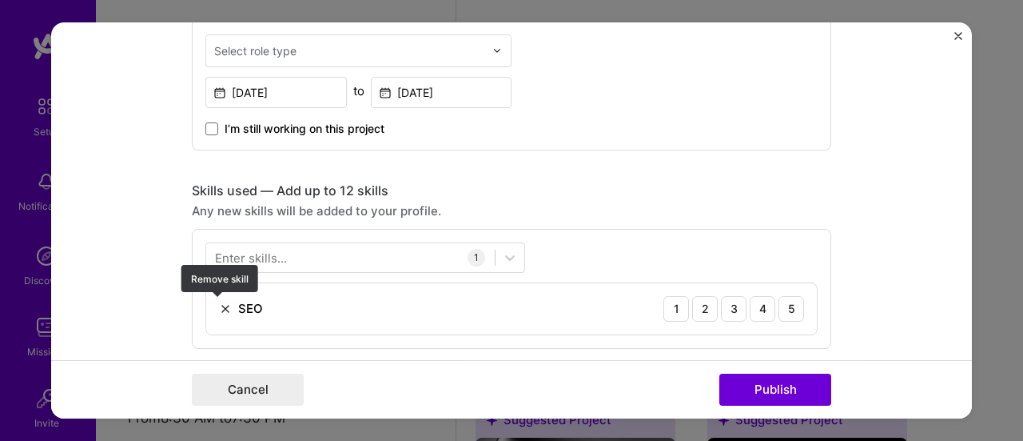
click at [222, 306] on img at bounding box center [225, 308] width 13 height 13
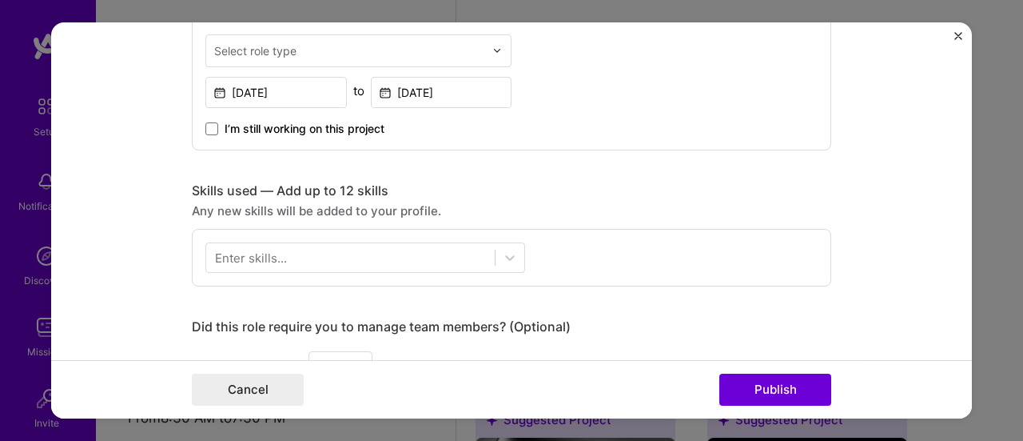
click at [256, 253] on div "Enter skills..." at bounding box center [251, 257] width 72 height 17
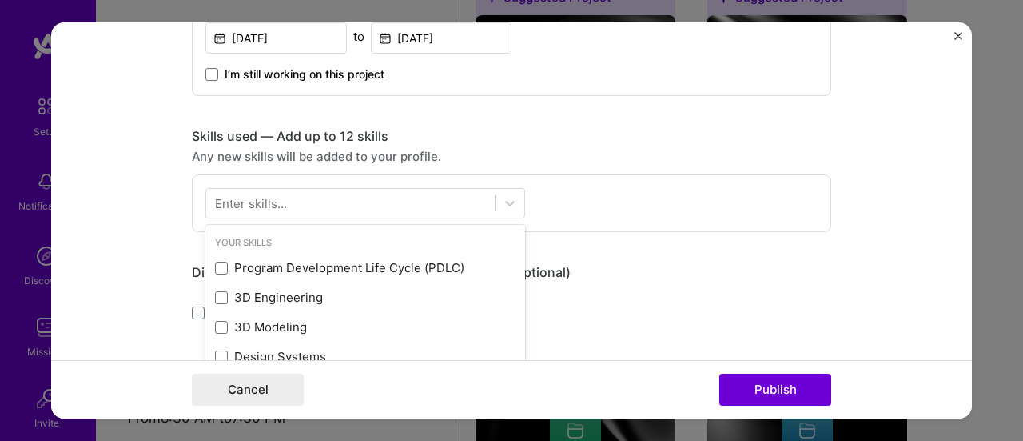
scroll to position [720, 0]
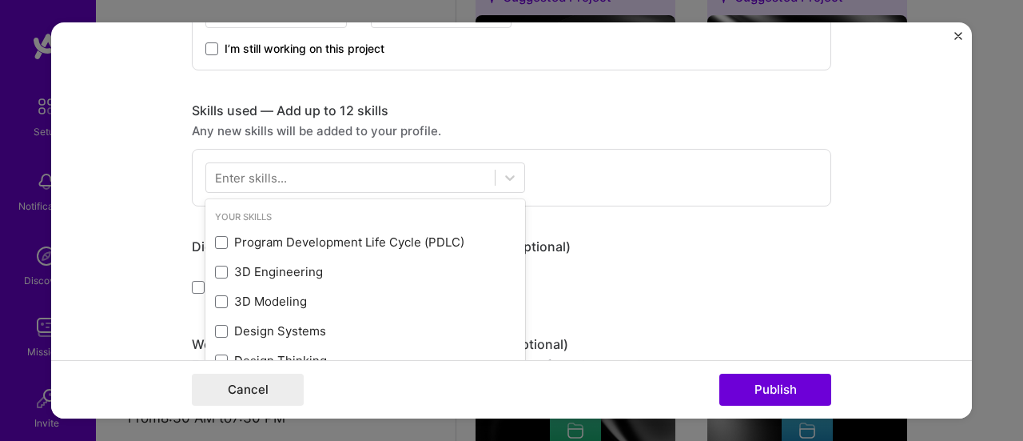
click at [271, 179] on div "Enter skills..." at bounding box center [251, 177] width 72 height 17
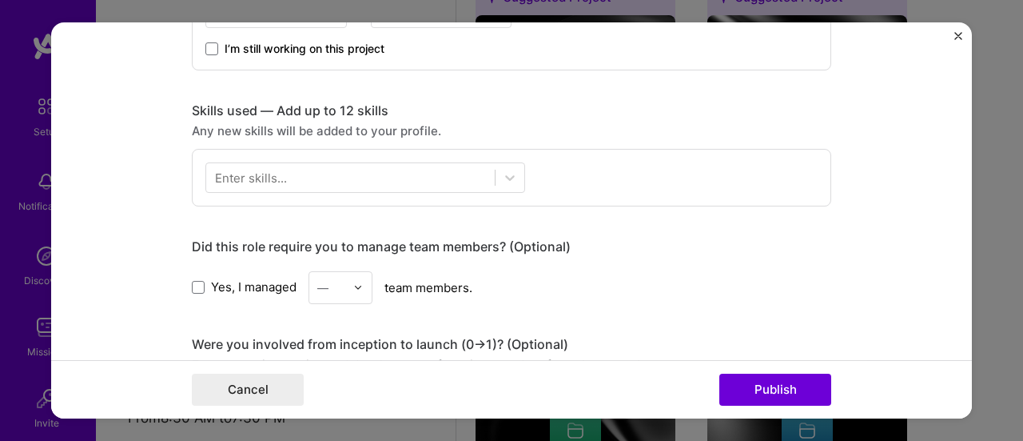
click at [271, 179] on div "Enter skills..." at bounding box center [251, 177] width 72 height 17
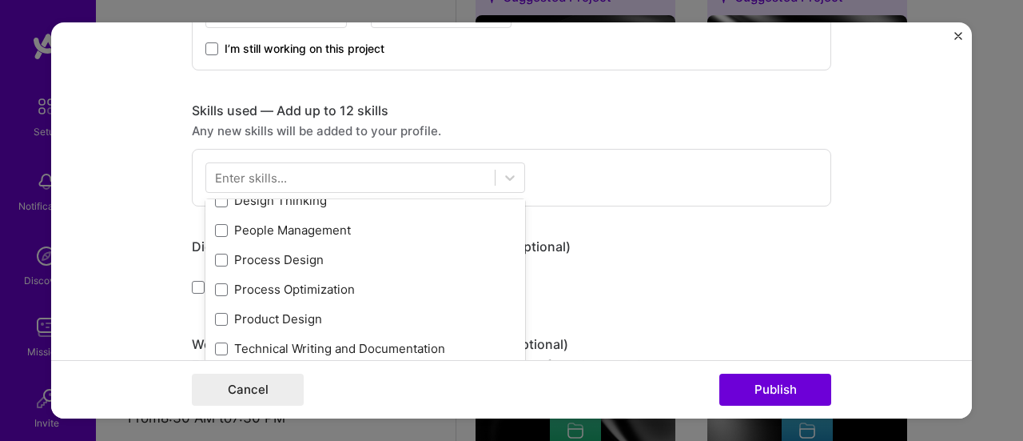
click at [272, 255] on div "Program Development Life Cycle (PDLC) 3D Engineering 3D Modeling Design Systems…" at bounding box center [365, 244] width 320 height 355
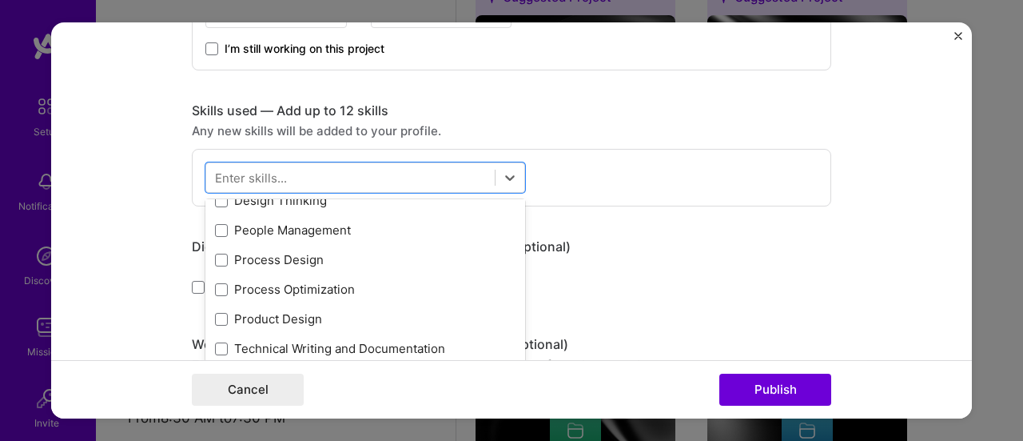
scroll to position [19, 0]
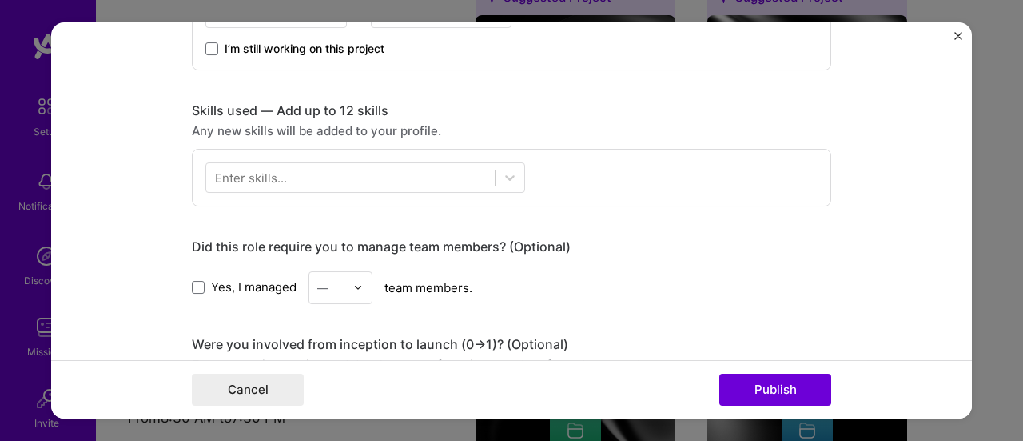
click at [684, 260] on div "Did this role require you to manage team members? (Optional) Yes, I managed — t…" at bounding box center [512, 271] width 640 height 66
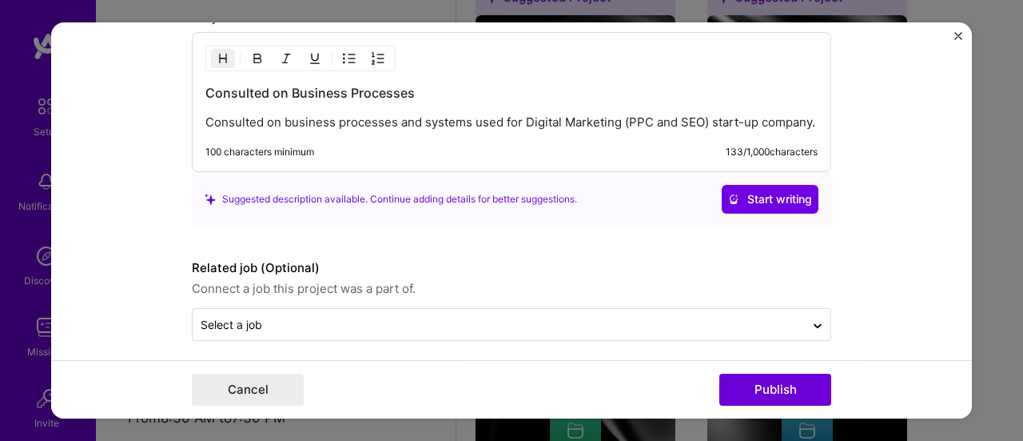
scroll to position [1361, 0]
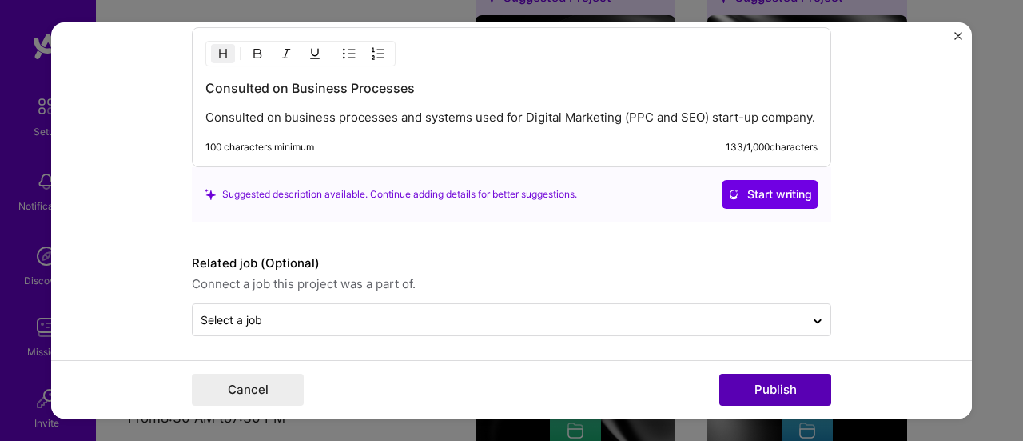
click at [756, 397] on button "Publish" at bounding box center [776, 389] width 112 height 32
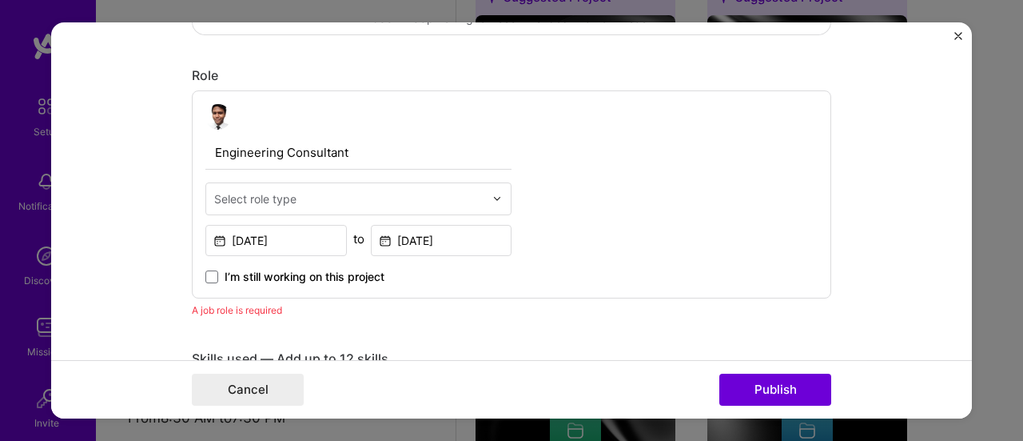
scroll to position [456, 0]
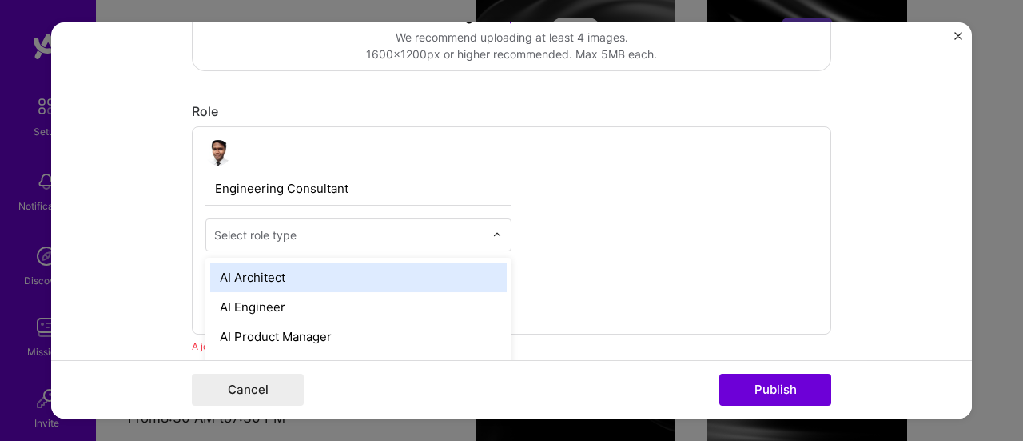
click at [308, 225] on div at bounding box center [349, 235] width 270 height 20
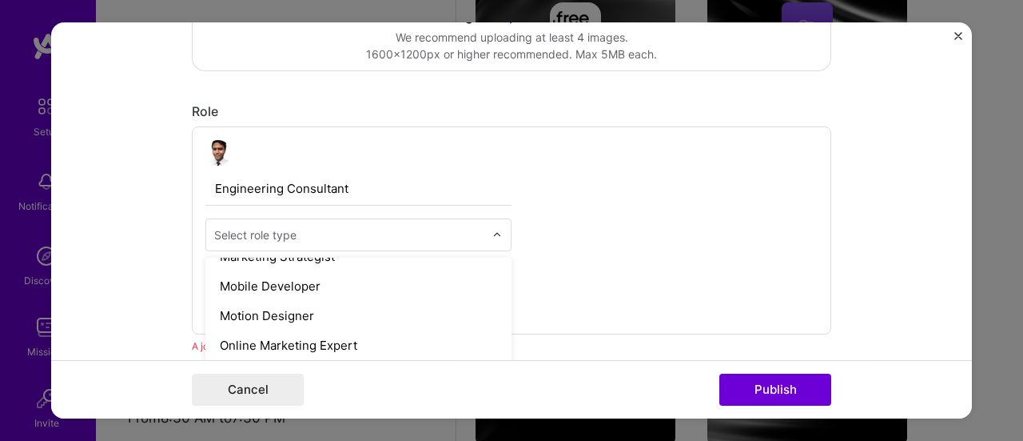
scroll to position [1359, 0]
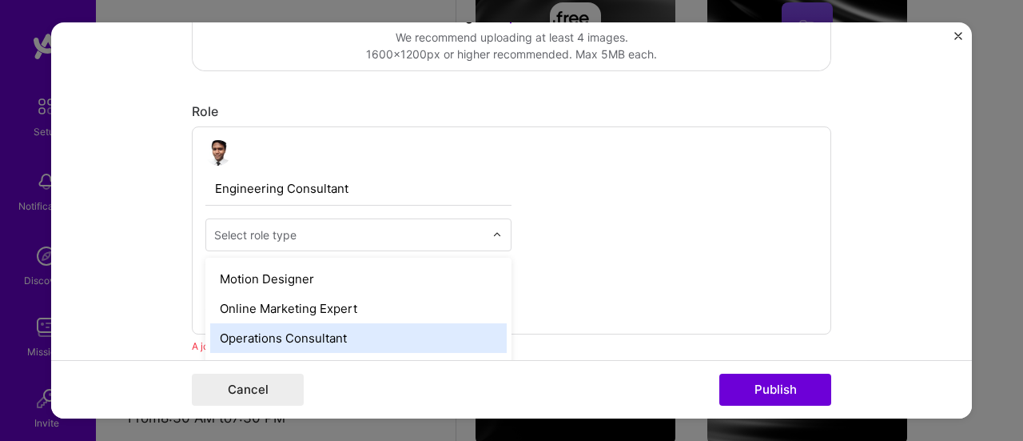
click at [284, 332] on div "Operations Consultant" at bounding box center [358, 338] width 297 height 30
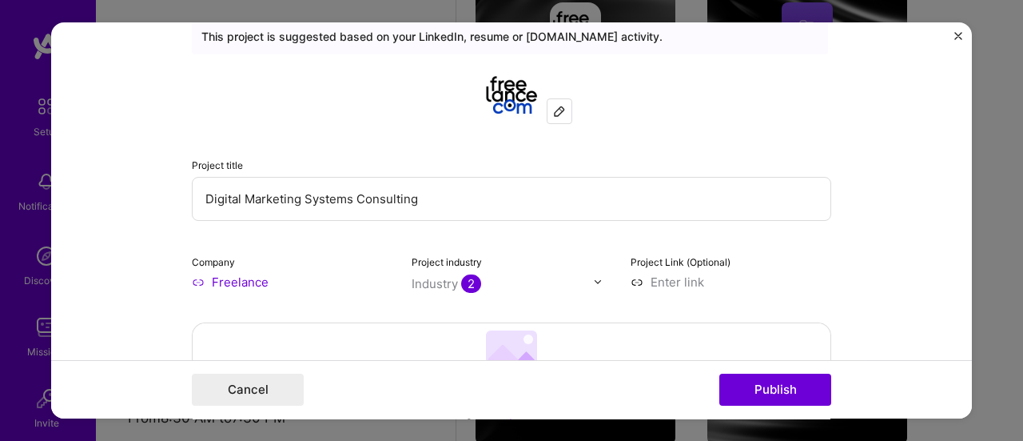
scroll to position [56, 0]
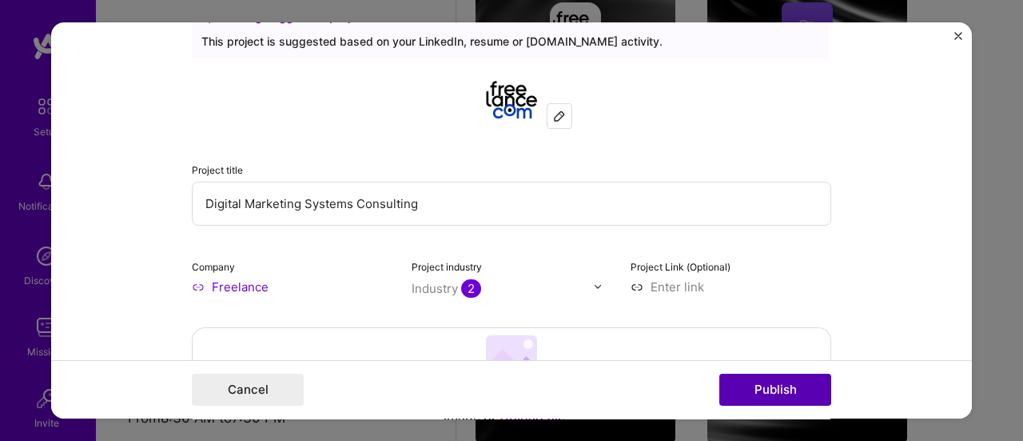
click at [752, 393] on button "Publish" at bounding box center [776, 389] width 112 height 32
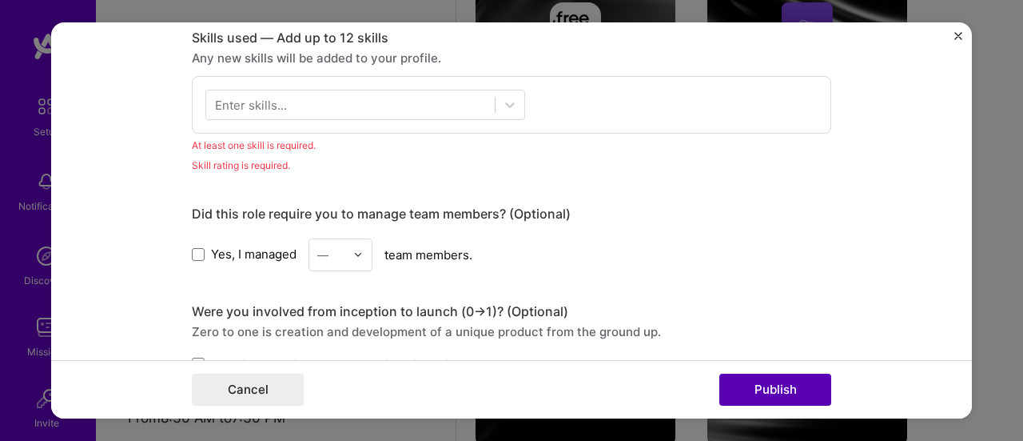
scroll to position [798, 0]
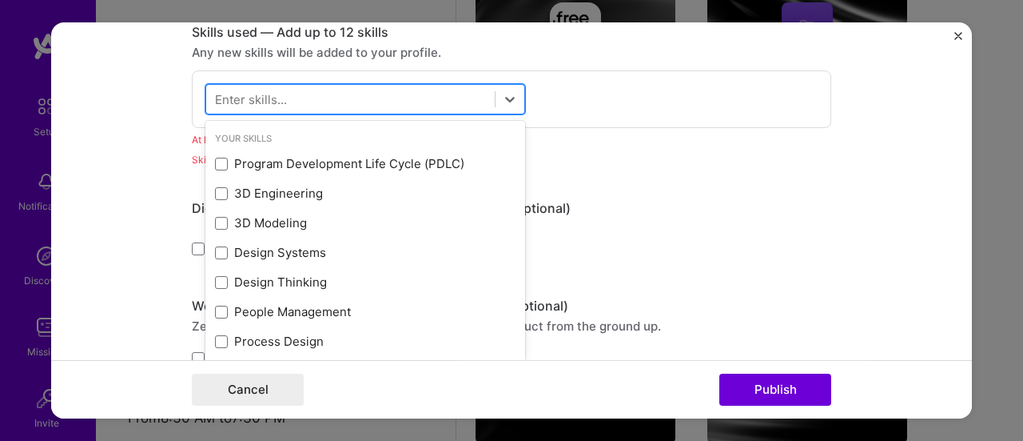
click at [408, 98] on div at bounding box center [350, 99] width 289 height 26
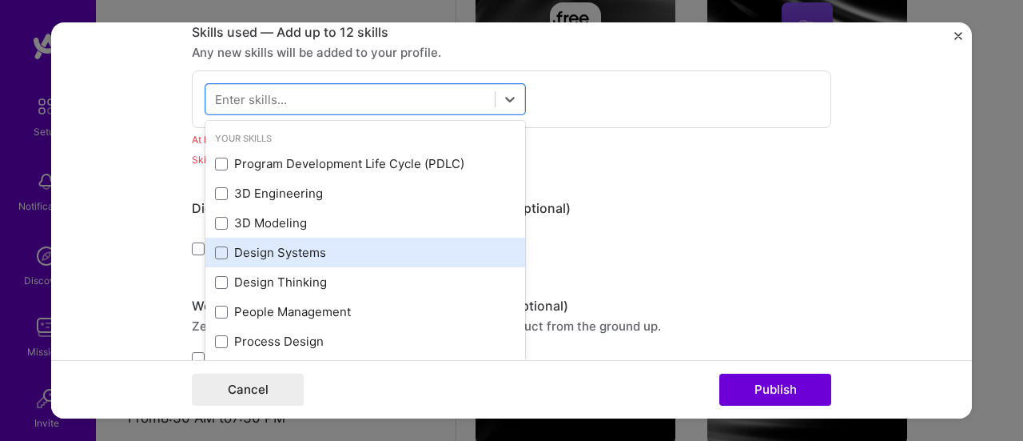
click at [309, 256] on div "Design Systems" at bounding box center [365, 252] width 301 height 17
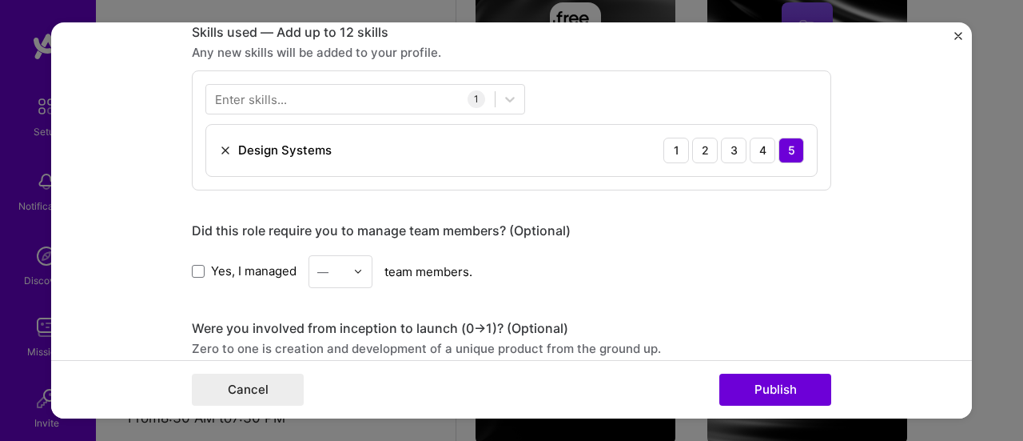
click at [834, 271] on form "Editing suggested project This project is suggested based on your LinkedIn, res…" at bounding box center [511, 220] width 921 height 397
click at [744, 381] on button "Publish" at bounding box center [776, 389] width 112 height 32
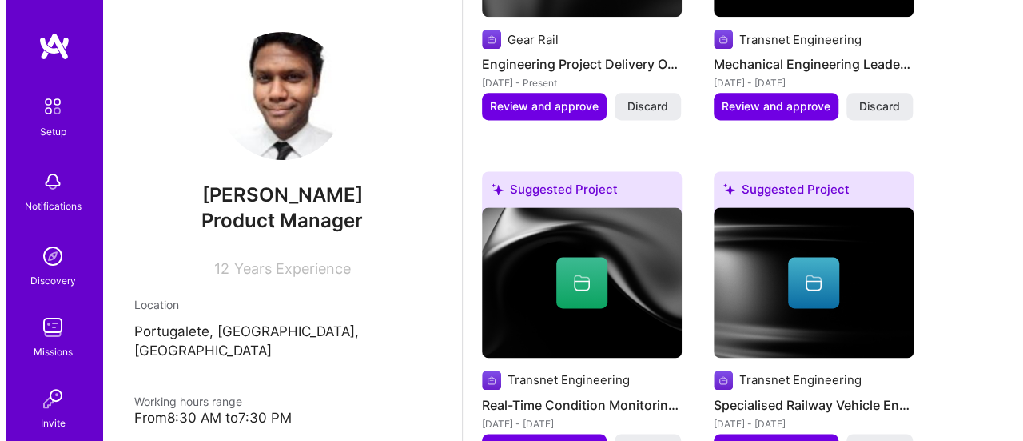
scroll to position [948, 0]
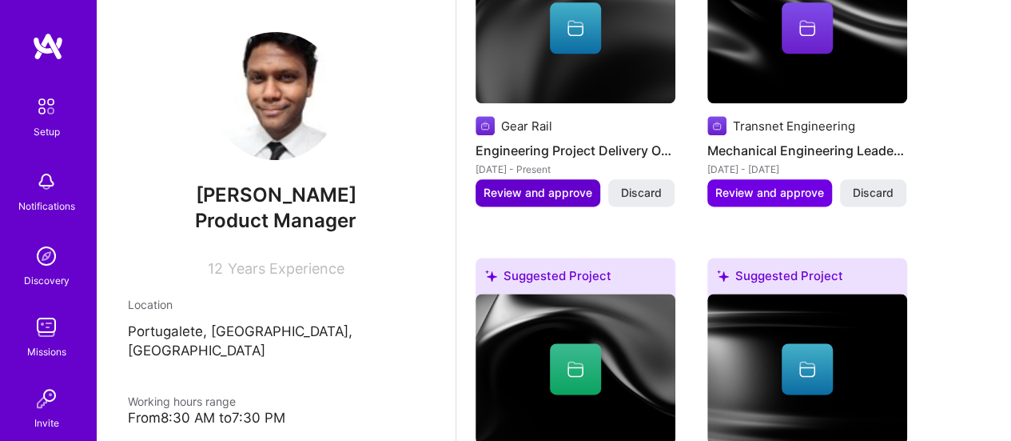
click at [524, 201] on button "Review and approve" at bounding box center [538, 192] width 125 height 27
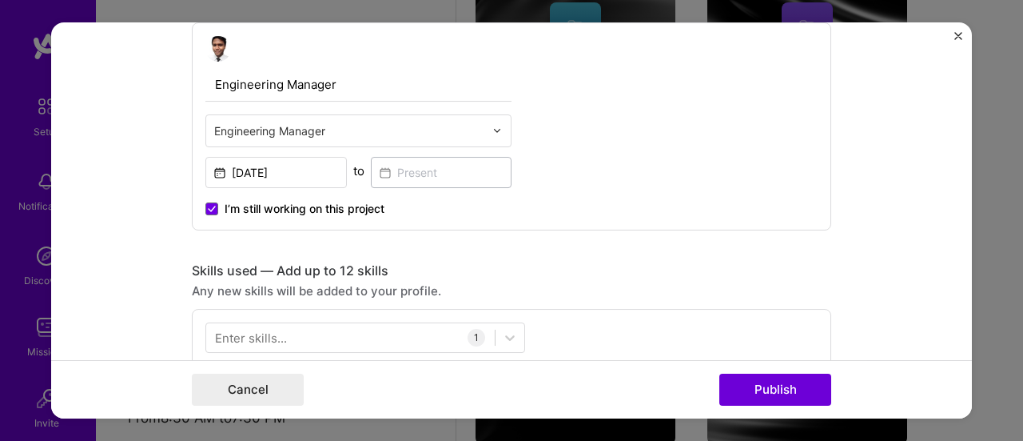
scroll to position [640, 0]
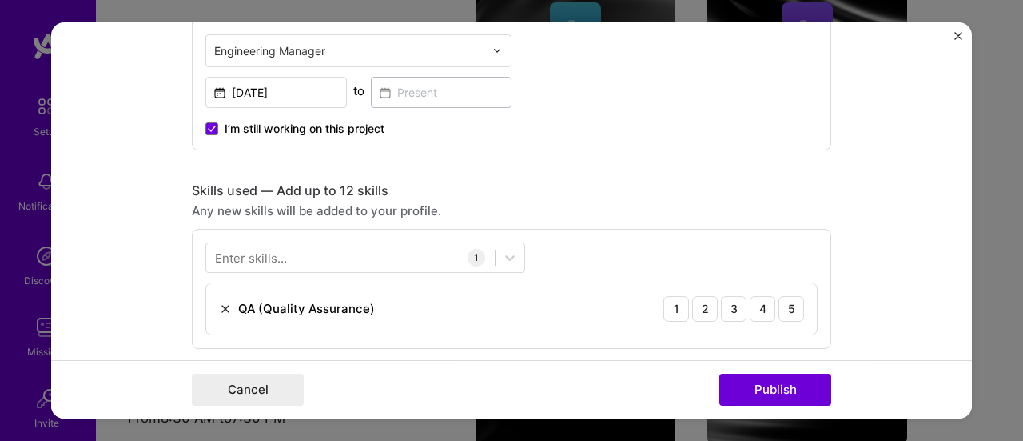
click at [219, 311] on img at bounding box center [225, 308] width 13 height 13
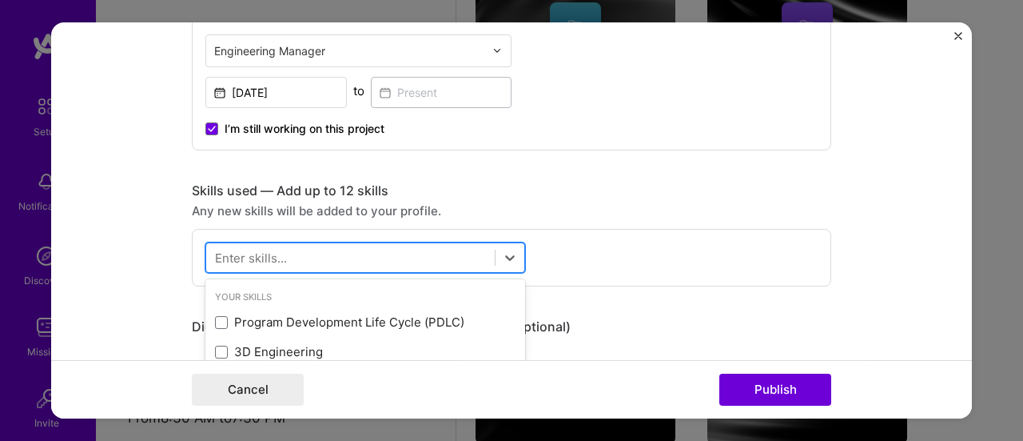
click at [253, 265] on div at bounding box center [350, 257] width 289 height 26
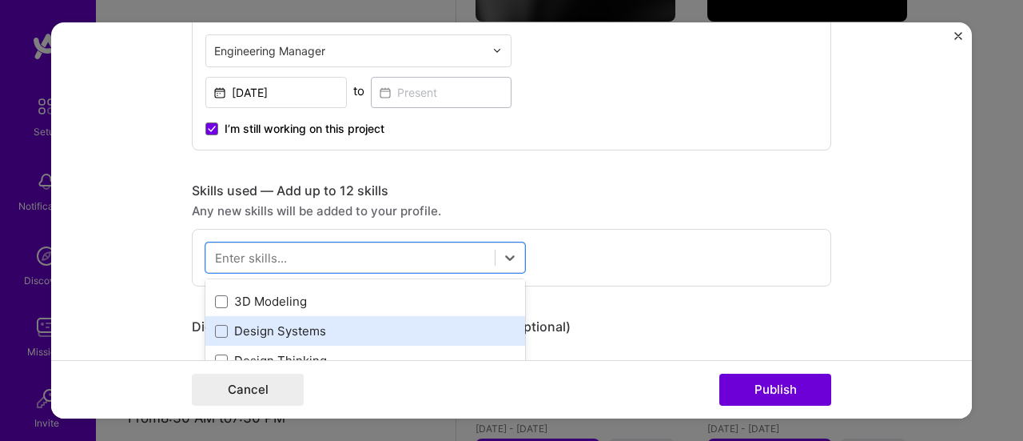
scroll to position [0, 0]
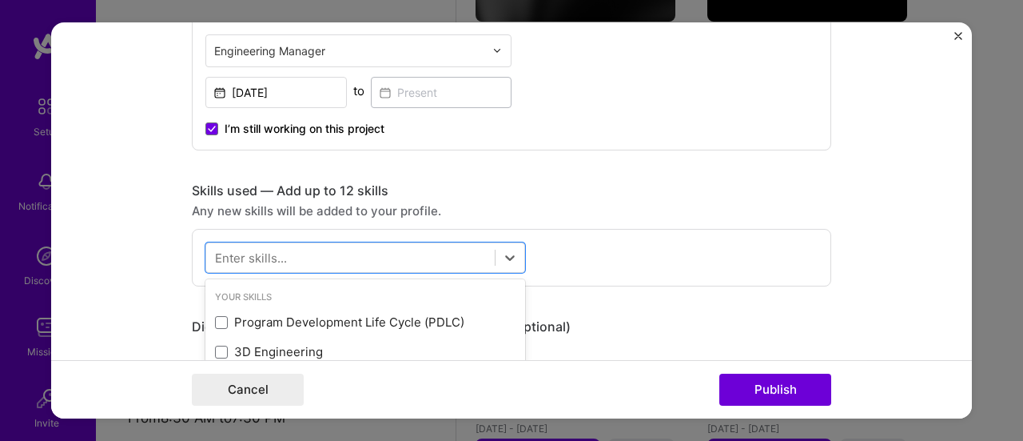
click at [252, 323] on div "Program Development Life Cycle (PDLC)" at bounding box center [365, 321] width 301 height 17
click at [873, 251] on form "Editing suggested project This project is suggested based on your LinkedIn, res…" at bounding box center [511, 220] width 921 height 397
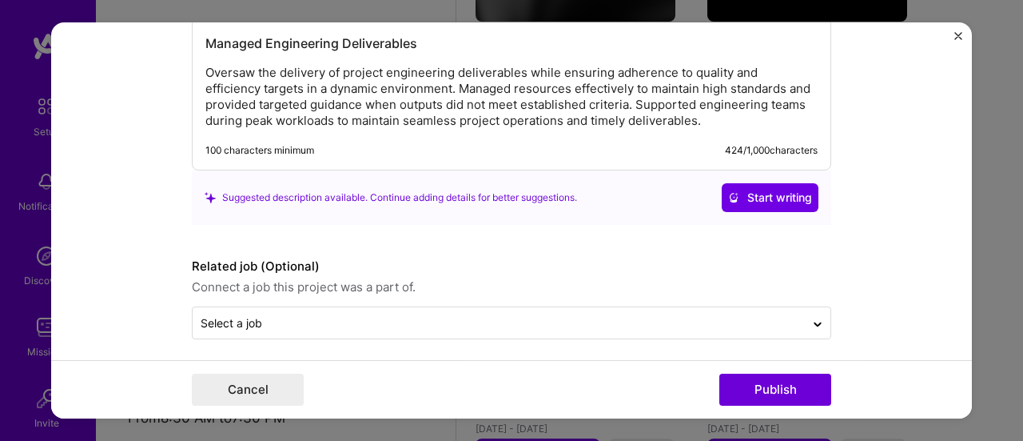
scroll to position [1470, 0]
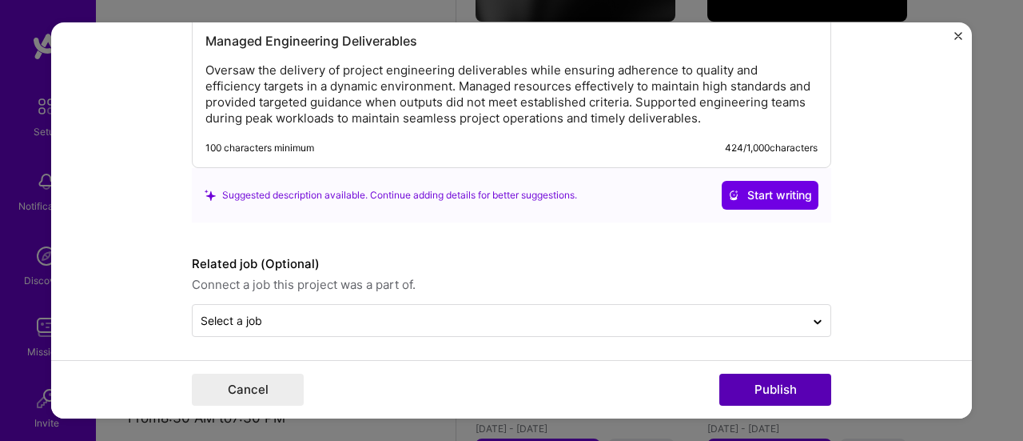
click at [744, 402] on button "Publish" at bounding box center [776, 389] width 112 height 32
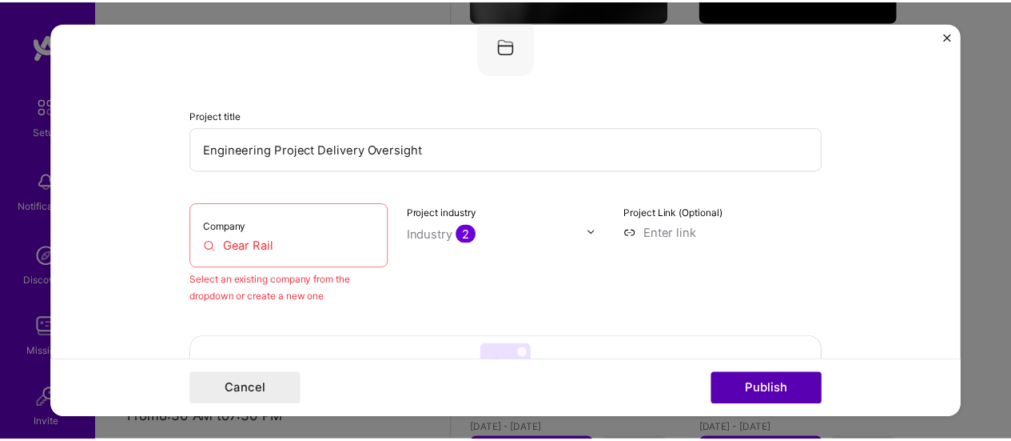
scroll to position [104, 0]
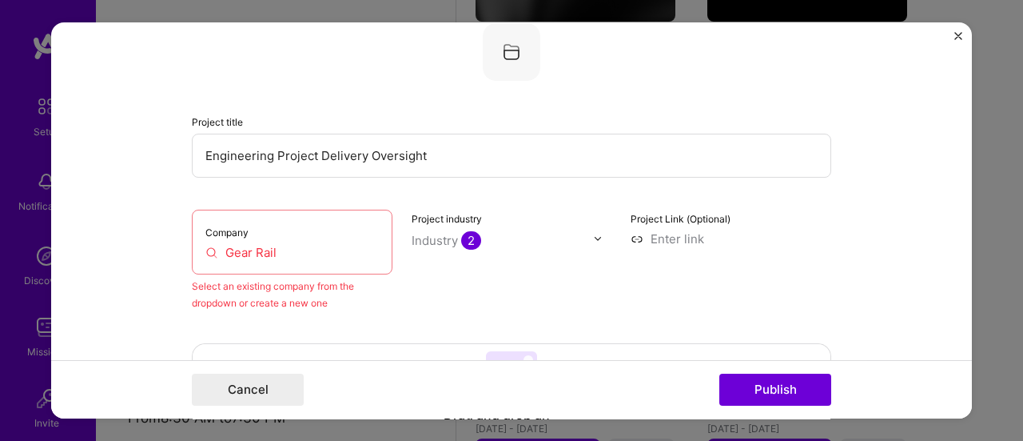
click at [334, 258] on input "Gear Rail" at bounding box center [291, 252] width 173 height 17
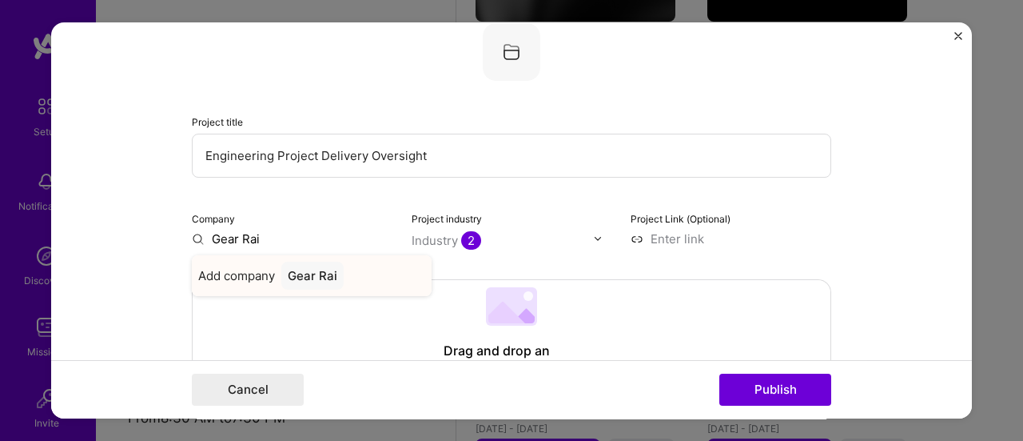
type input "Gear Rai"
click at [305, 281] on div "Gear Rai" at bounding box center [312, 275] width 62 height 28
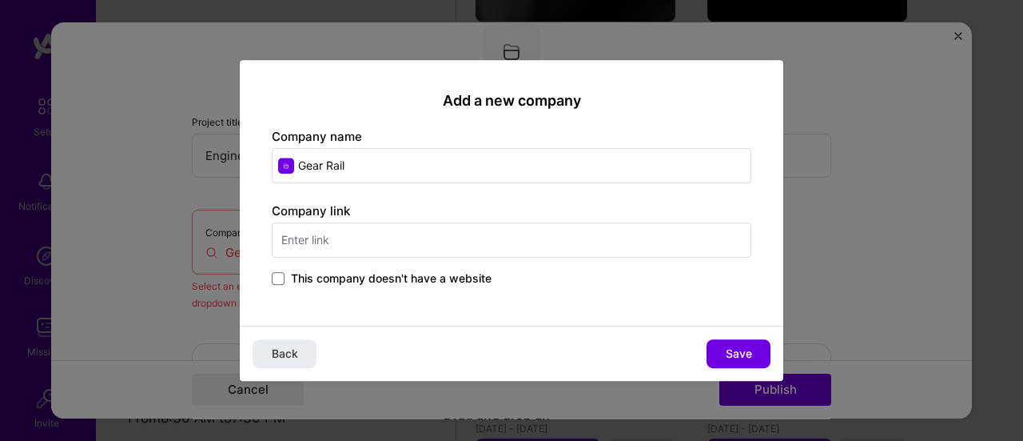
type input "Gear Rail"
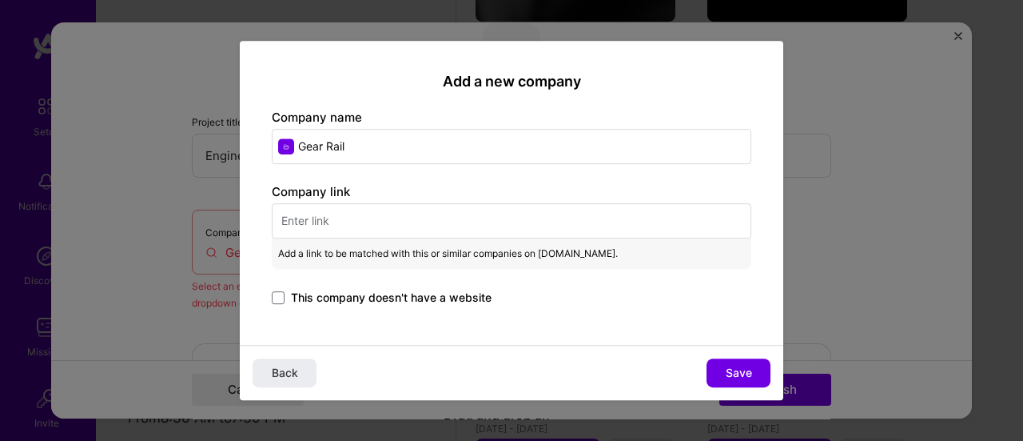
click at [360, 234] on input "text" at bounding box center [512, 220] width 480 height 35
paste input "[URL][DOMAIN_NAME]"
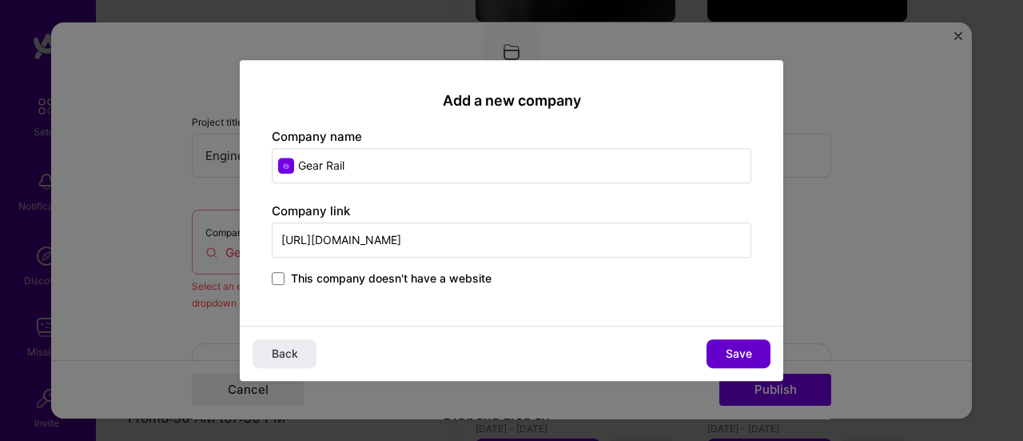
type input "[URL][DOMAIN_NAME]"
click at [753, 347] on button "Save" at bounding box center [739, 353] width 64 height 29
type input "Gear Rail"
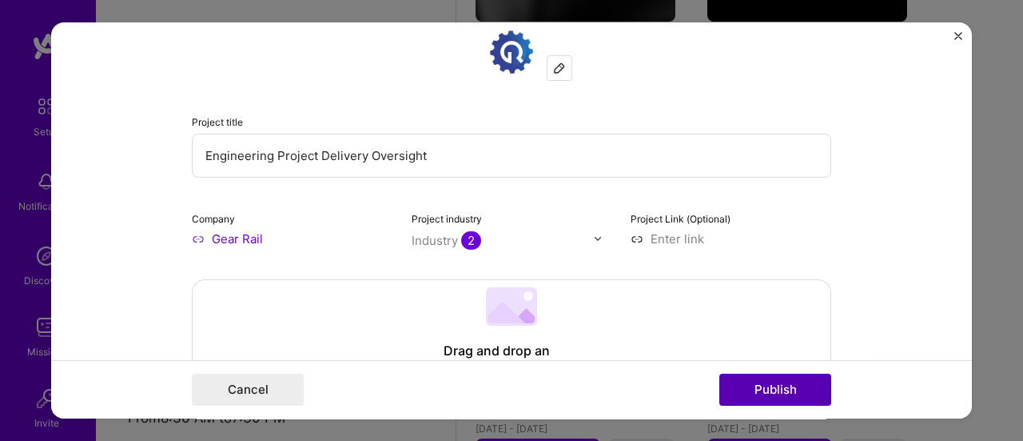
click at [763, 385] on button "Publish" at bounding box center [776, 389] width 112 height 32
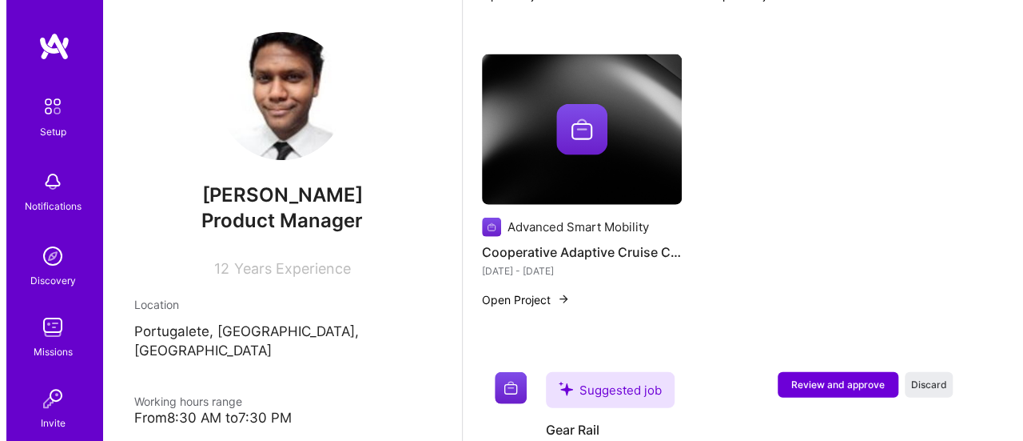
scroll to position [1909, 0]
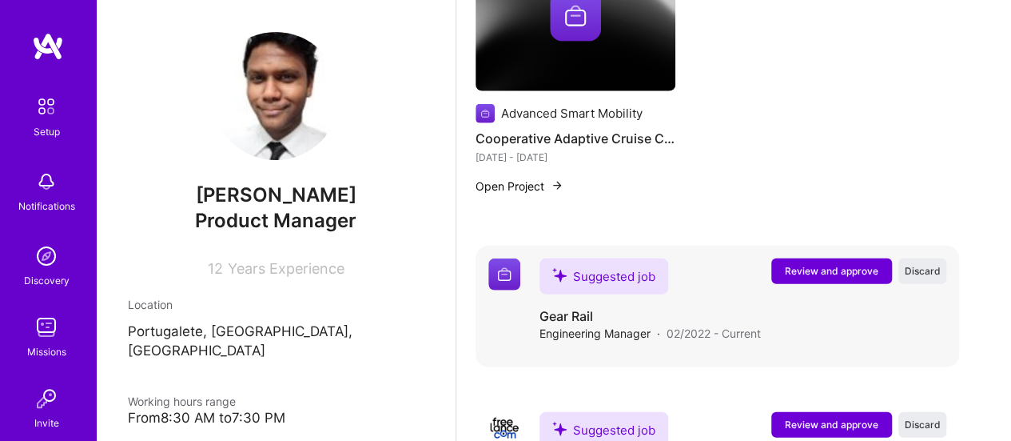
click at [849, 273] on span "Review and approve" at bounding box center [832, 271] width 94 height 14
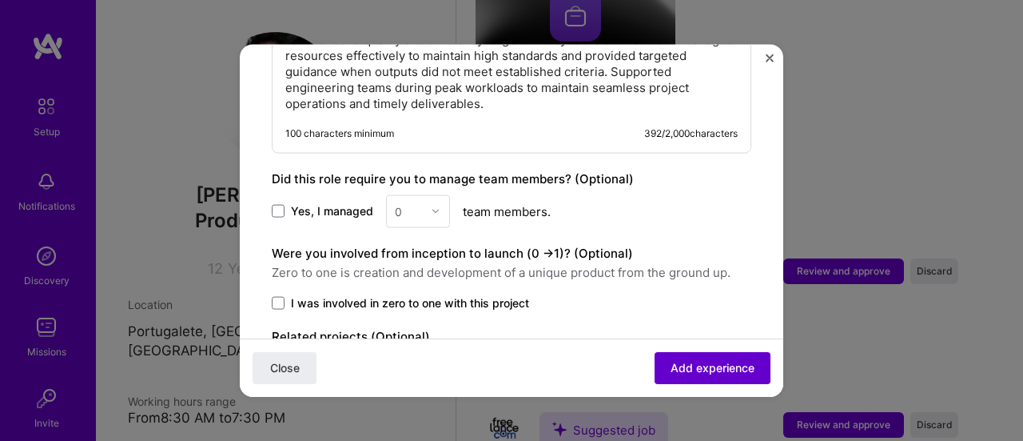
click at [680, 370] on span "Add experience" at bounding box center [713, 368] width 84 height 16
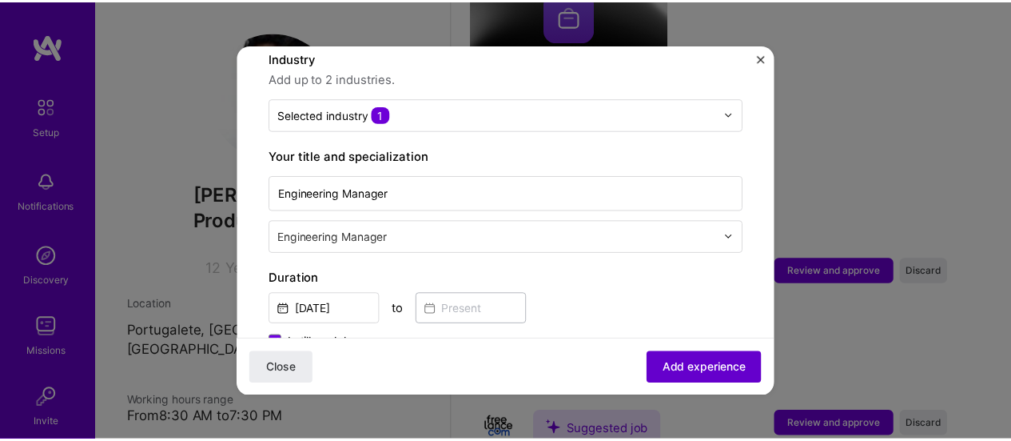
scroll to position [160, 0]
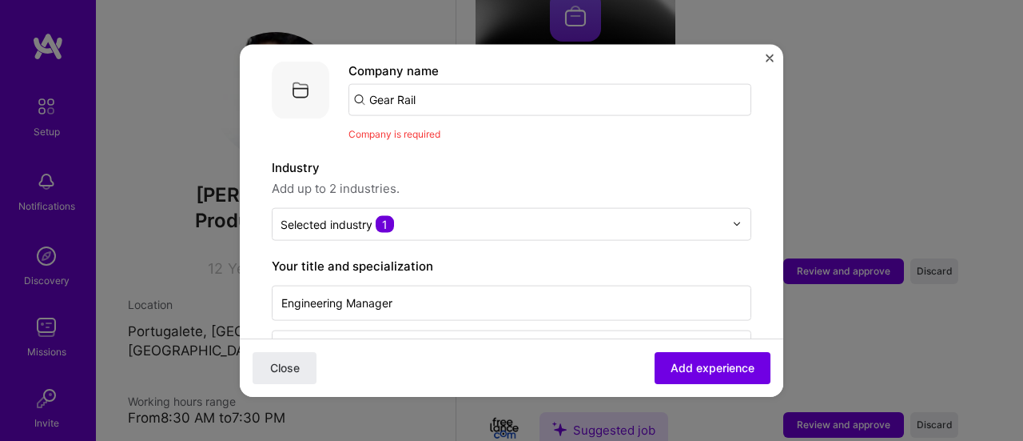
click at [769, 59] on img "Close" at bounding box center [770, 58] width 8 height 8
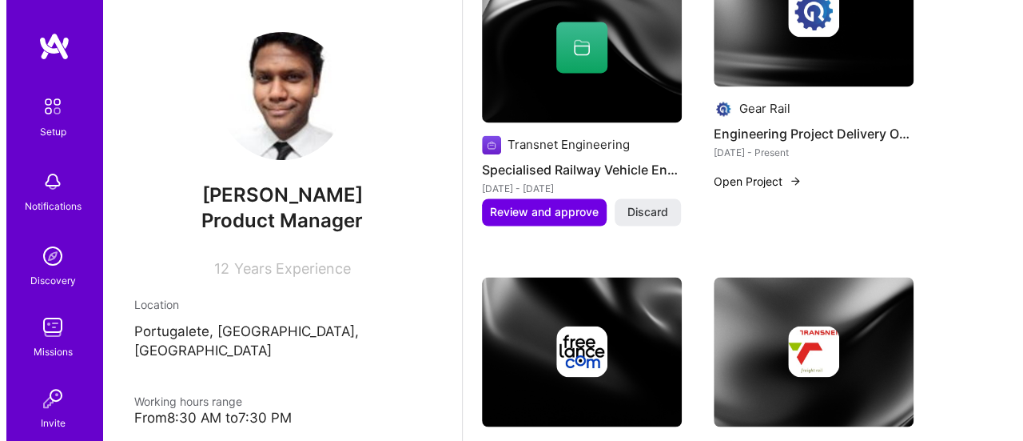
scroll to position [1110, 0]
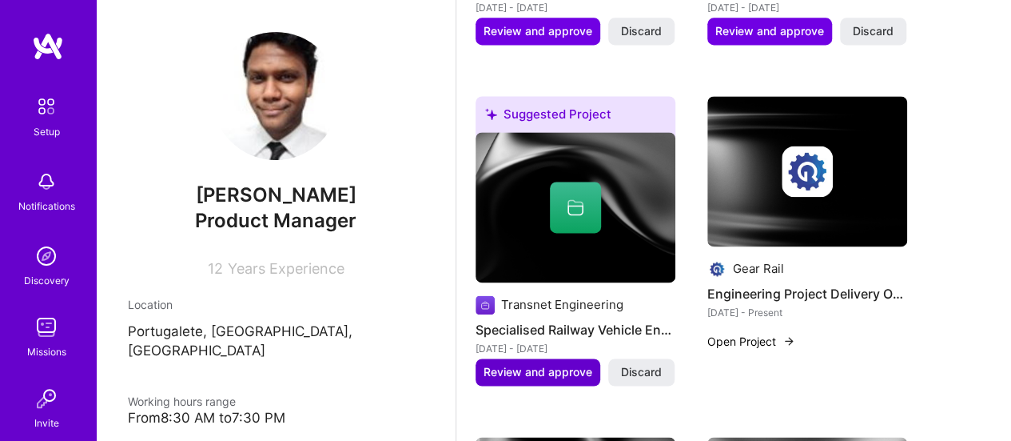
click at [536, 364] on span "Review and approve" at bounding box center [538, 372] width 109 height 16
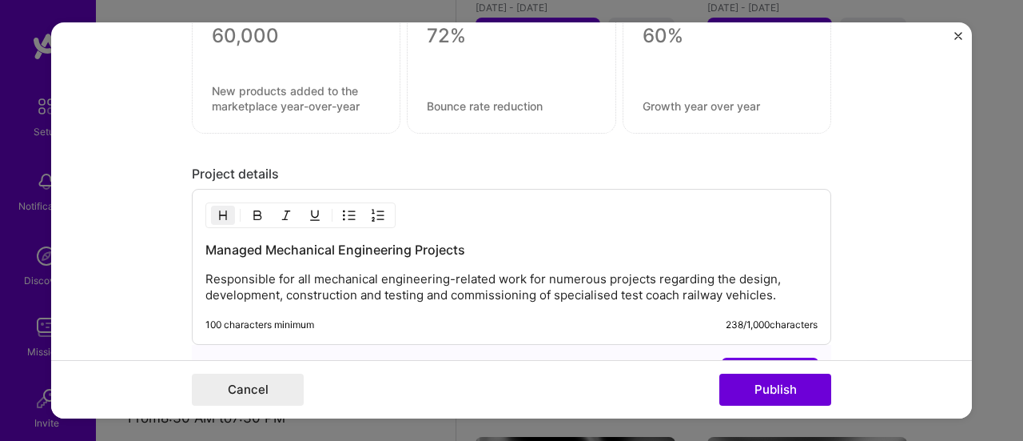
scroll to position [1377, 0]
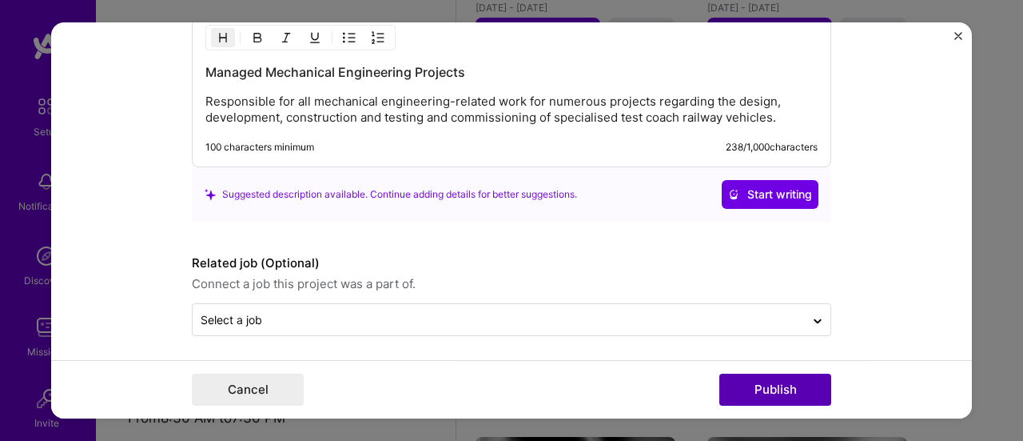
click at [741, 390] on button "Publish" at bounding box center [776, 389] width 112 height 32
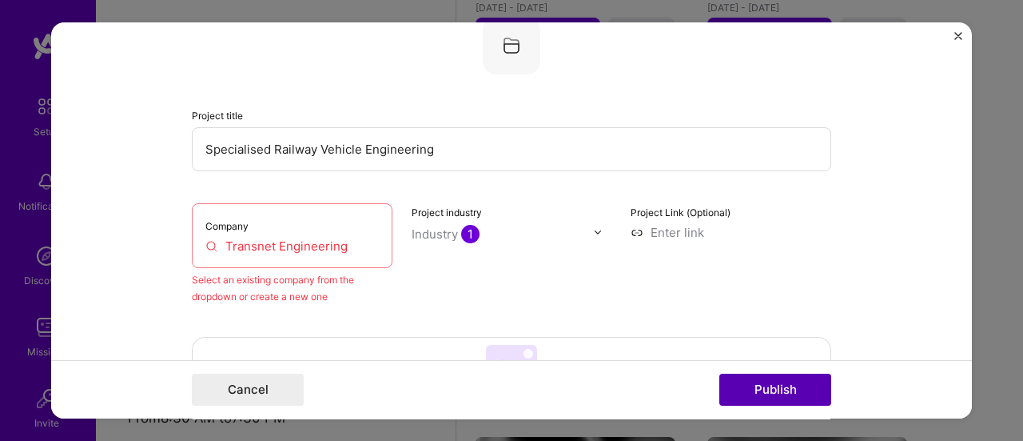
scroll to position [104, 0]
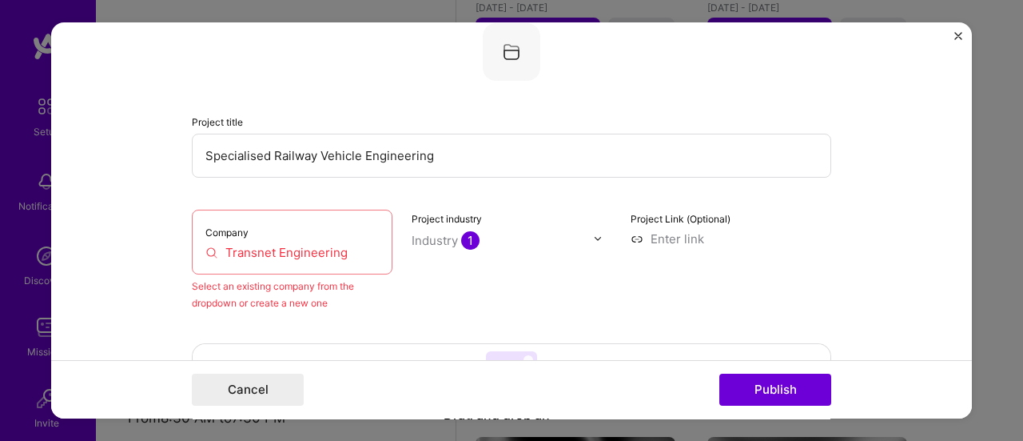
click at [344, 255] on input "Transnet Engineering" at bounding box center [291, 252] width 173 height 17
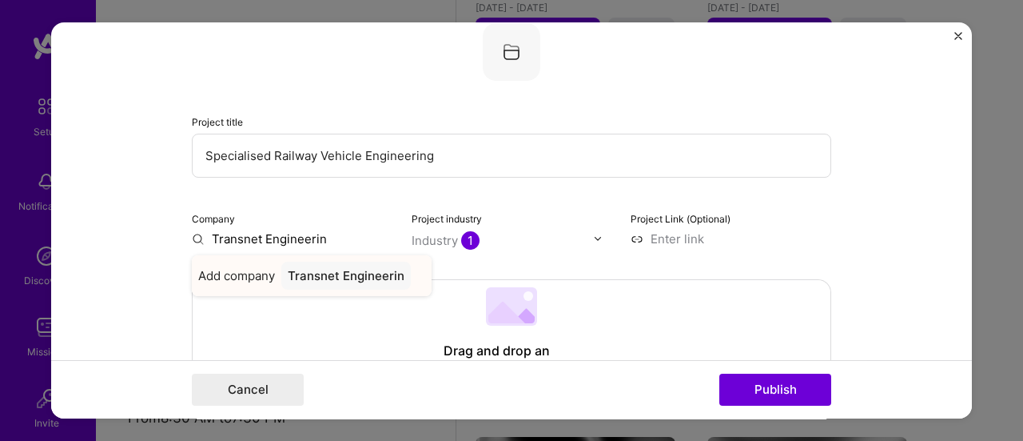
type input "Transnet Engineerin"
click at [344, 268] on div "Transnet Engineerin" at bounding box center [346, 275] width 130 height 28
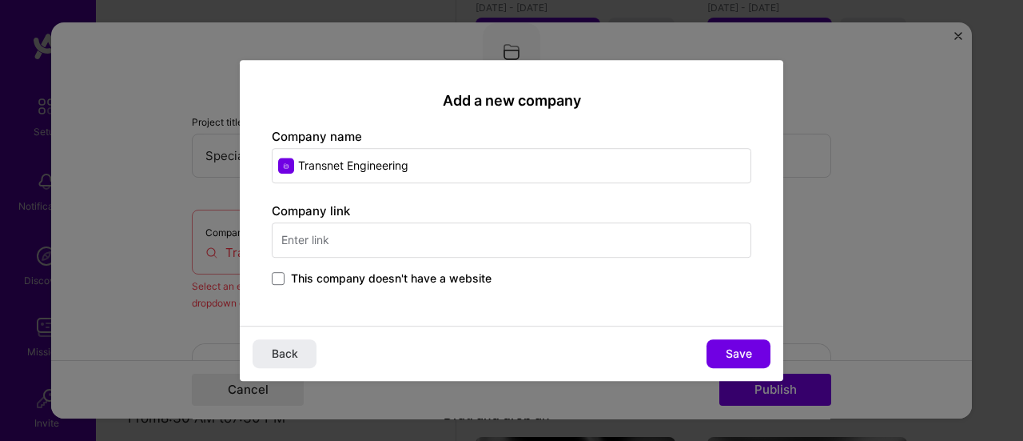
type input "Transnet Engineering"
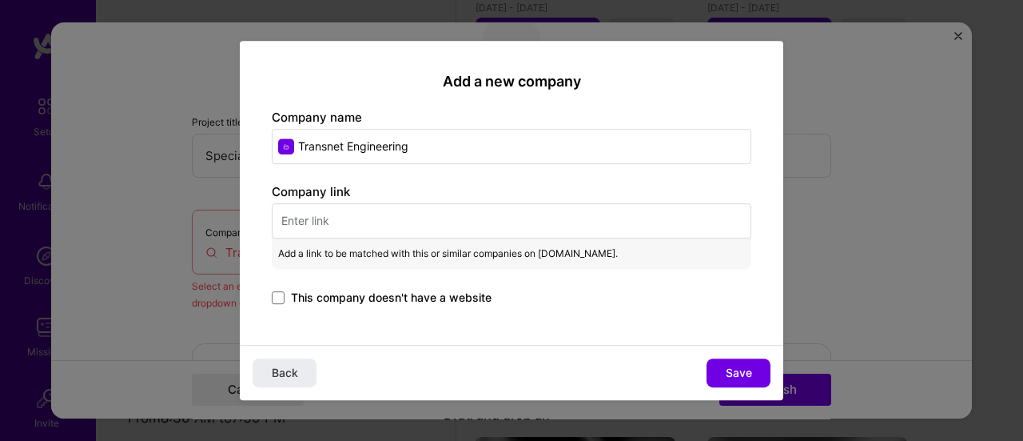
click at [400, 221] on input "text" at bounding box center [512, 220] width 480 height 35
paste input "[URL][DOMAIN_NAME]"
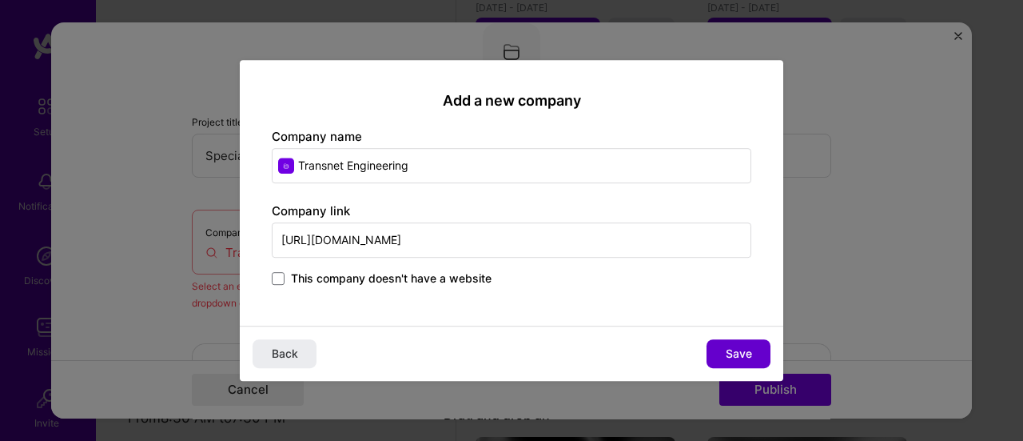
type input "[URL][DOMAIN_NAME]"
click at [748, 346] on span "Save" at bounding box center [739, 353] width 26 height 16
type input "Transnet Engineering"
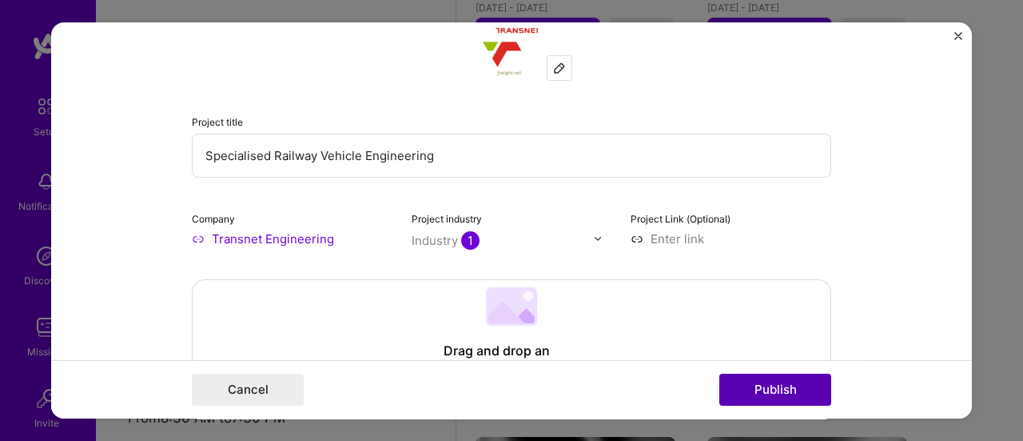
click at [765, 391] on button "Publish" at bounding box center [776, 389] width 112 height 32
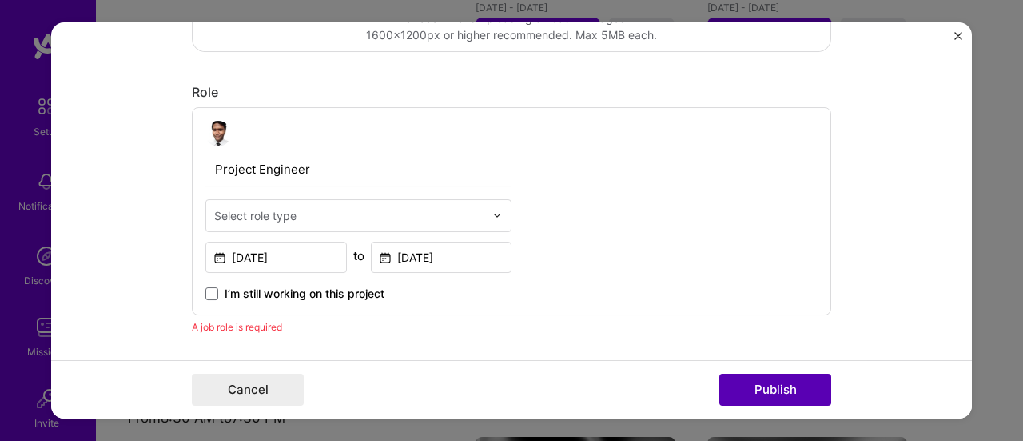
scroll to position [536, 0]
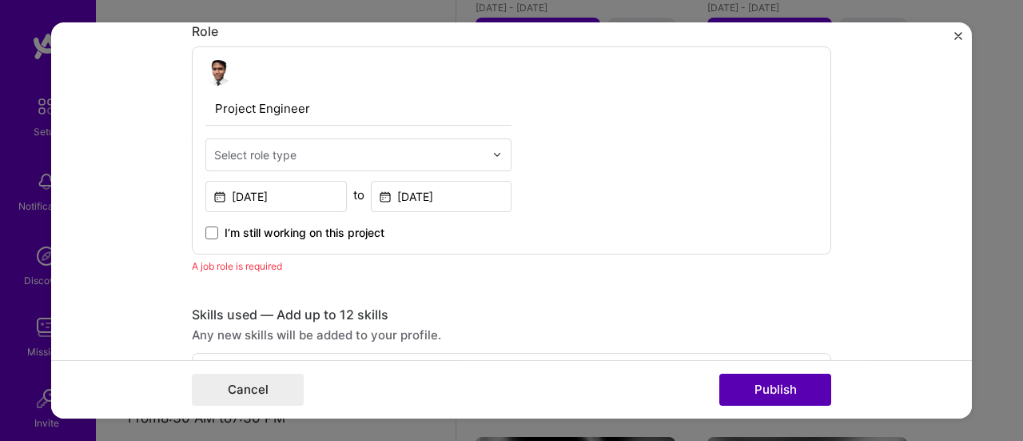
click at [765, 391] on button "Publish" at bounding box center [776, 389] width 112 height 32
drag, startPoint x: 329, startPoint y: 108, endPoint x: 156, endPoint y: 105, distance: 173.5
click at [156, 105] on form "Editing suggested project This project is suggested based on your LinkedIn, res…" at bounding box center [511, 220] width 921 height 397
type input "S"
type input "Lead E"
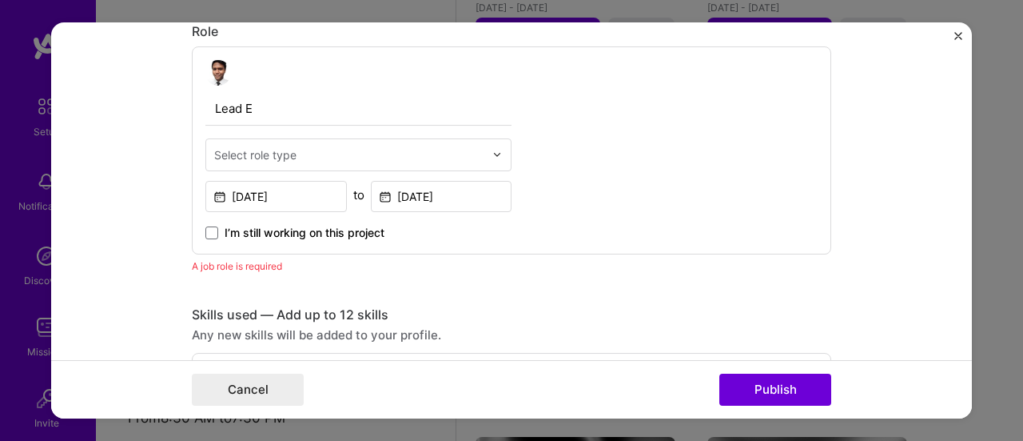
click at [953, 29] on form "Editing suggested project This project is suggested based on your LinkedIn, res…" at bounding box center [511, 220] width 921 height 397
click at [956, 34] on img "Close" at bounding box center [959, 36] width 8 height 8
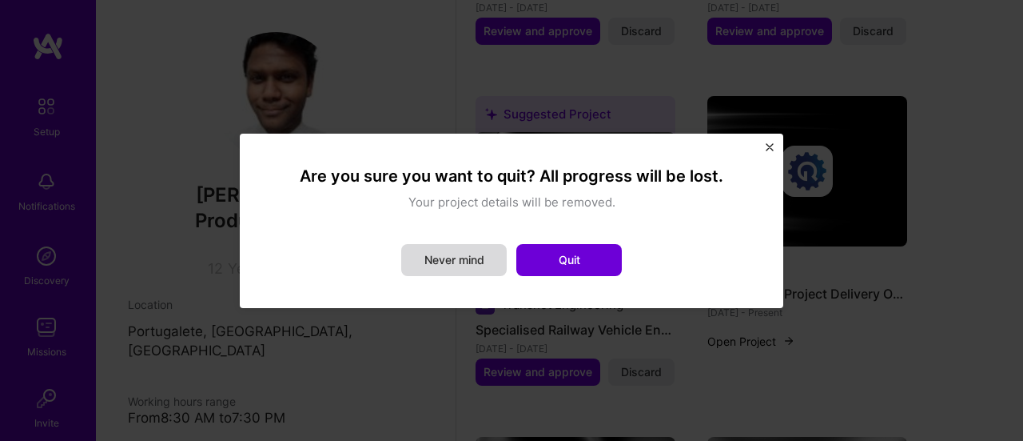
click at [491, 269] on button "Never mind" at bounding box center [454, 260] width 106 height 32
